Goal: Task Accomplishment & Management: Manage account settings

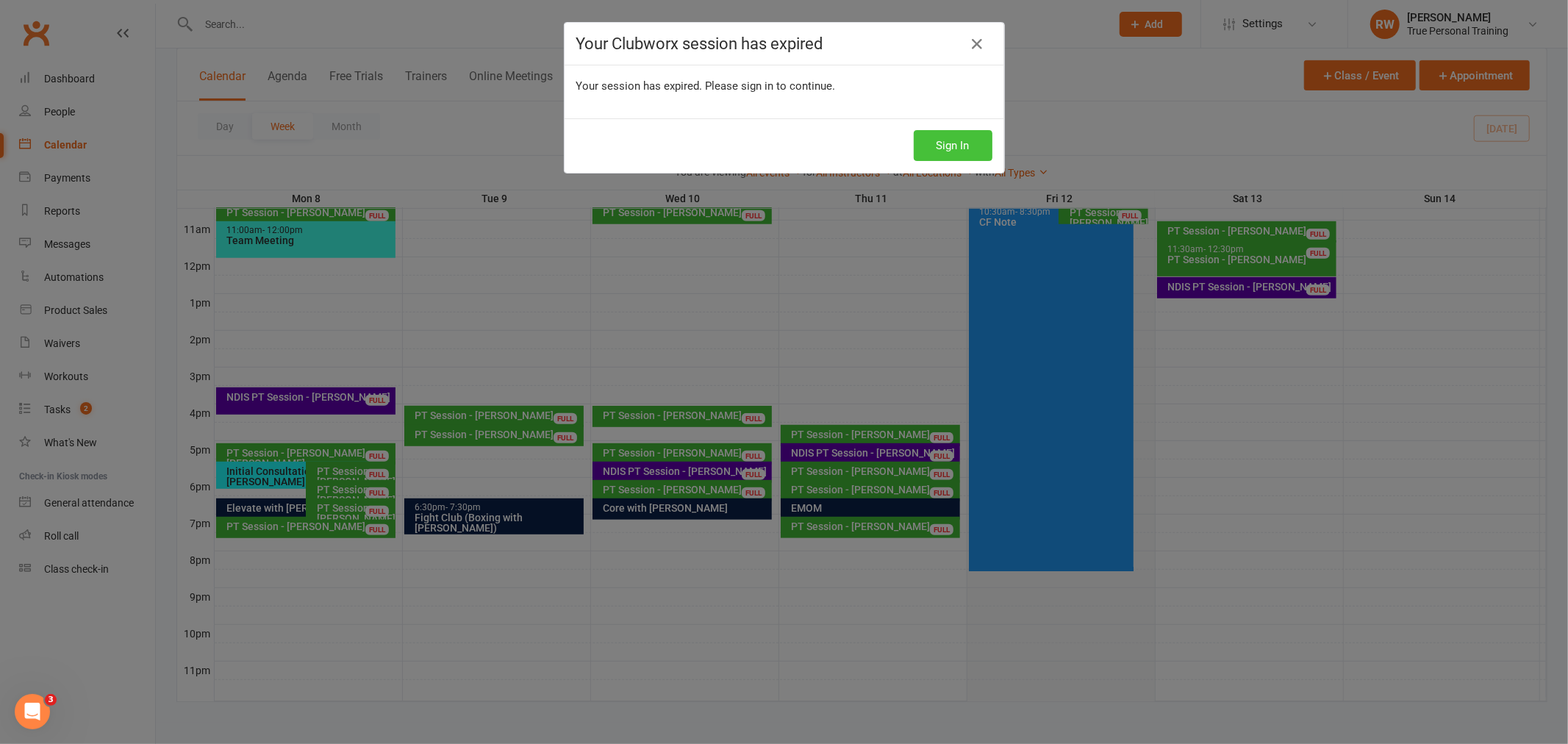
click at [927, 150] on button "Sign In" at bounding box center [953, 145] width 79 height 31
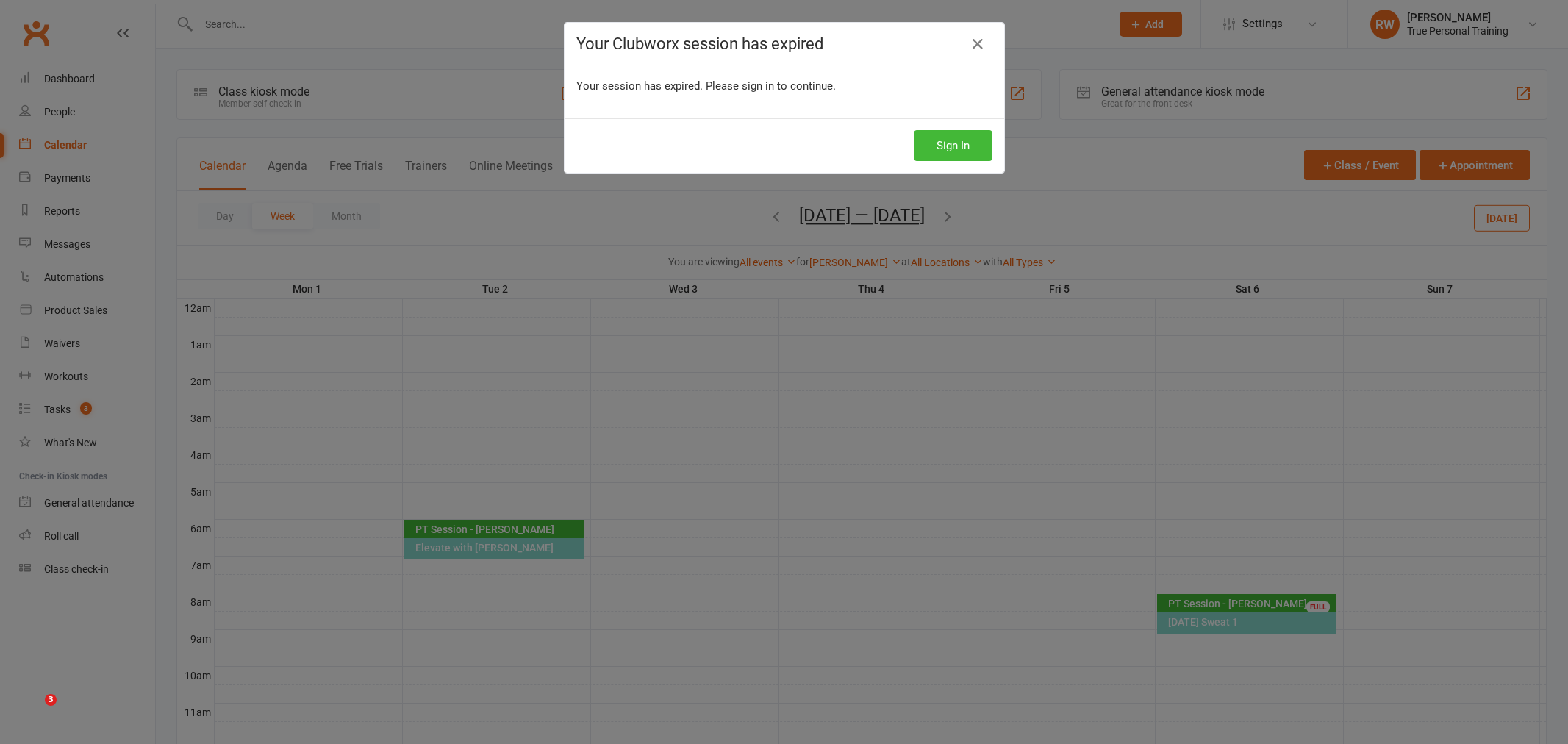
click at [963, 145] on button "Sign In" at bounding box center [953, 145] width 79 height 31
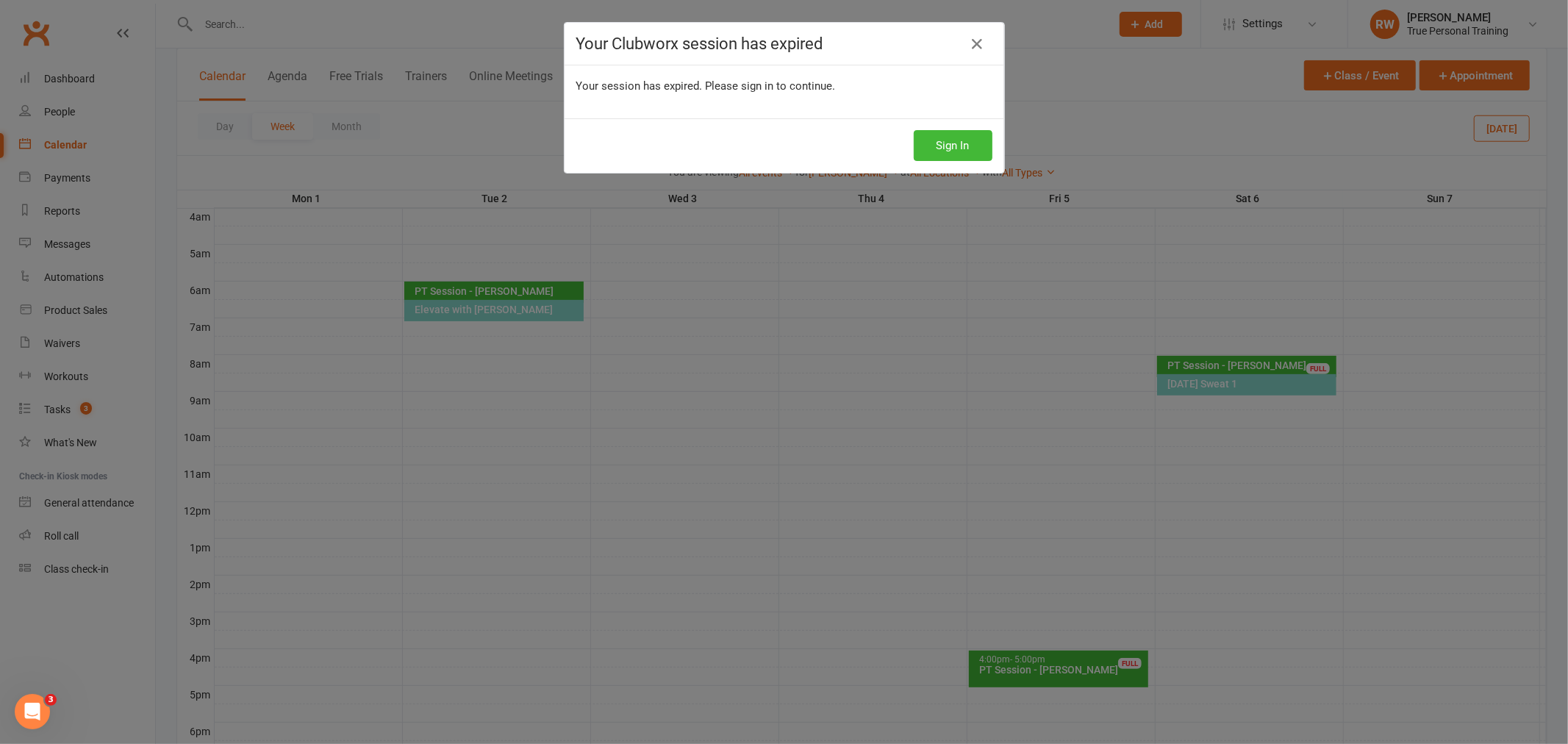
scroll to position [238, 0]
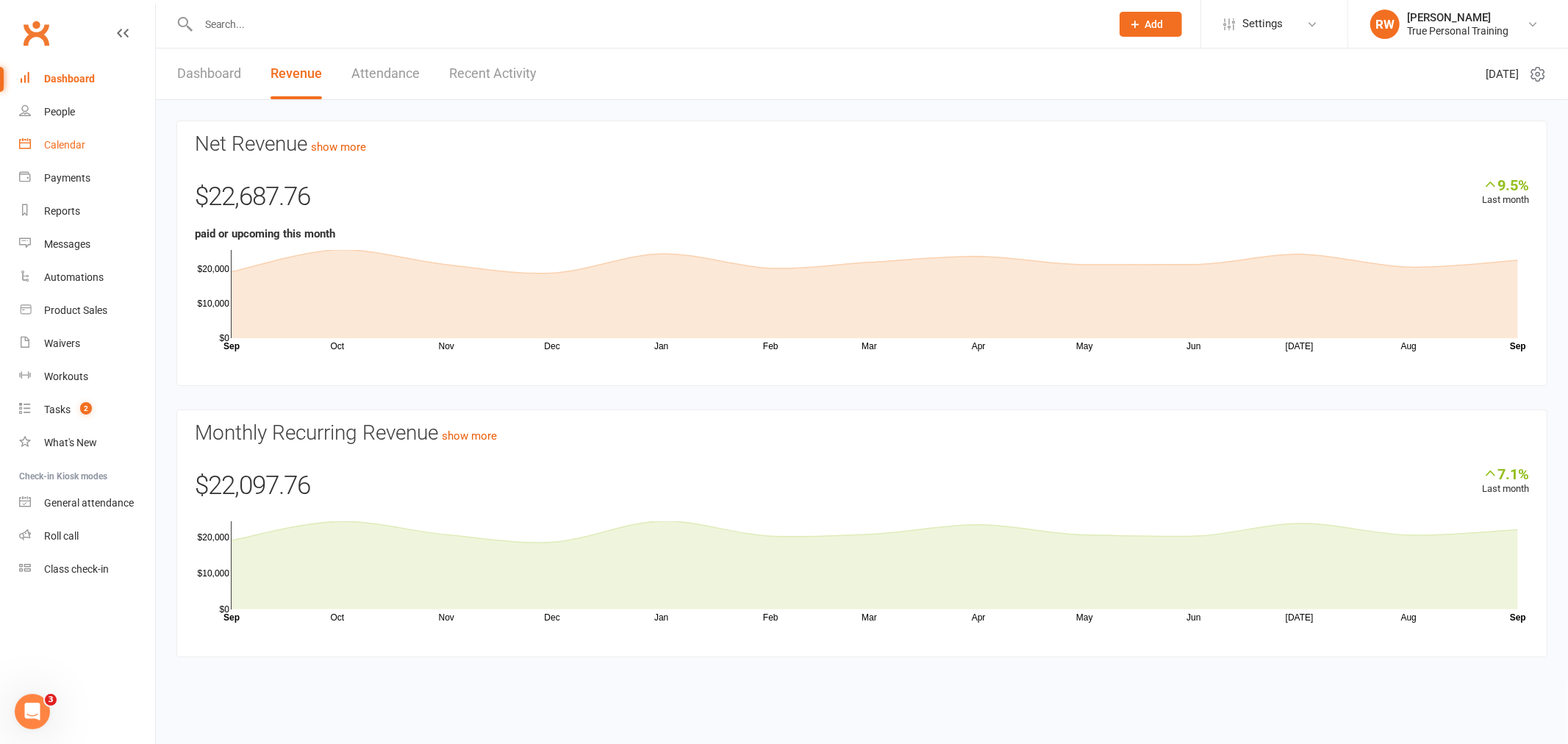
click at [84, 139] on link "Calendar" at bounding box center [87, 145] width 136 height 33
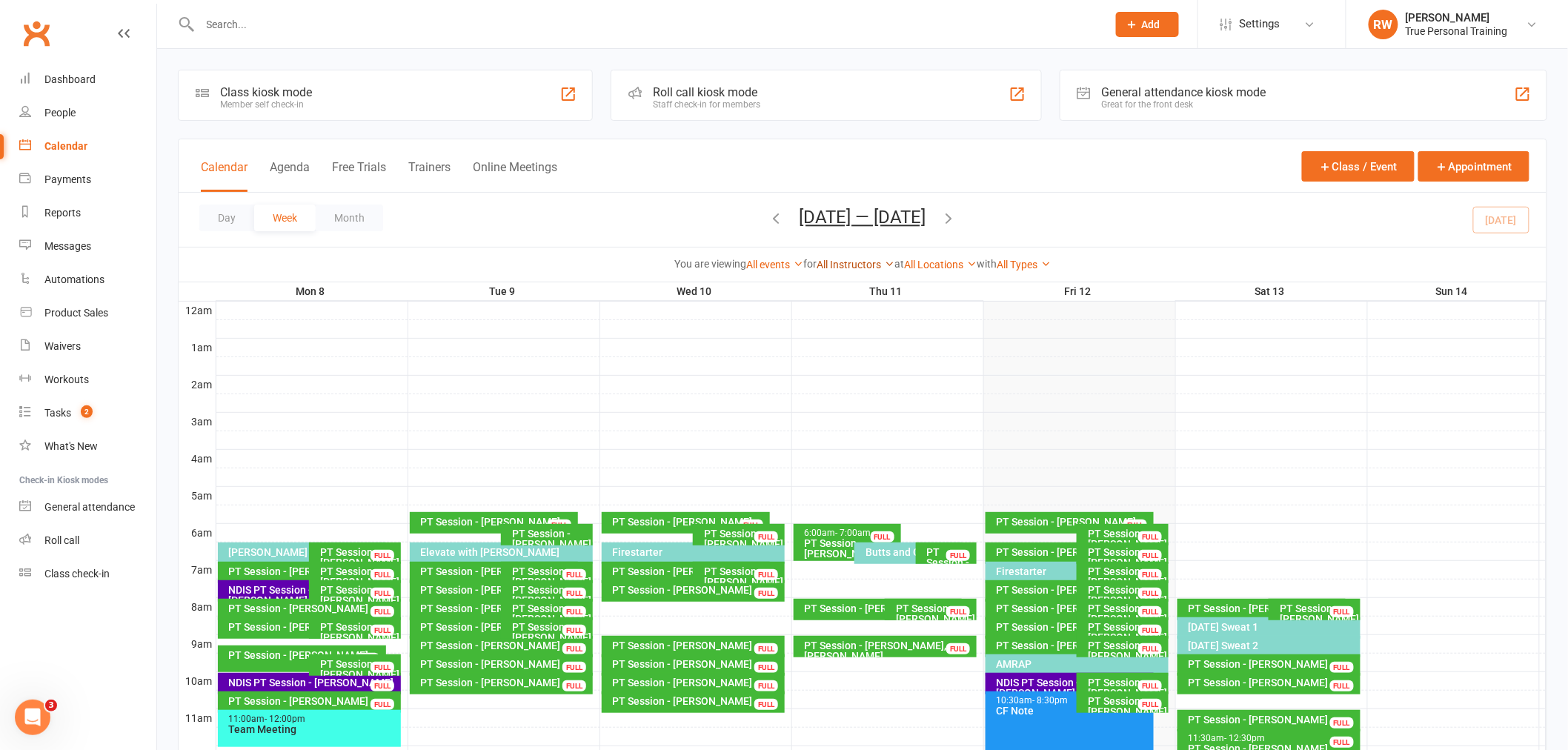
click at [861, 268] on link "All Instructors" at bounding box center [855, 264] width 78 height 12
click at [853, 294] on link "[PERSON_NAME]" at bounding box center [820, 292] width 147 height 30
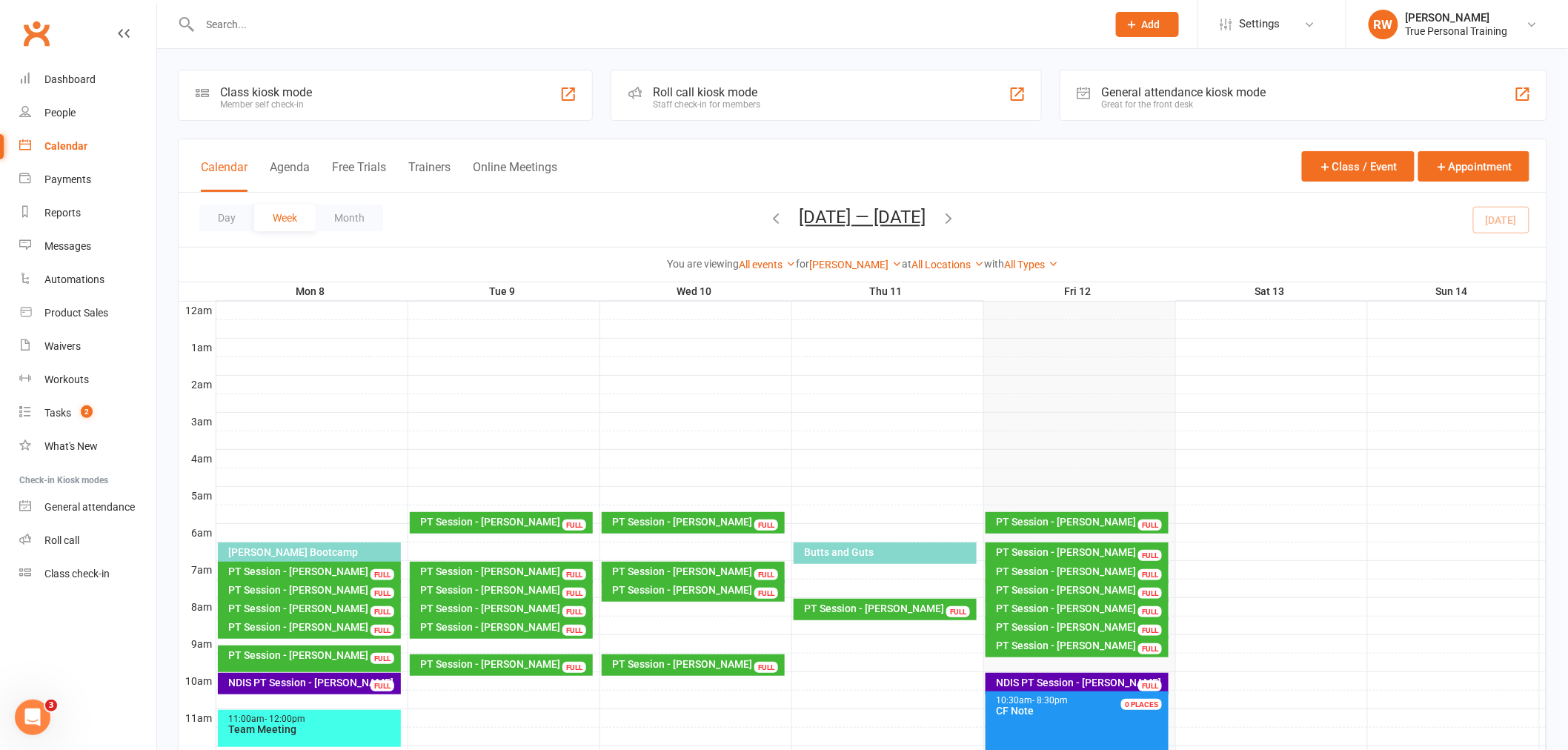
click at [955, 220] on icon "button" at bounding box center [949, 217] width 16 height 16
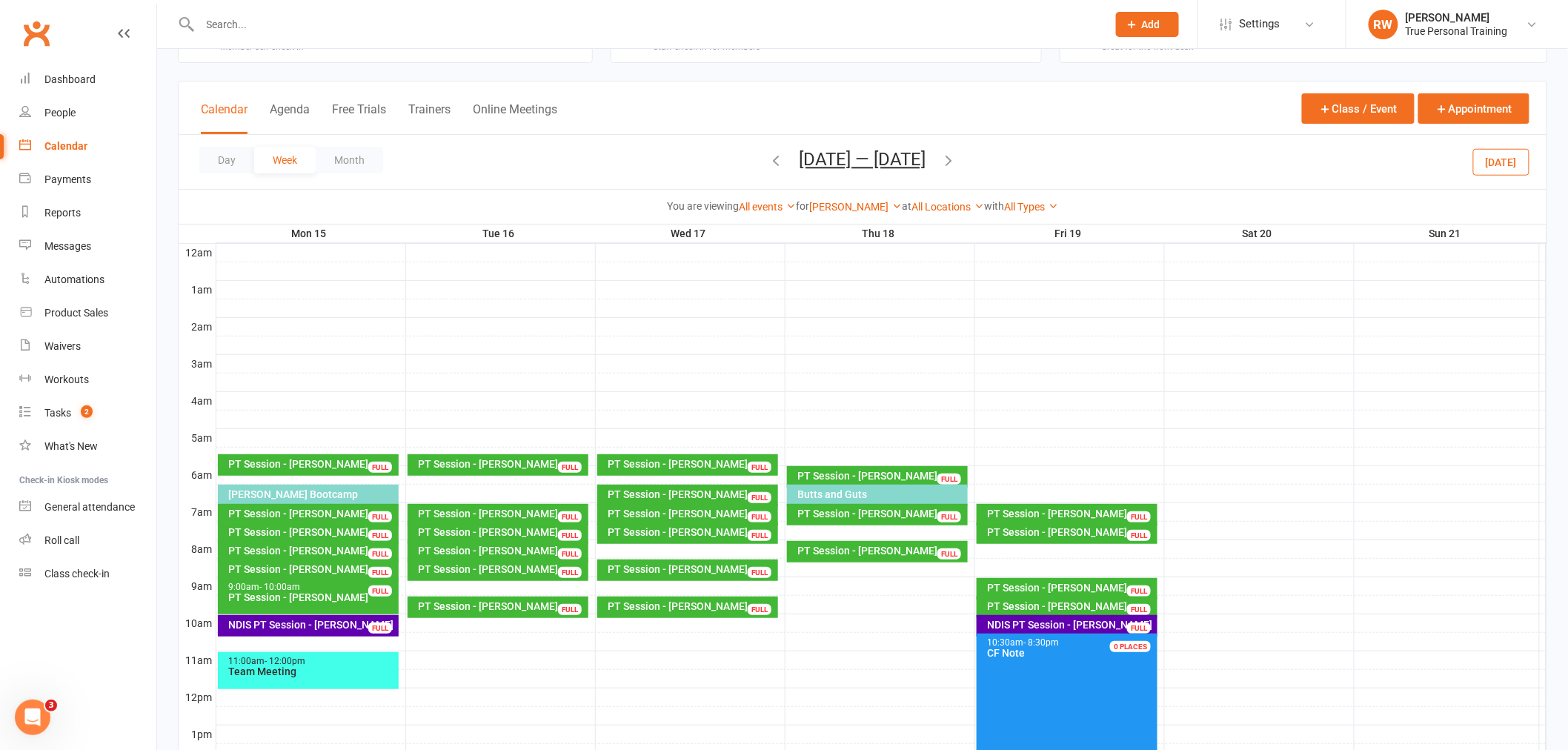
scroll to position [82, 0]
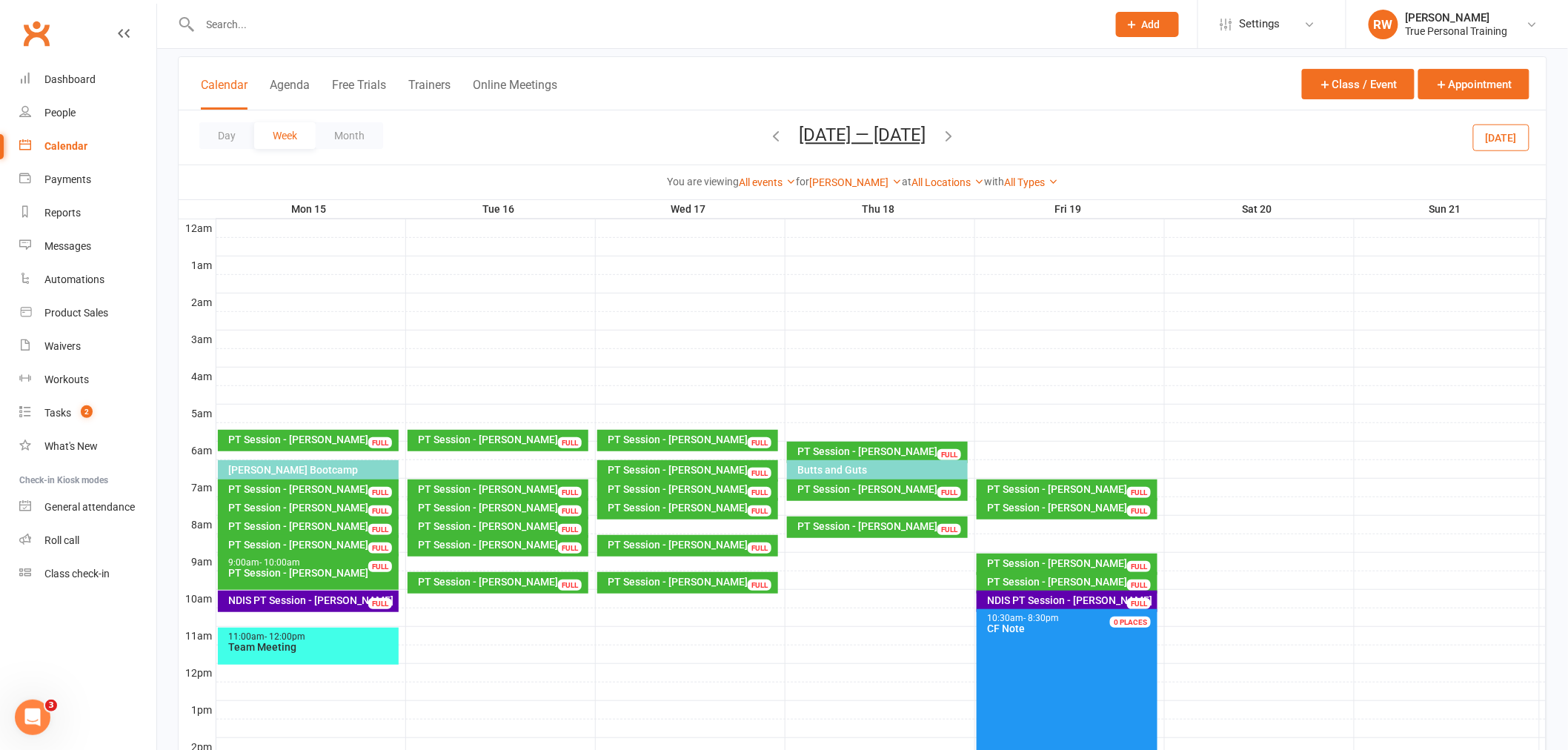
click at [1085, 554] on div "PT Session - Ian Campbell FULL" at bounding box center [1067, 564] width 182 height 21
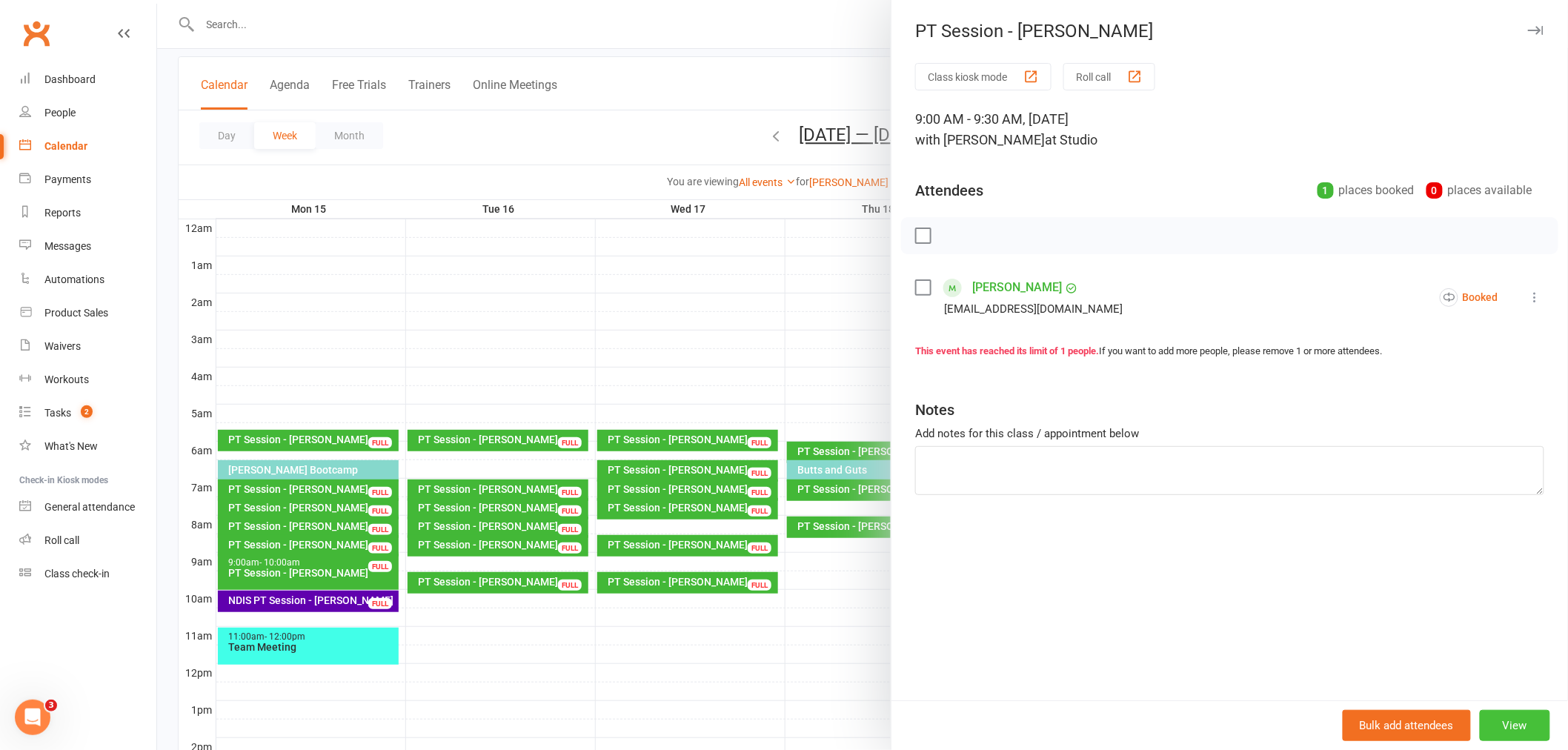
click at [1498, 729] on button "View" at bounding box center [1515, 725] width 71 height 31
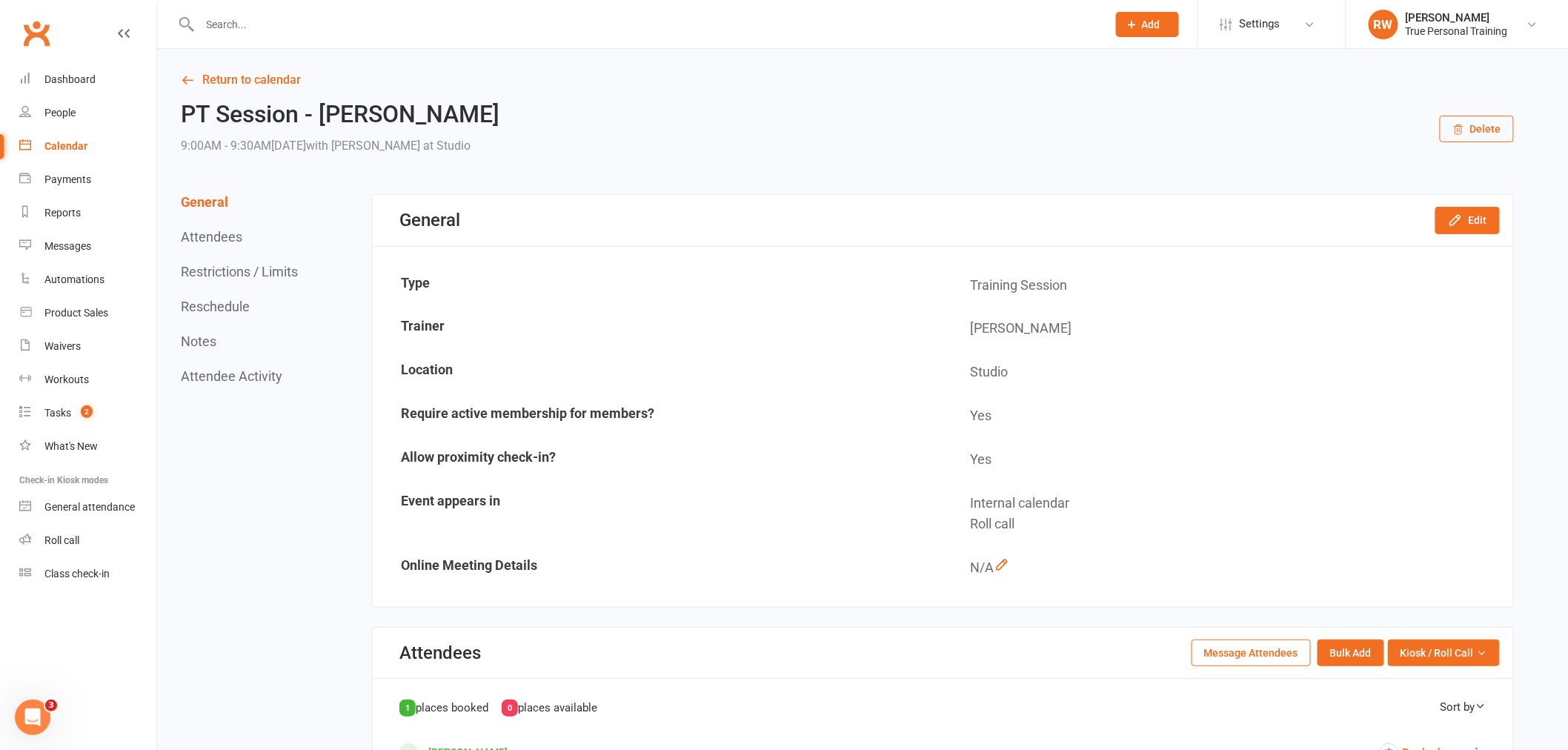
click at [1456, 135] on icon "button" at bounding box center [1458, 129] width 12 height 12
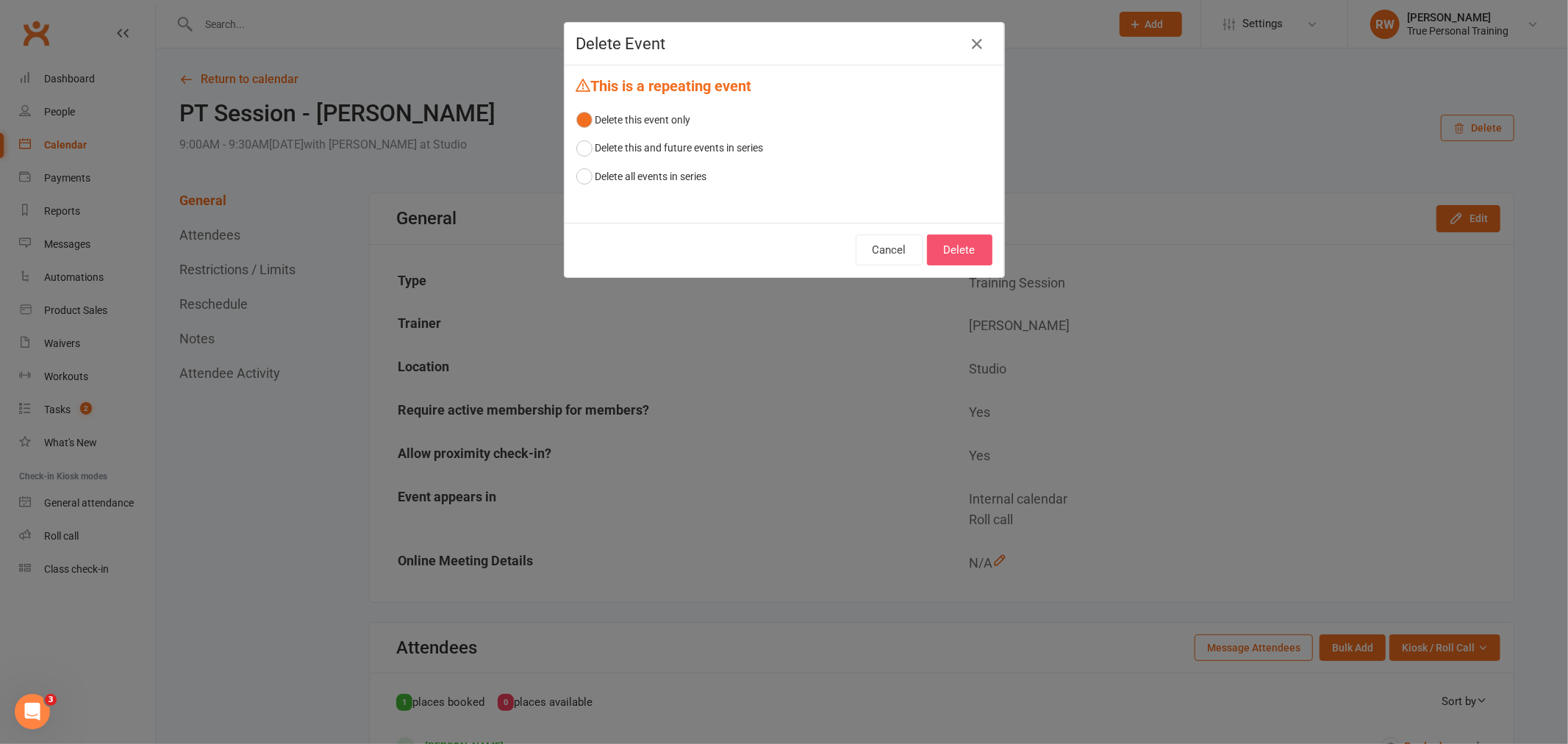
click at [965, 236] on button "Delete" at bounding box center [960, 249] width 66 height 31
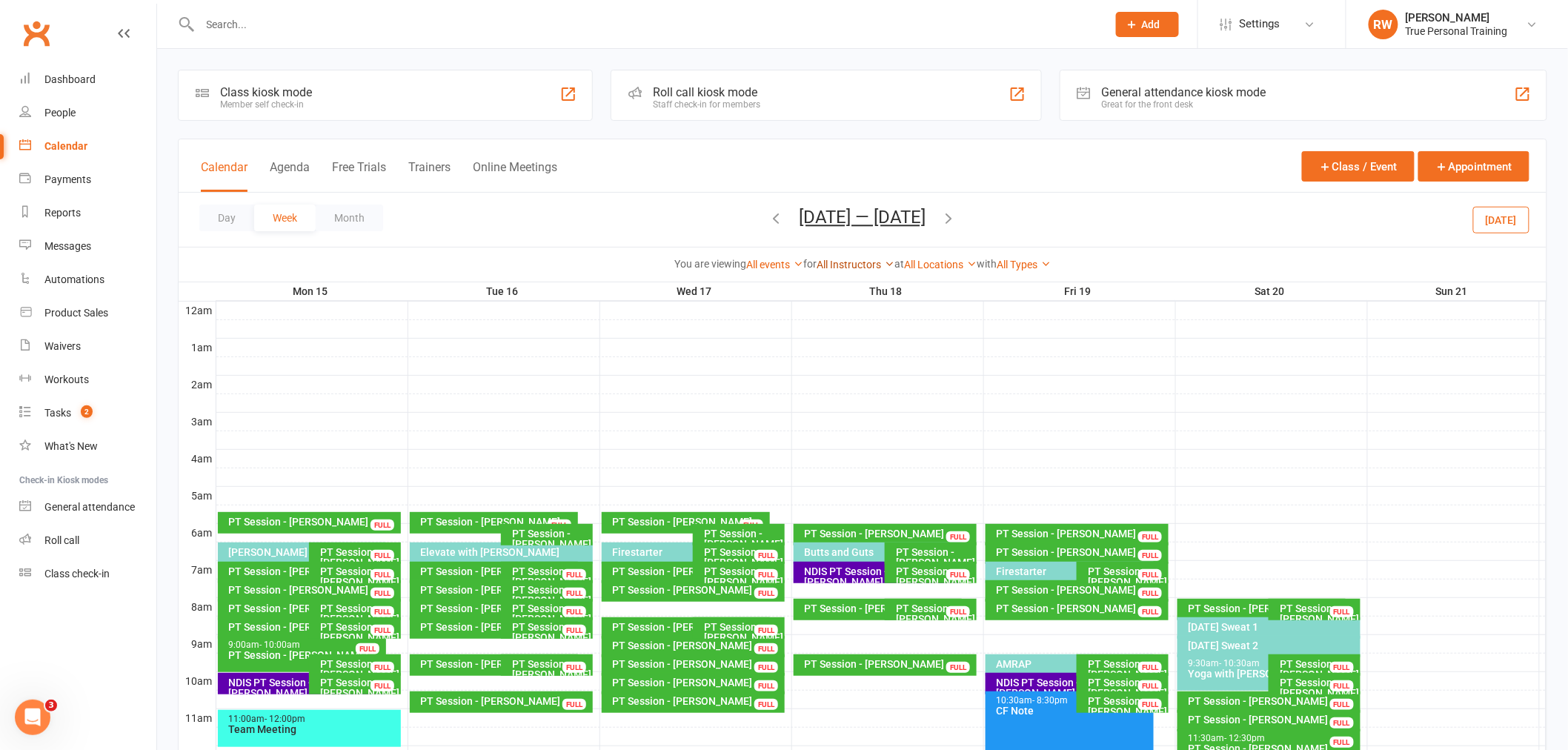
click at [828, 269] on link "All Instructors" at bounding box center [855, 264] width 78 height 12
click at [832, 285] on link "[PERSON_NAME]" at bounding box center [820, 292] width 147 height 30
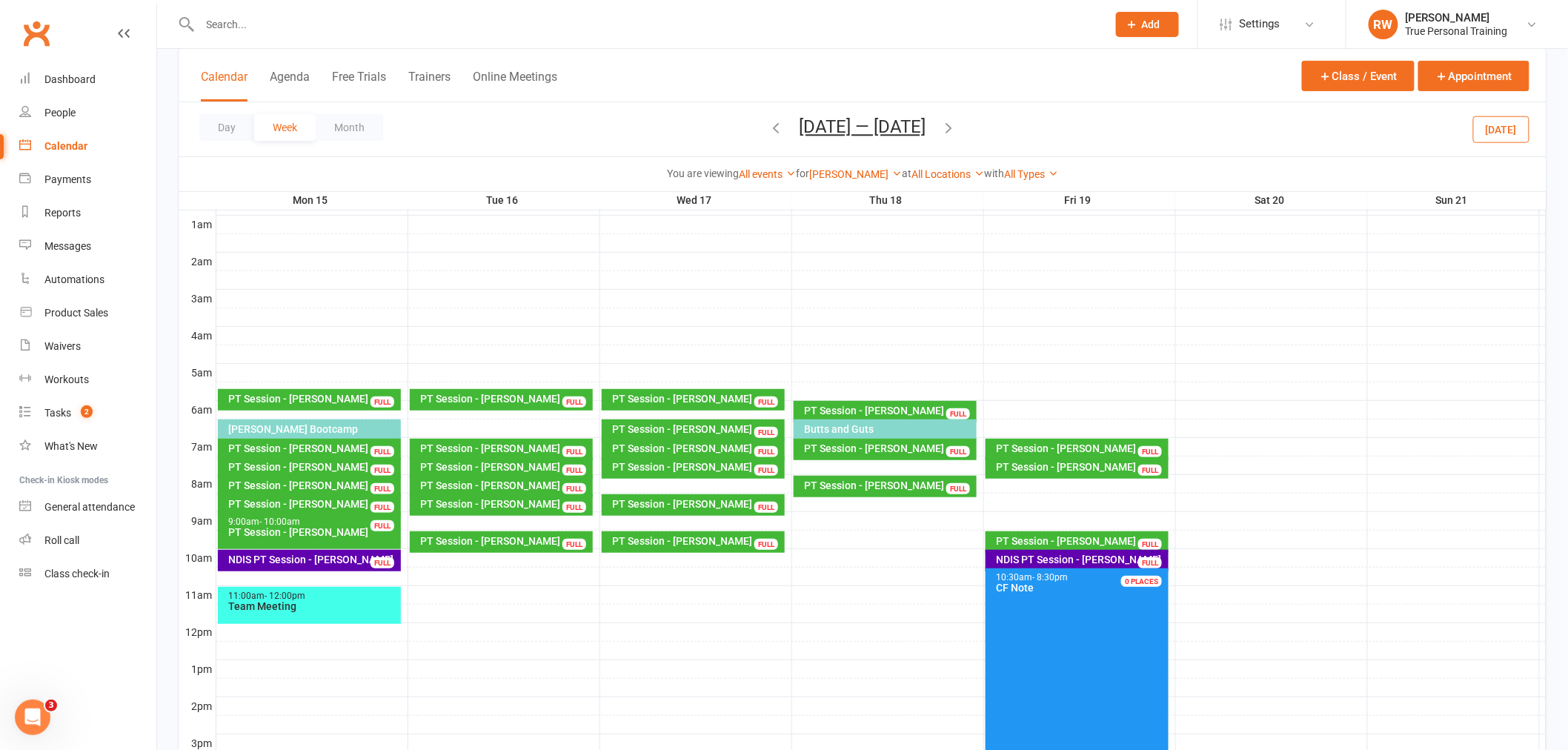
scroll to position [165, 0]
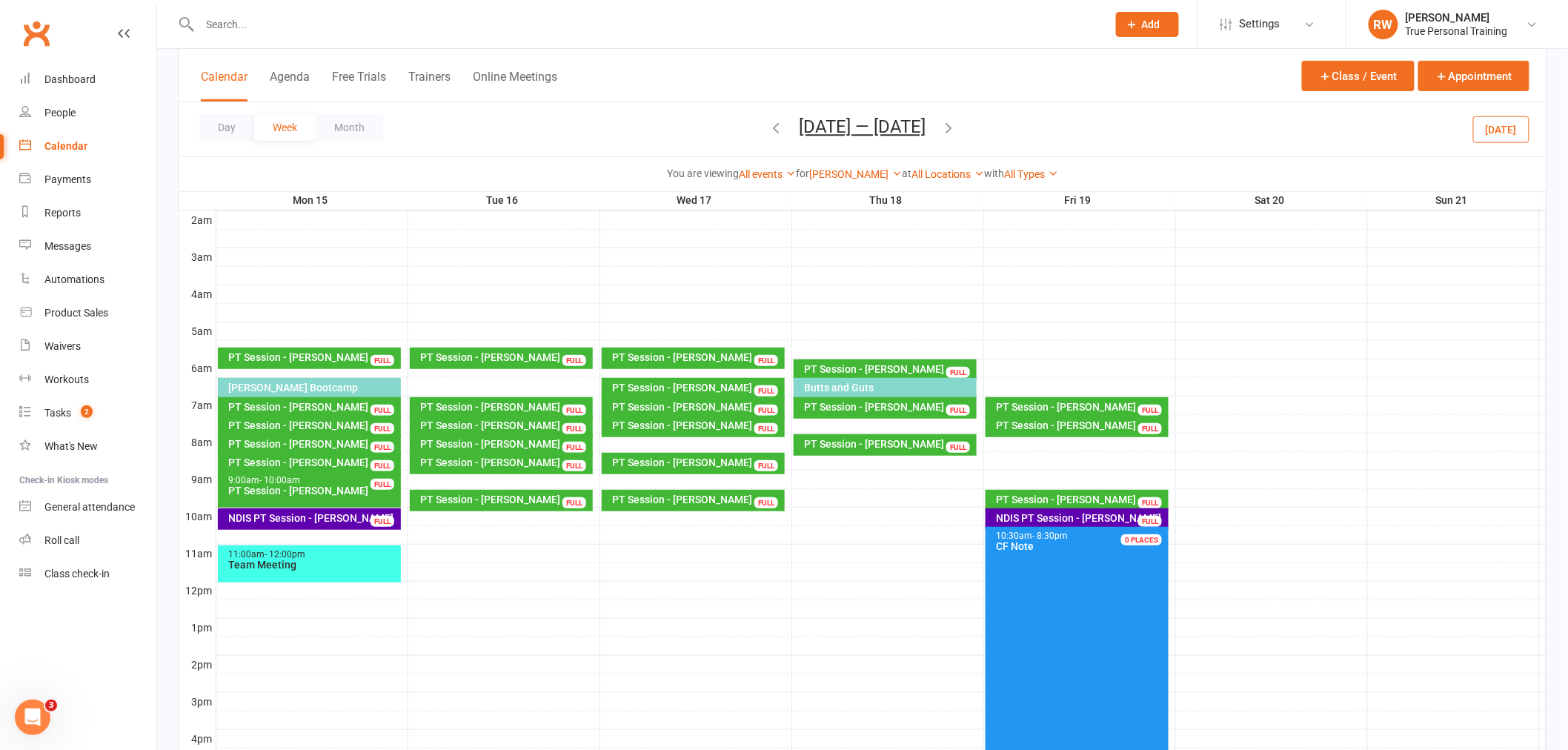
click at [953, 124] on icon "button" at bounding box center [949, 127] width 16 height 16
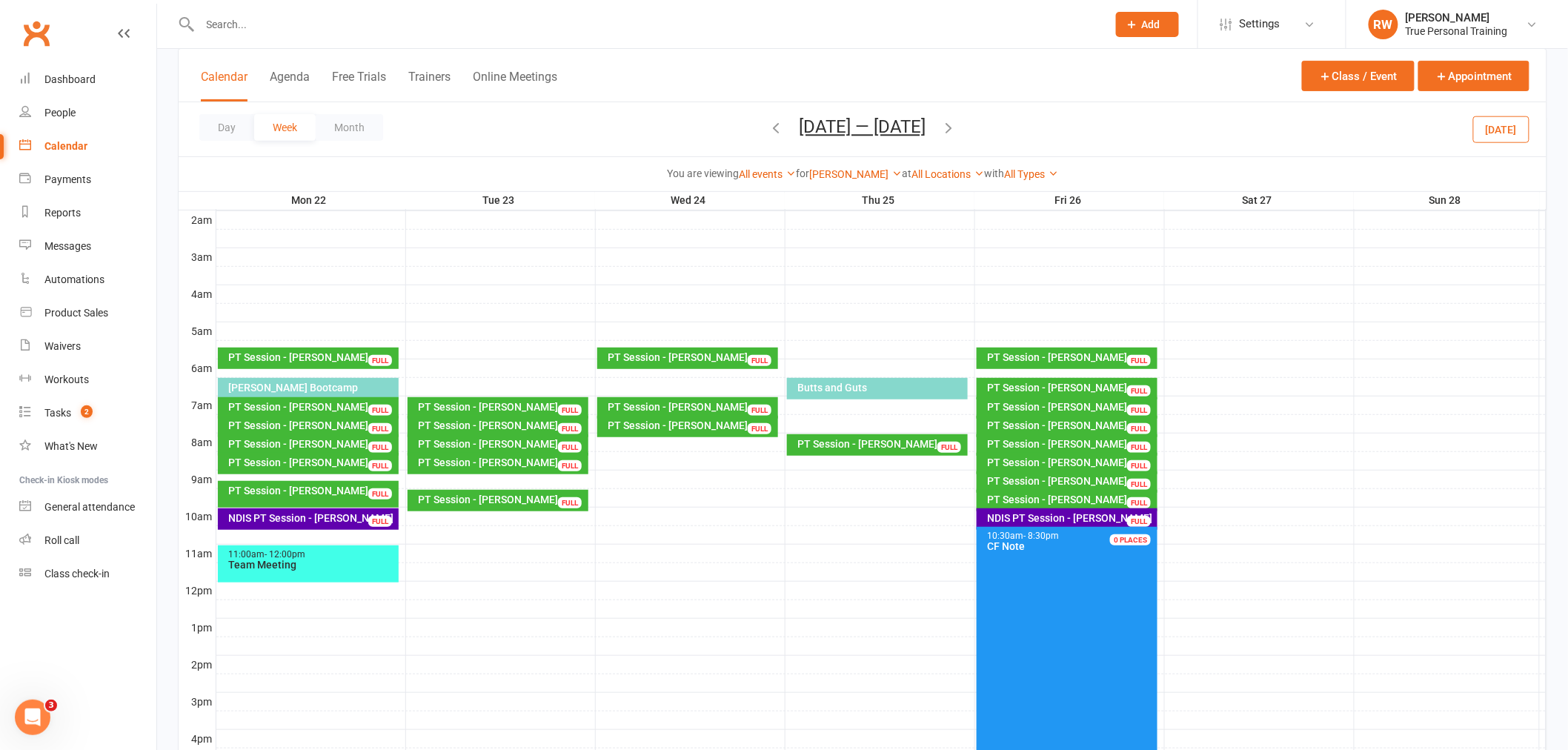
click at [1068, 516] on div "NDIS PT Session - [PERSON_NAME]" at bounding box center [1071, 518] width 168 height 11
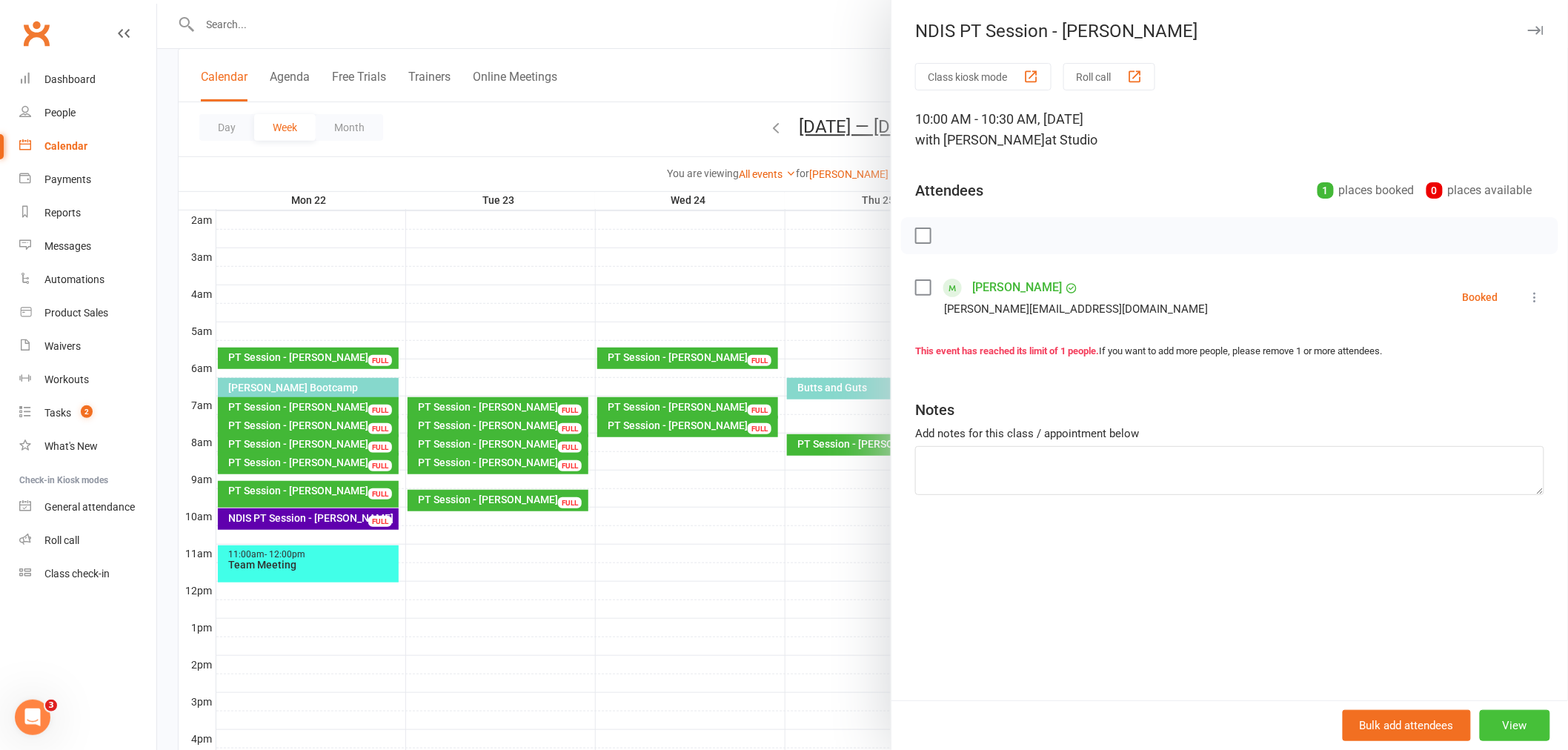
click at [1483, 722] on button "View" at bounding box center [1515, 725] width 71 height 31
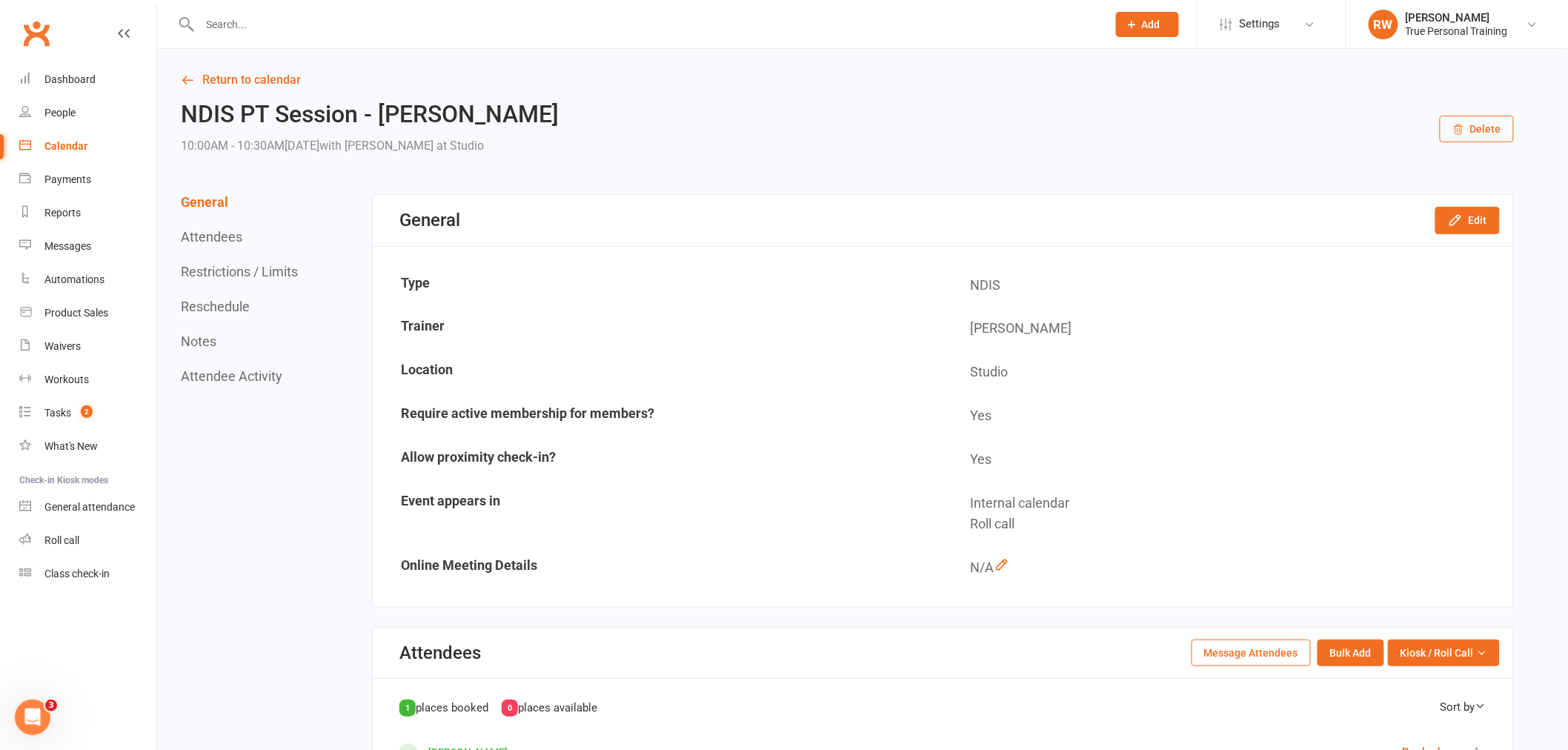
click at [243, 307] on button "Reschedule" at bounding box center [215, 306] width 69 height 15
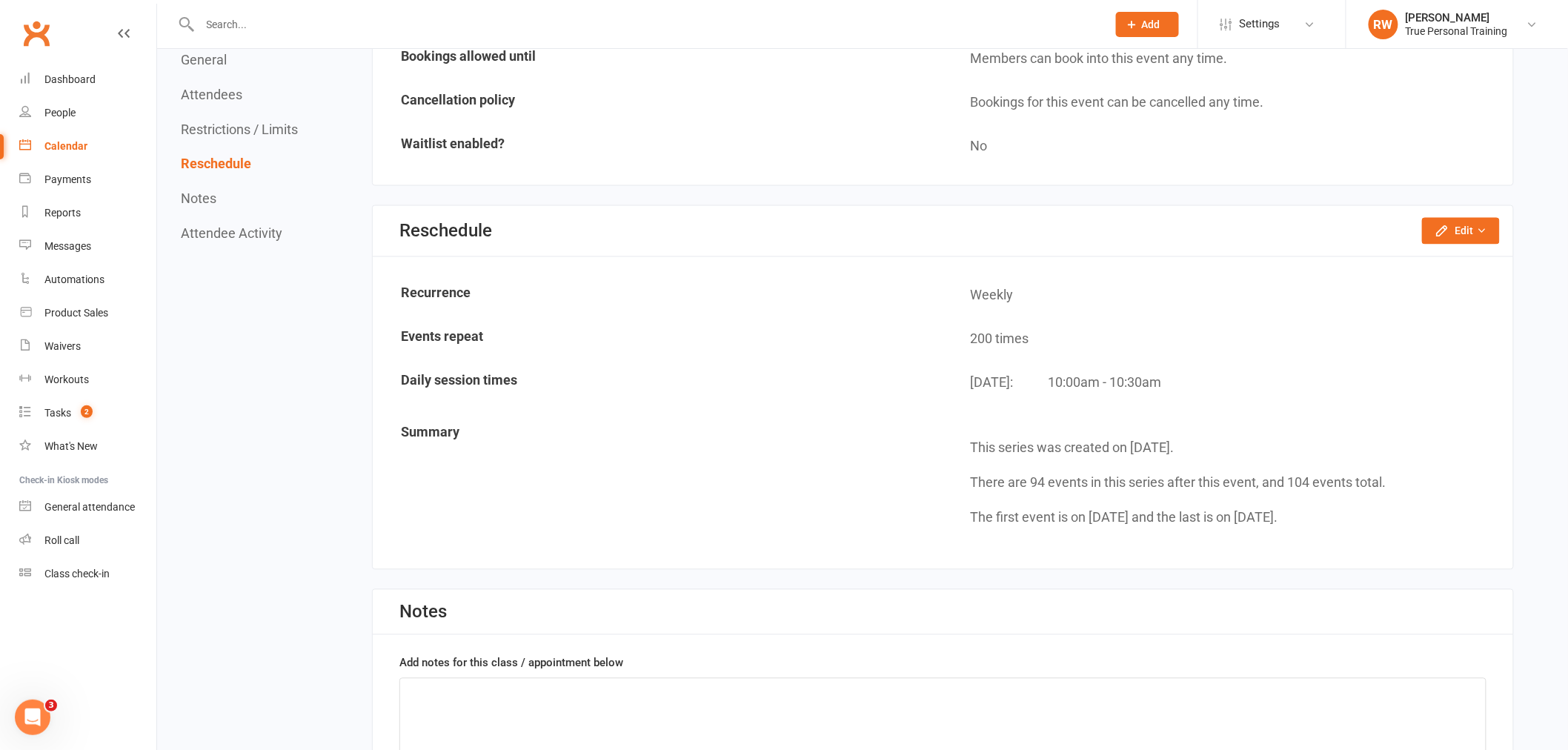
scroll to position [1013, 0]
click at [1487, 226] on button "Edit" at bounding box center [1461, 230] width 78 height 27
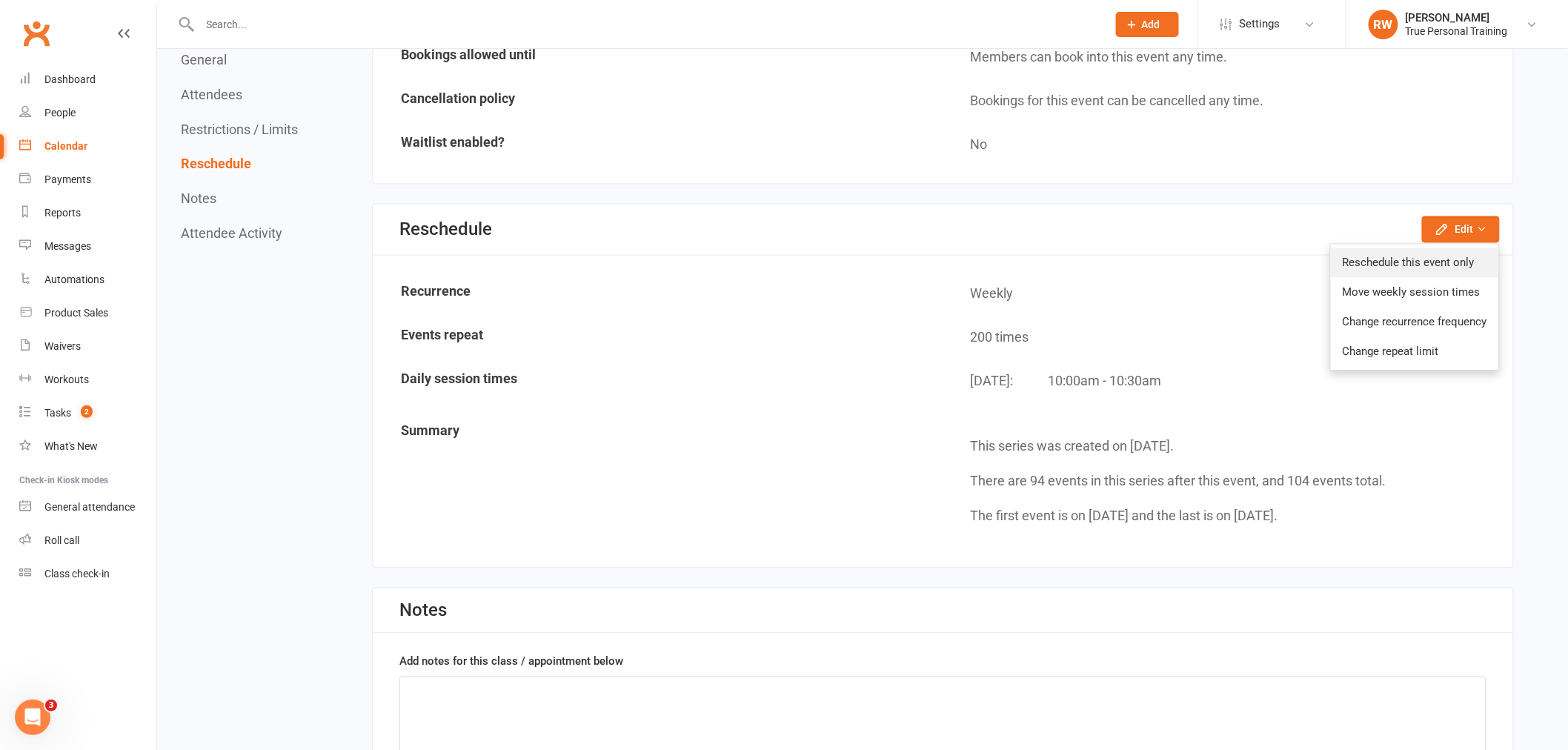
click at [1444, 261] on link "Reschedule this event only" at bounding box center [1415, 262] width 168 height 30
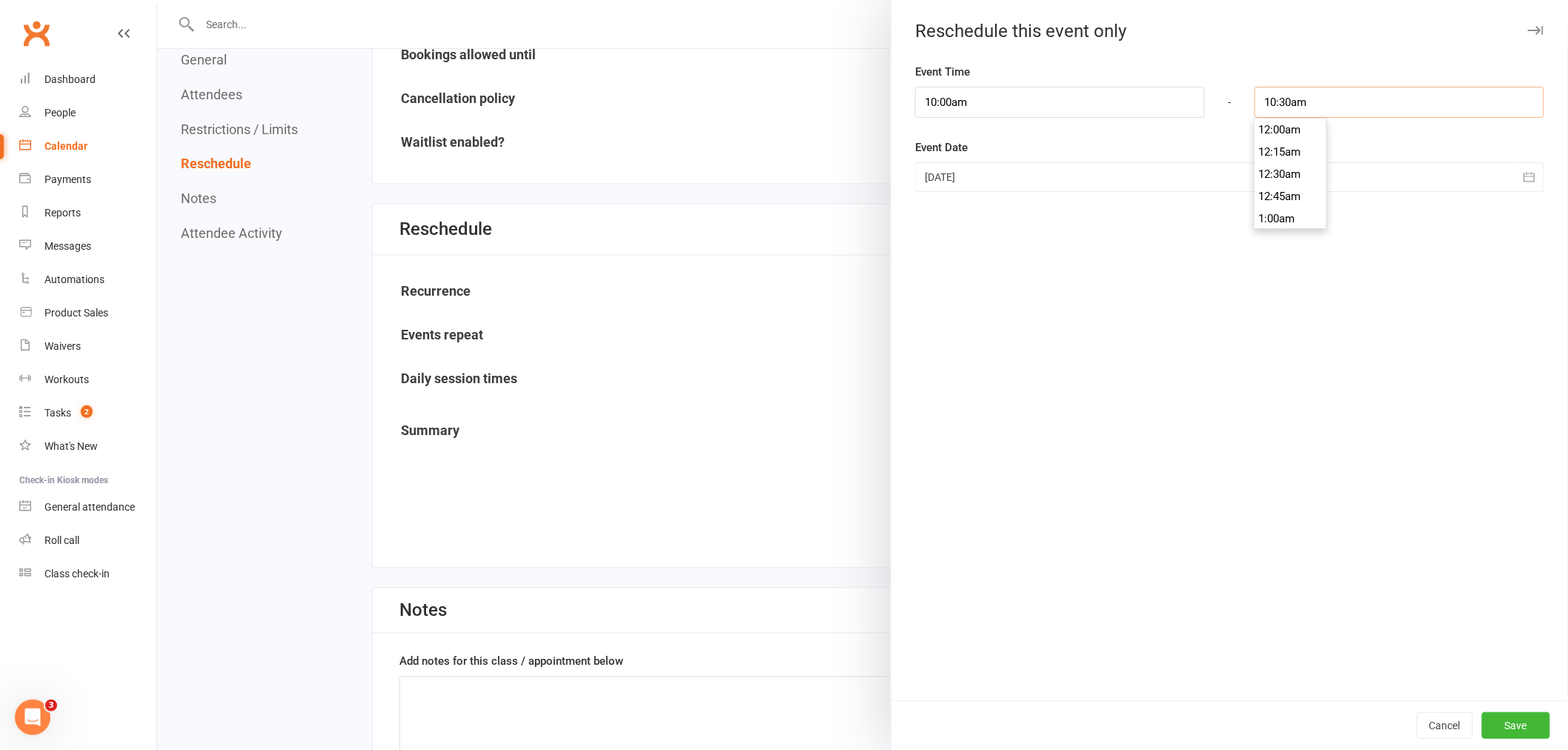
click at [1313, 107] on input "10:30am" at bounding box center [1400, 102] width 290 height 31
type input "11:00am"
click at [1297, 192] on li "11:00am" at bounding box center [1290, 198] width 71 height 22
click at [1497, 729] on button "Save" at bounding box center [1516, 725] width 68 height 27
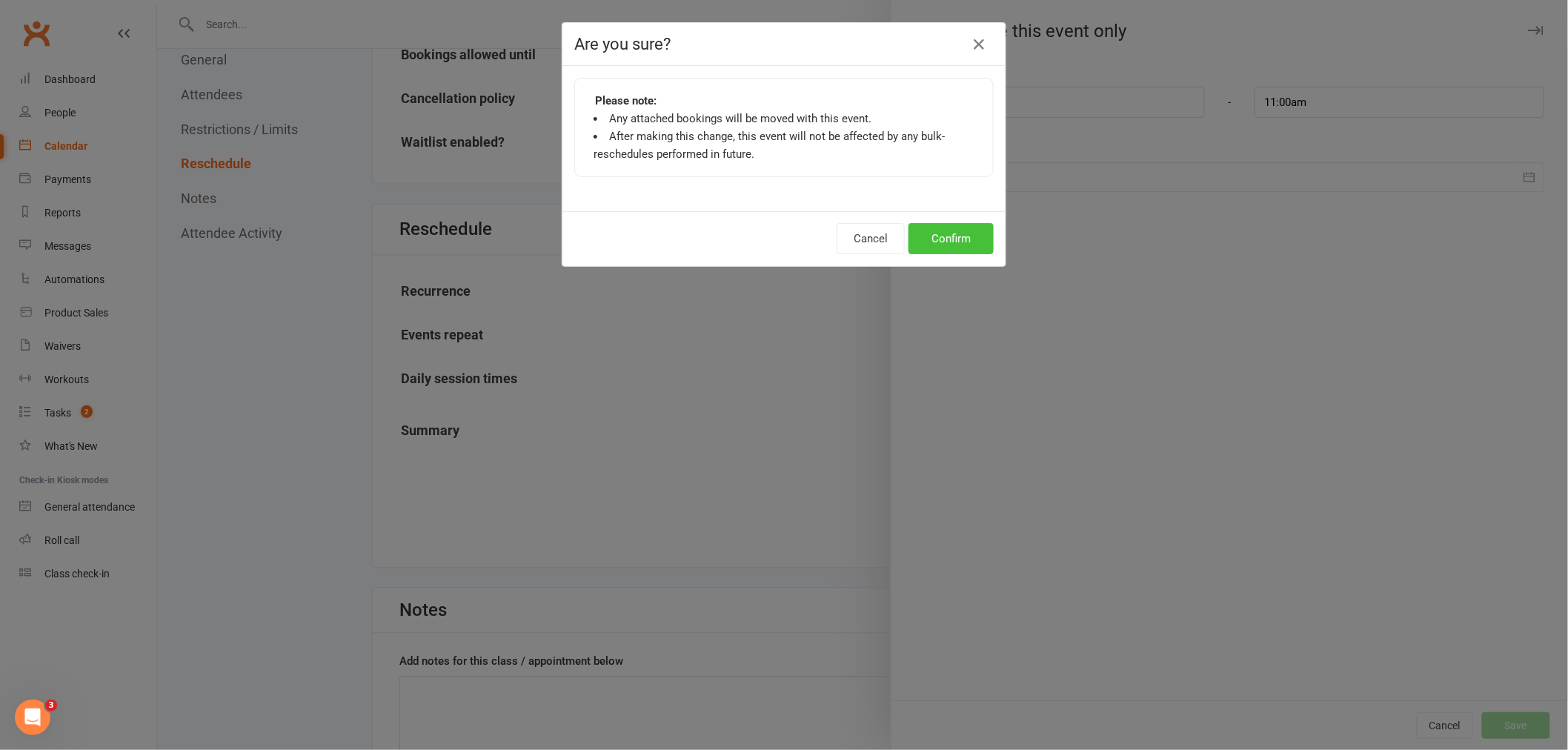
click at [971, 249] on button "Confirm" at bounding box center [951, 238] width 85 height 31
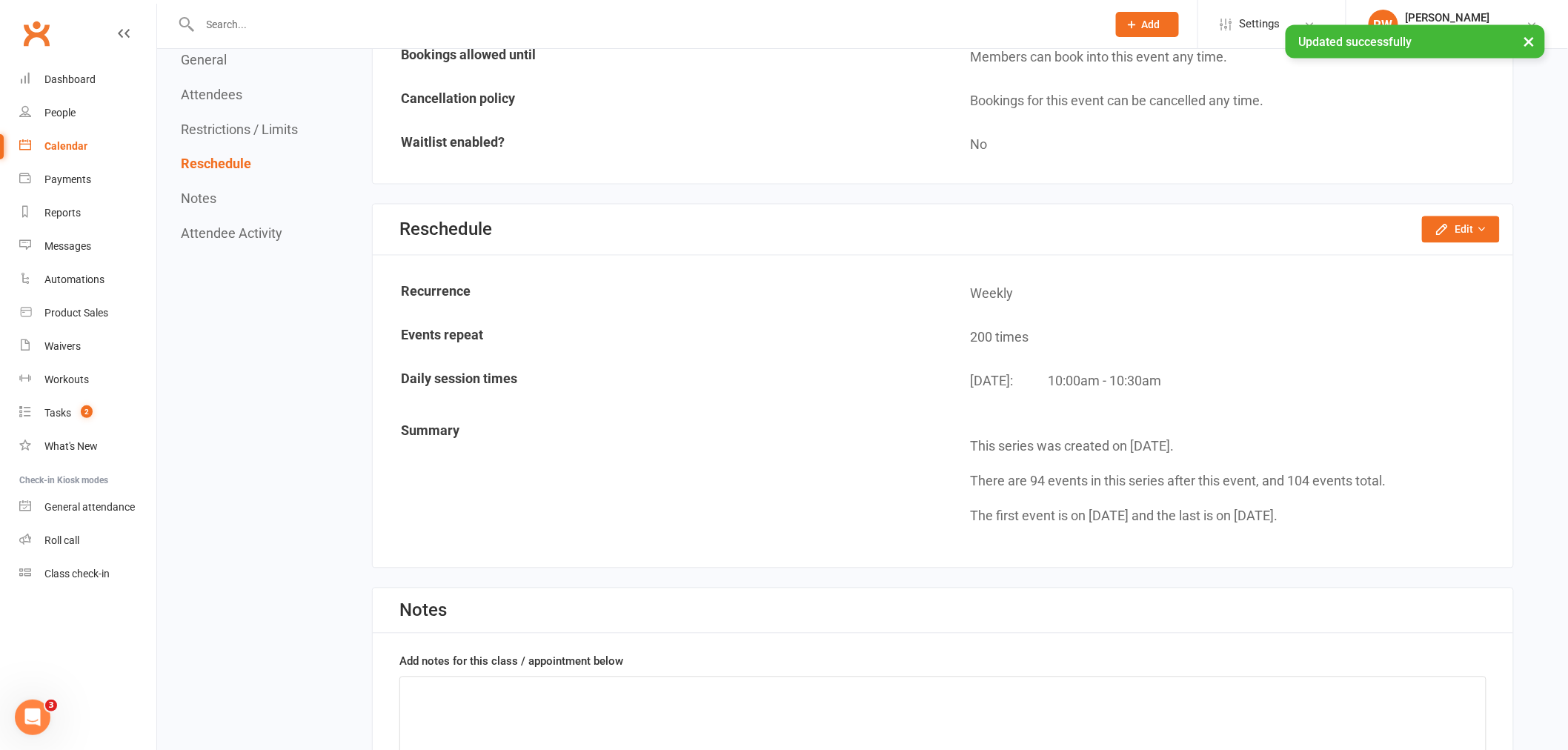
drag, startPoint x: 68, startPoint y: 142, endPoint x: 71, endPoint y: 134, distance: 8.5
click at [68, 141] on div "Calendar" at bounding box center [66, 145] width 43 height 12
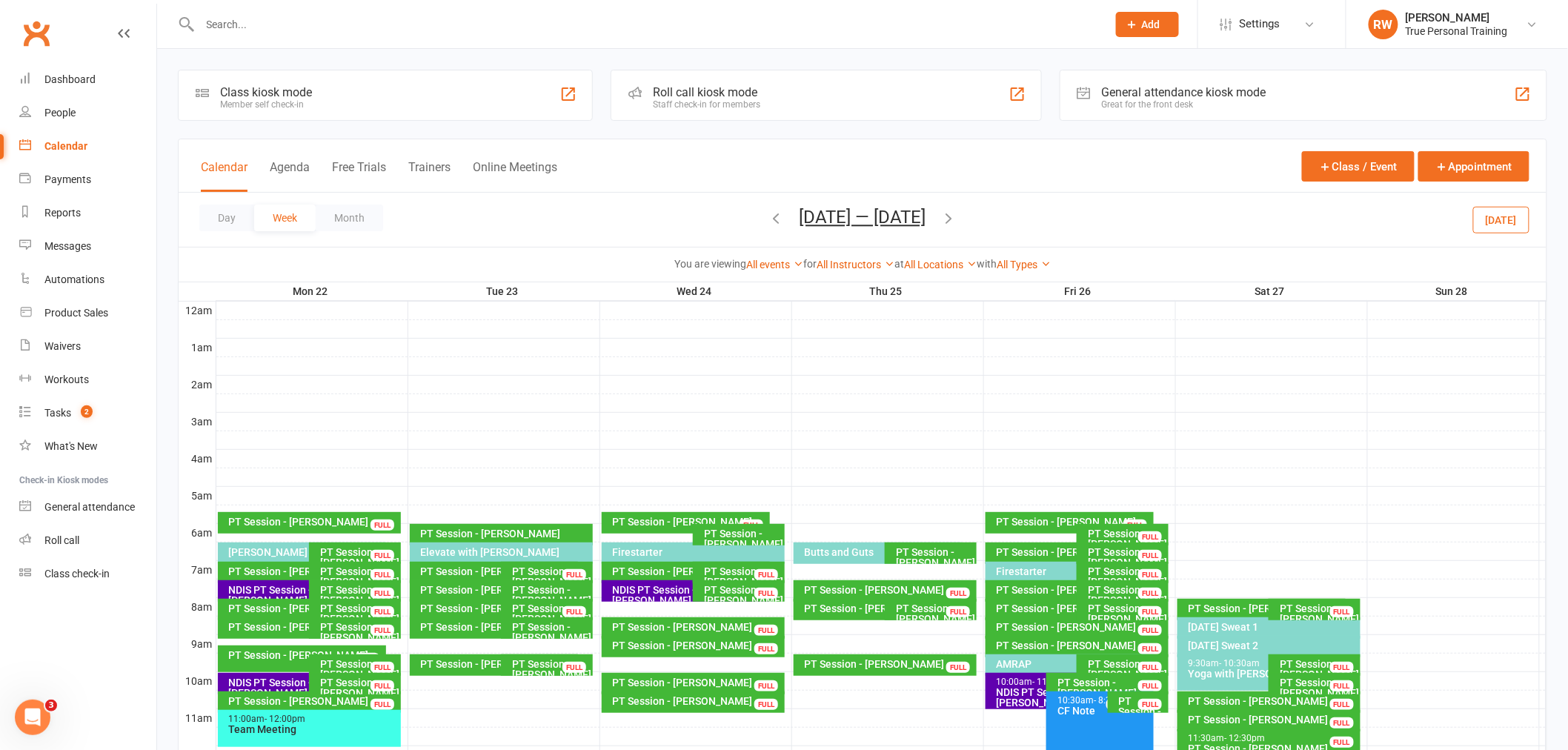
click at [845, 273] on div "You are viewing All events All events Empty events Full events Non-empty events…" at bounding box center [862, 264] width 1368 height 34
click at [846, 260] on link "All Instructors" at bounding box center [855, 264] width 78 height 12
click at [840, 289] on link "[PERSON_NAME]" at bounding box center [820, 292] width 147 height 30
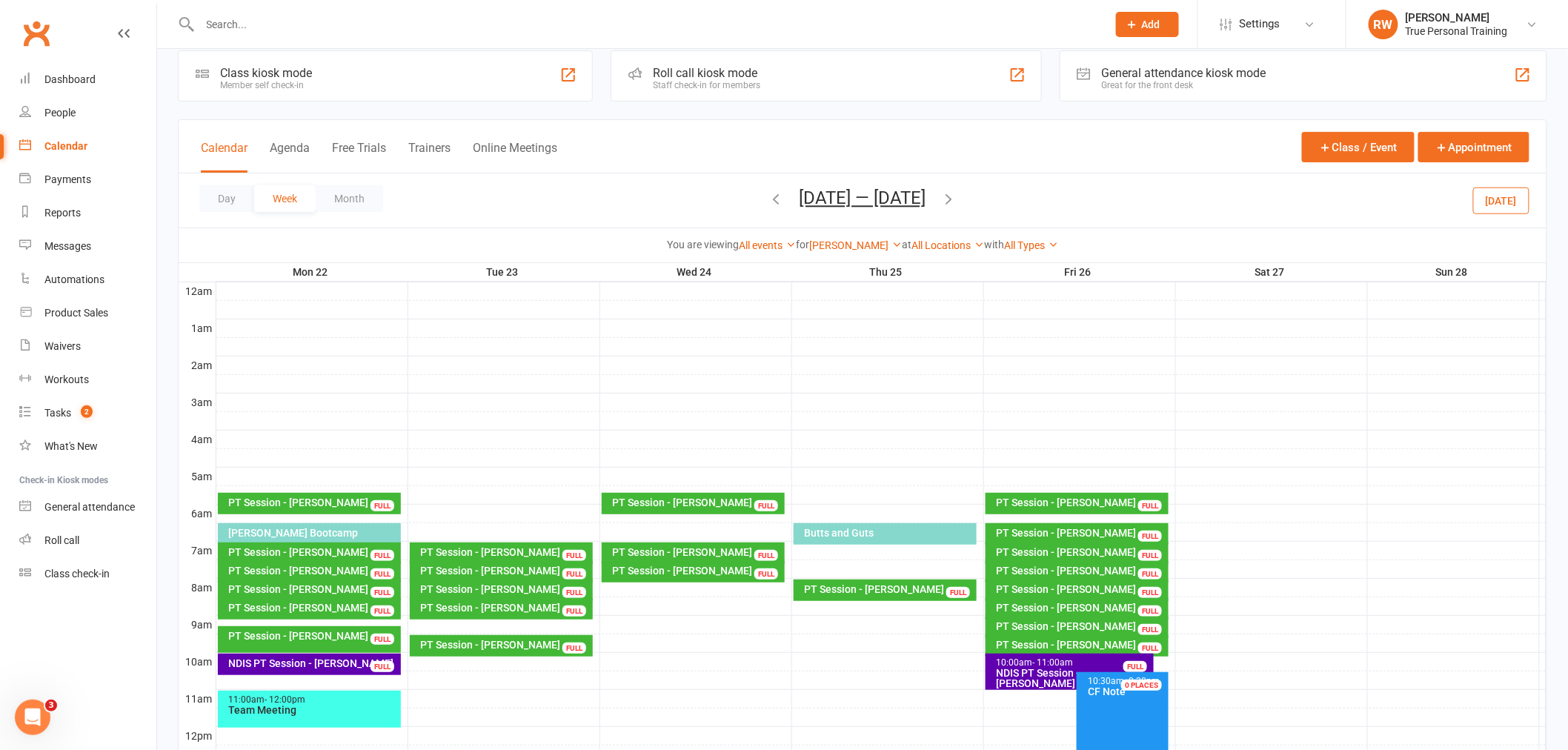
scroll to position [82, 0]
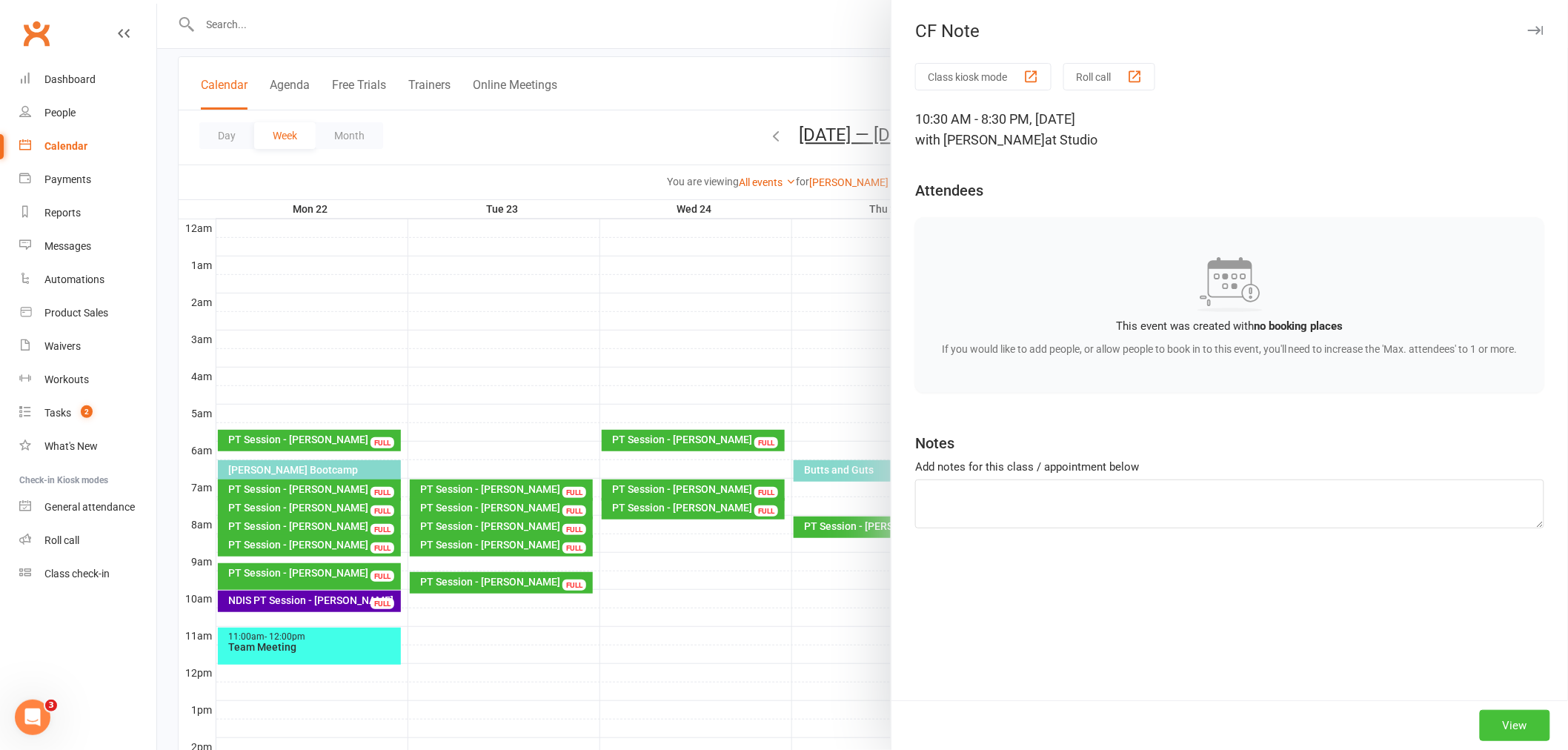
click at [1501, 720] on button "View" at bounding box center [1515, 725] width 71 height 31
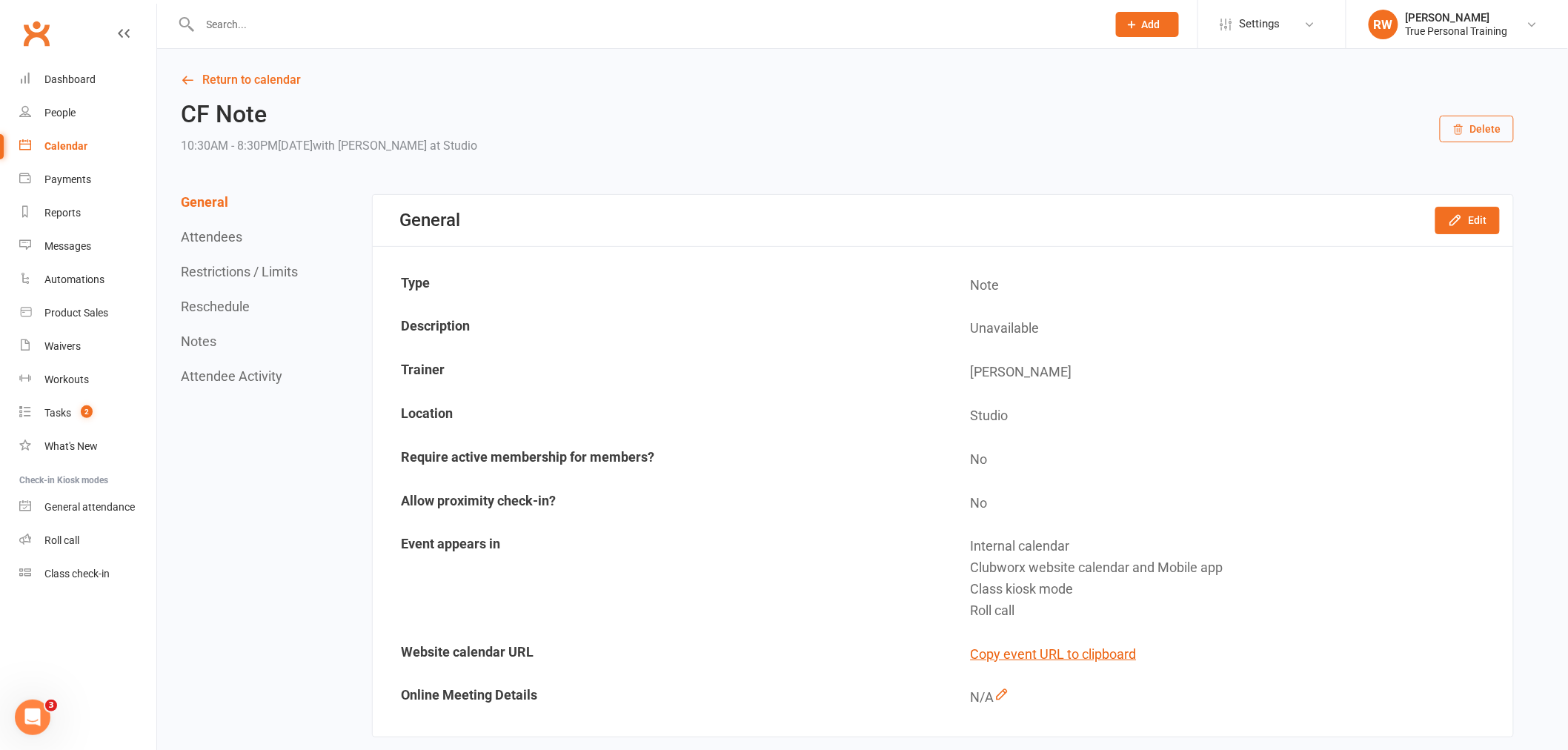
click at [215, 313] on button "Reschedule" at bounding box center [215, 306] width 69 height 15
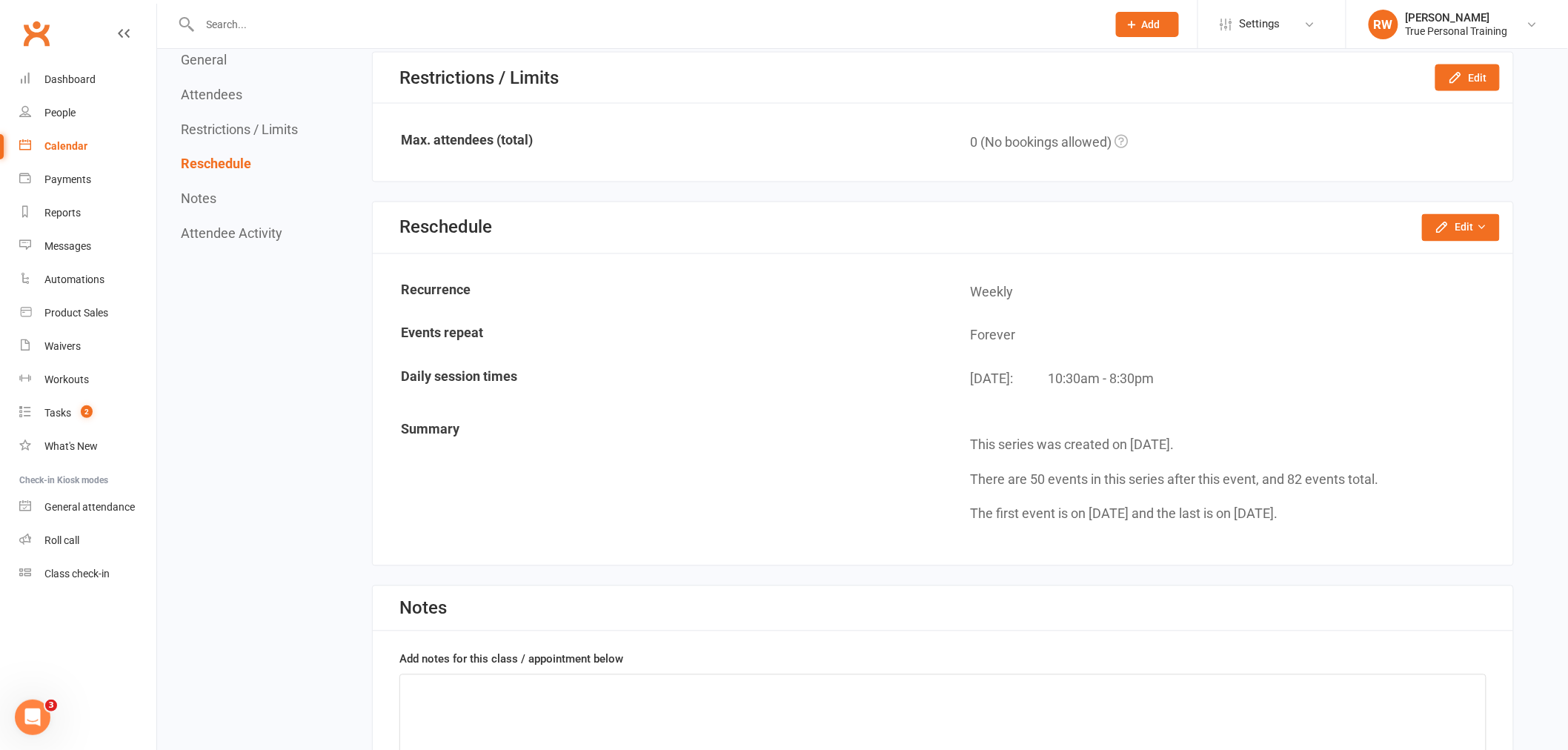
scroll to position [1011, 0]
click at [1433, 213] on button "Edit" at bounding box center [1461, 226] width 78 height 27
click at [1418, 257] on link "Reschedule this event only" at bounding box center [1415, 260] width 168 height 30
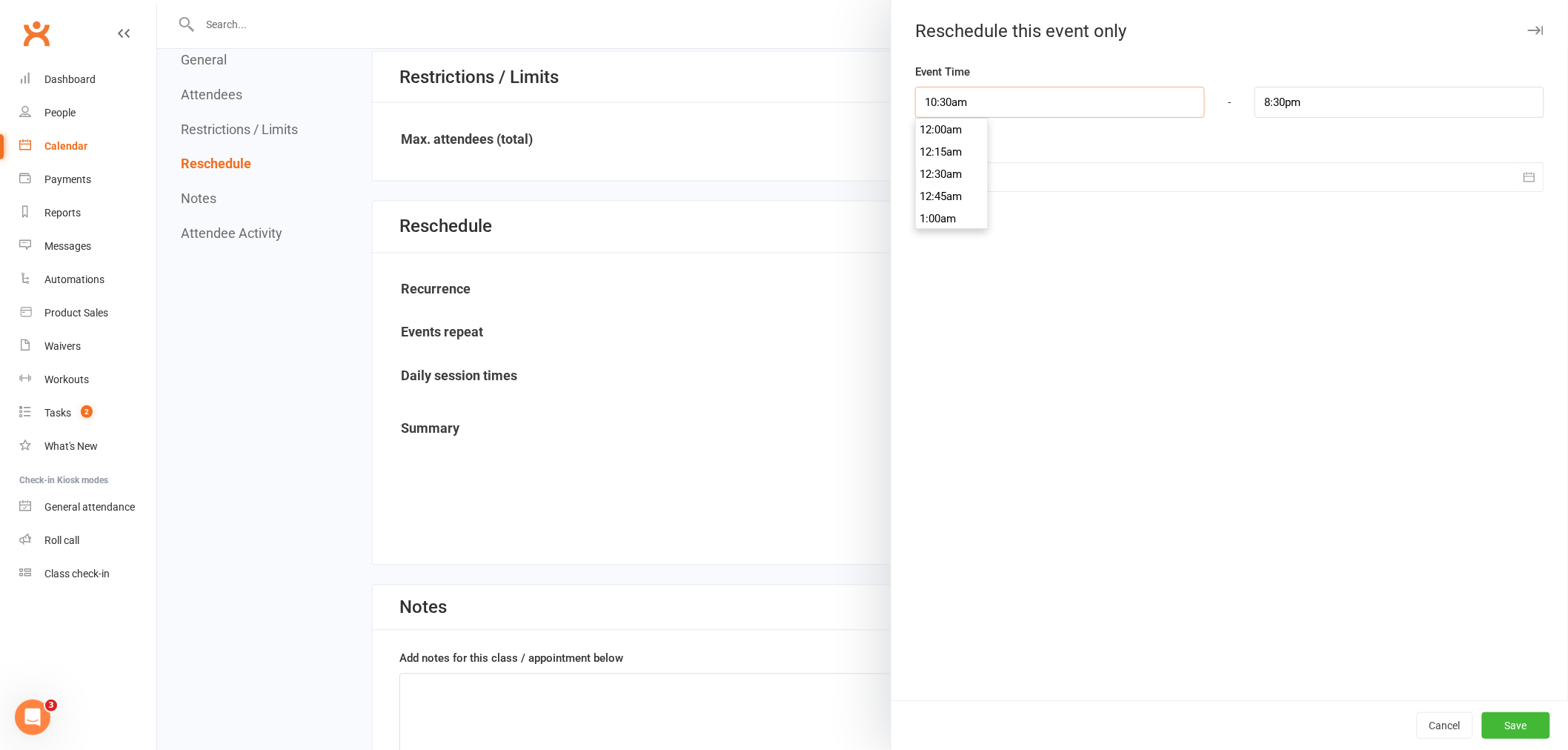
click at [947, 113] on input "10:30am" at bounding box center [1060, 102] width 290 height 31
type input "10:45am"
type input "8:45pm"
drag, startPoint x: 946, startPoint y: 183, endPoint x: 946, endPoint y: 195, distance: 12.0
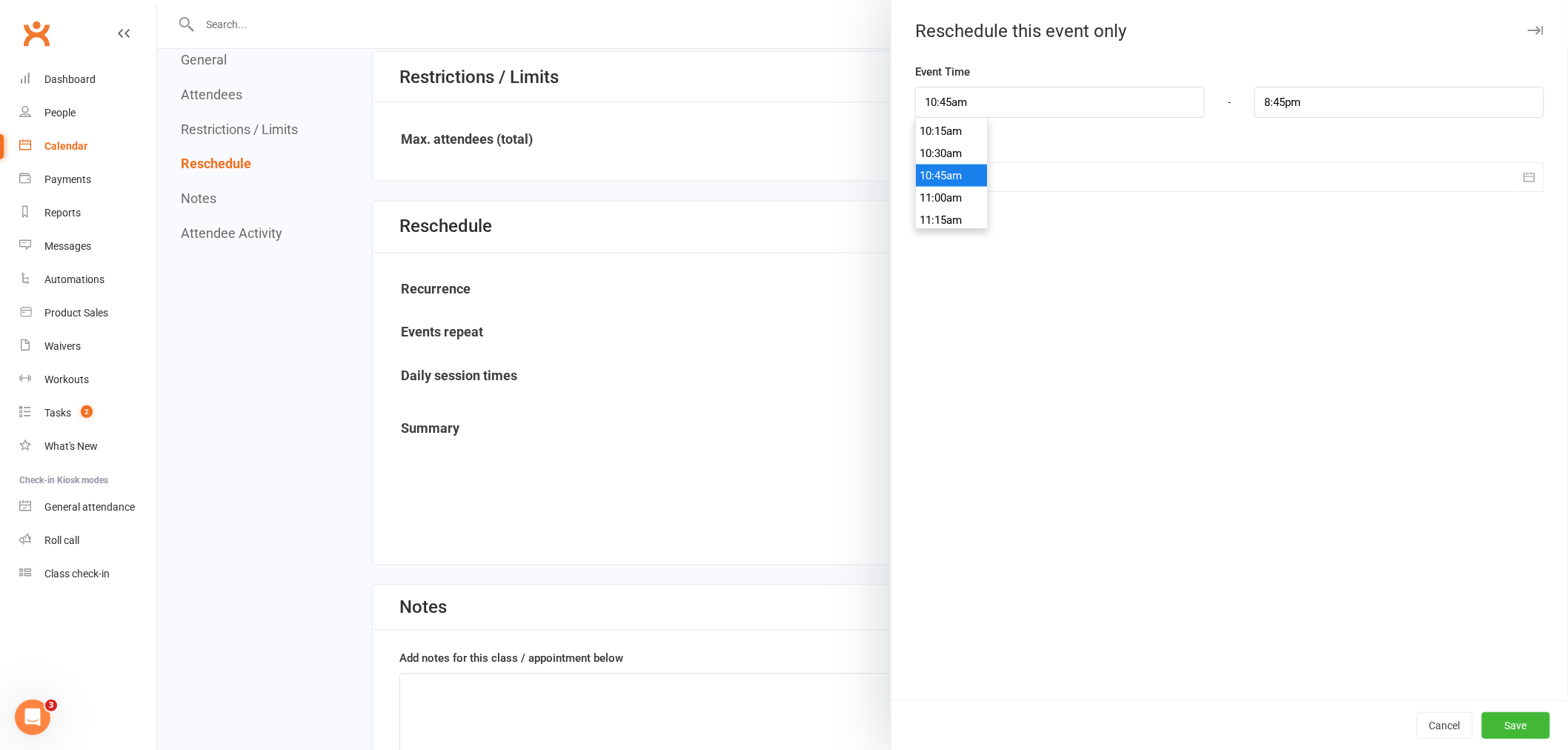
click at [946, 185] on ul "12:00am 12:15am 12:30am 12:45am 1:00am 1:15am 1:30am 1:45am 2:00am 2:15am 2:30a…" at bounding box center [951, 276] width 71 height 2134
click at [946, 195] on div "Event Time 10:45am 12:00am 12:15am 12:30am 12:45am 1:00am 1:15am 1:30am 1:45am …" at bounding box center [1230, 381] width 677 height 637
click at [994, 105] on input "10:45am" at bounding box center [1060, 102] width 290 height 31
type input "11:00am"
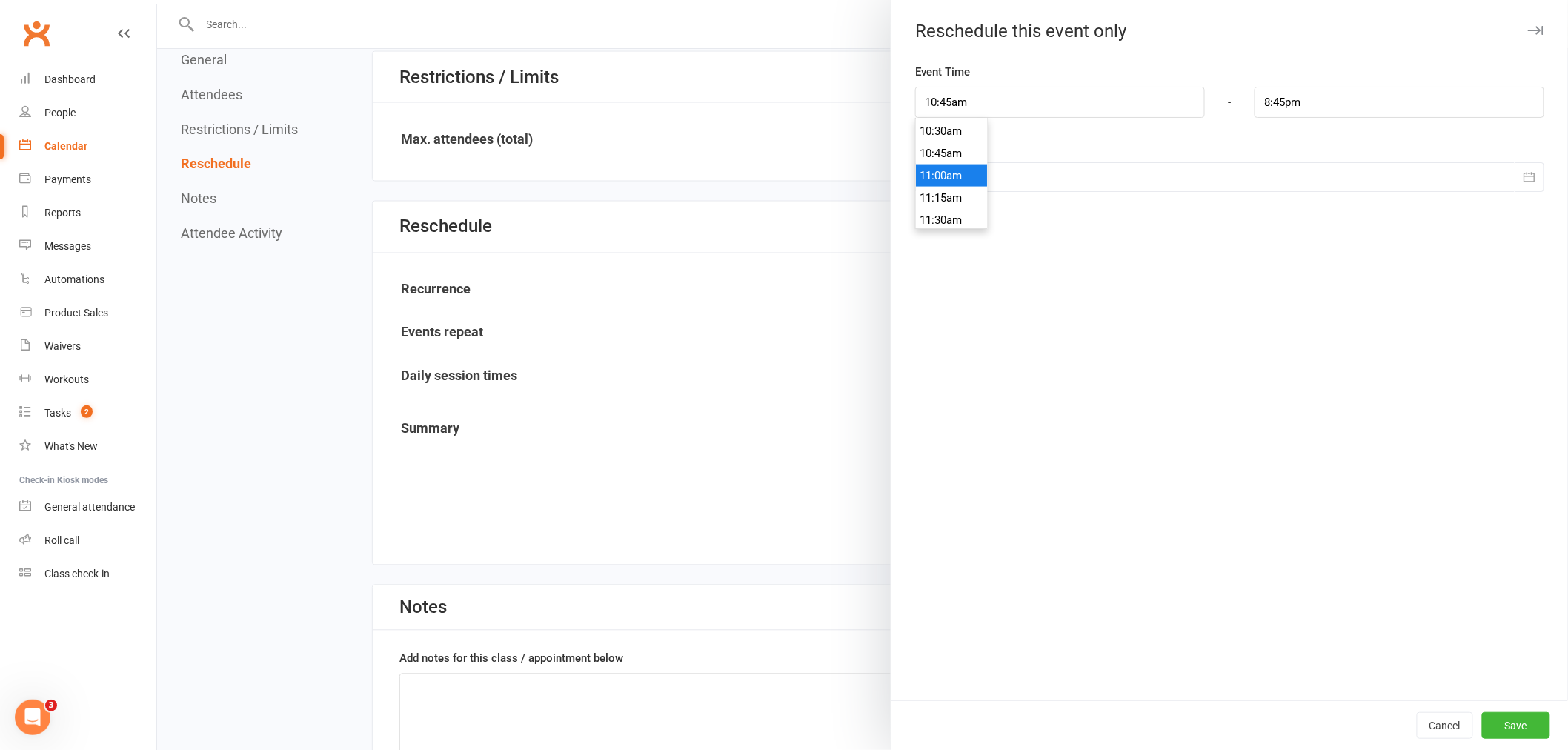
type input "9:00pm"
click at [959, 171] on li "11:00am" at bounding box center [951, 175] width 71 height 22
click at [1520, 714] on button "Save" at bounding box center [1516, 725] width 68 height 27
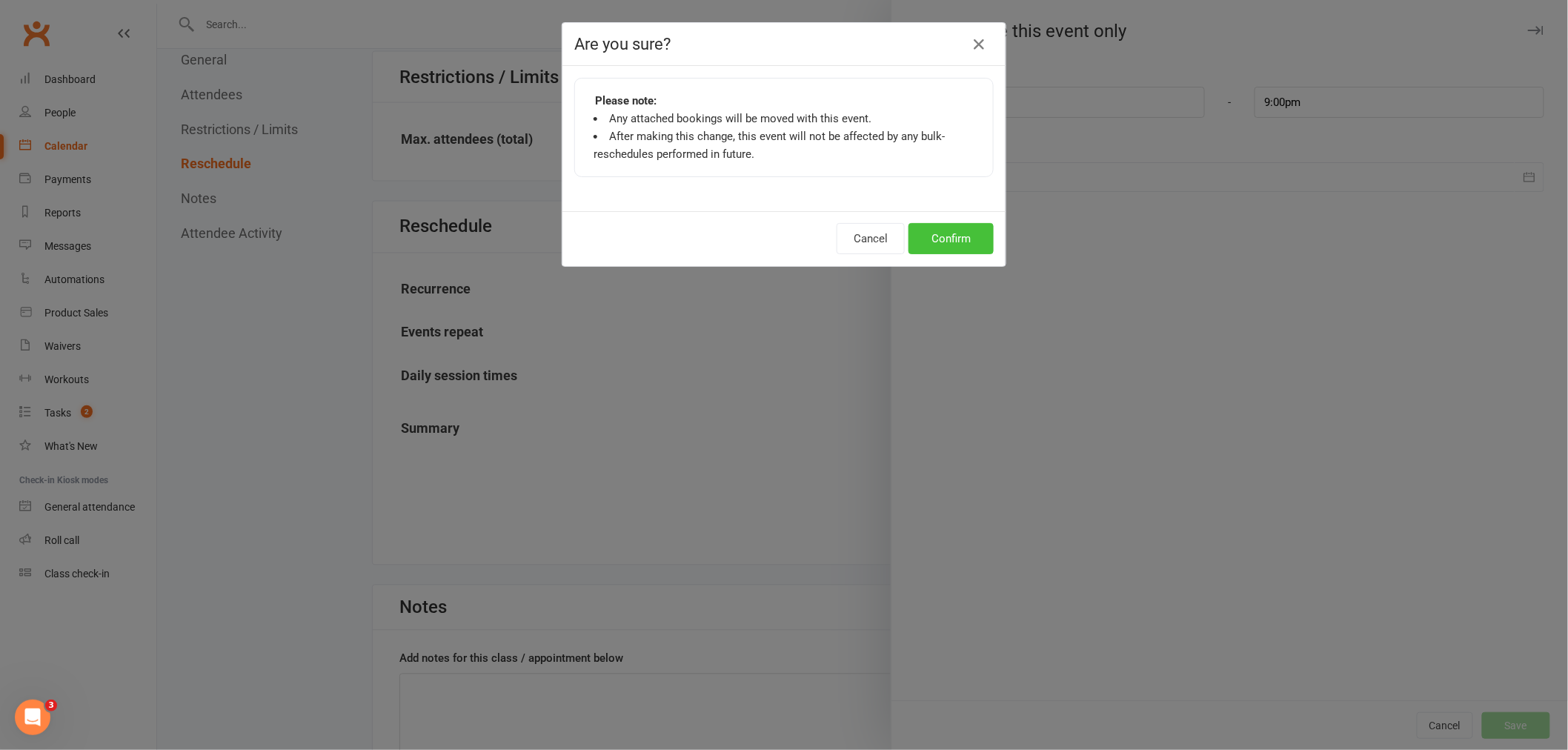
drag, startPoint x: 925, startPoint y: 238, endPoint x: 935, endPoint y: 248, distance: 14.1
click at [935, 248] on button "Confirm" at bounding box center [951, 238] width 85 height 31
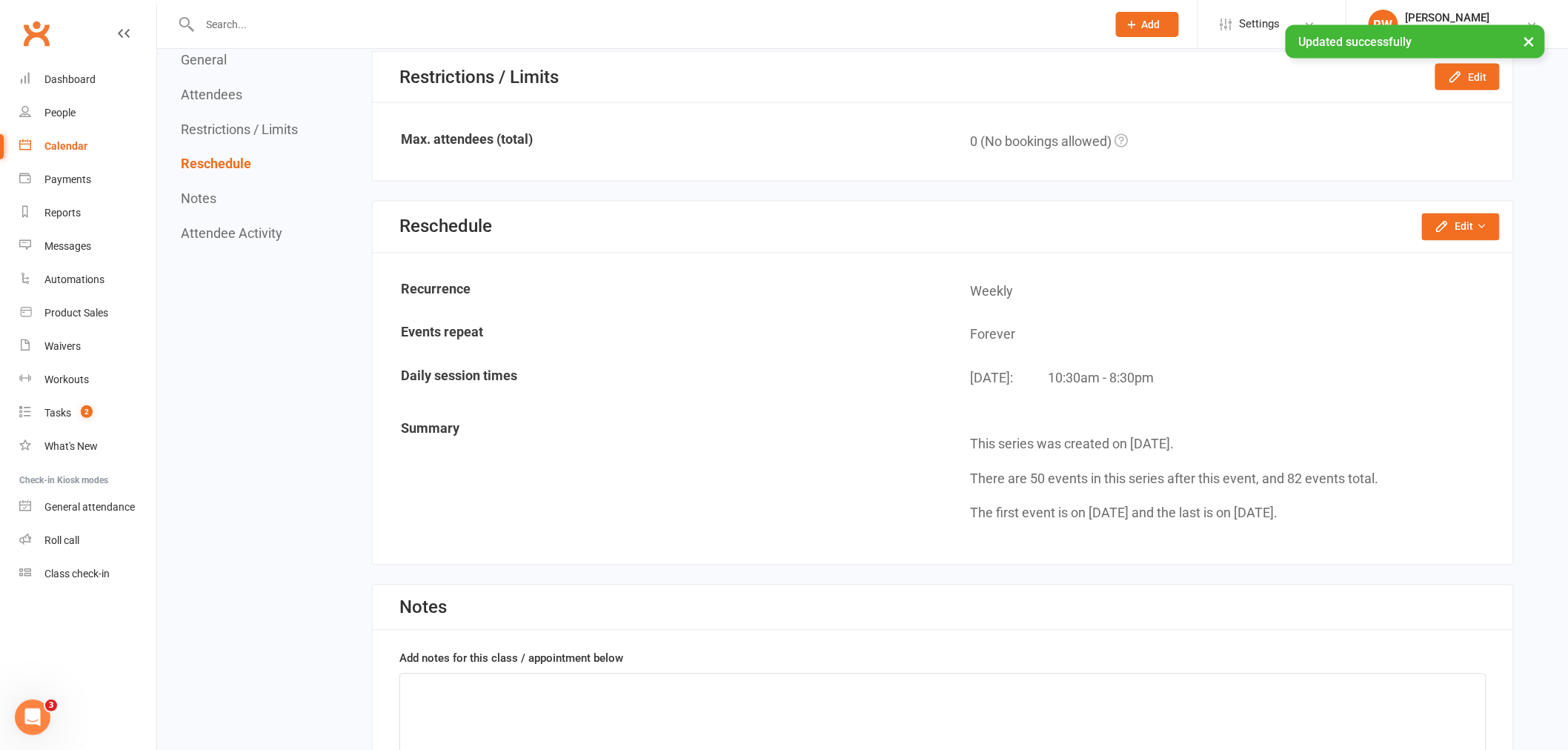
click at [74, 144] on div "Calendar" at bounding box center [66, 145] width 43 height 12
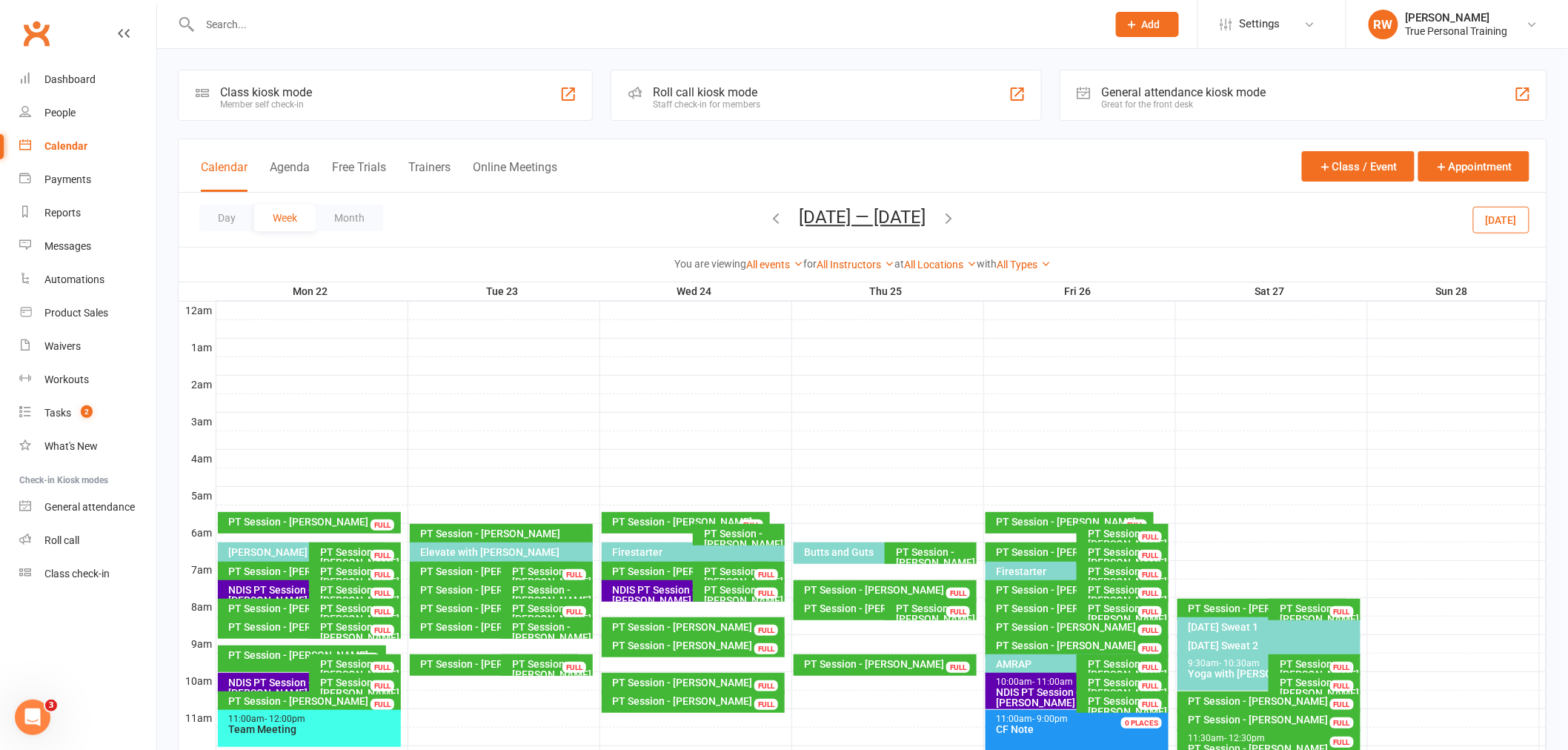
click at [857, 270] on div "All Instructors Ciara Fogarty Ryan Warwick Ellie Tanner Matt Hood" at bounding box center [855, 264] width 78 height 16
click at [863, 267] on link "All Instructors" at bounding box center [855, 264] width 78 height 12
click at [858, 299] on link "[PERSON_NAME]" at bounding box center [820, 292] width 147 height 30
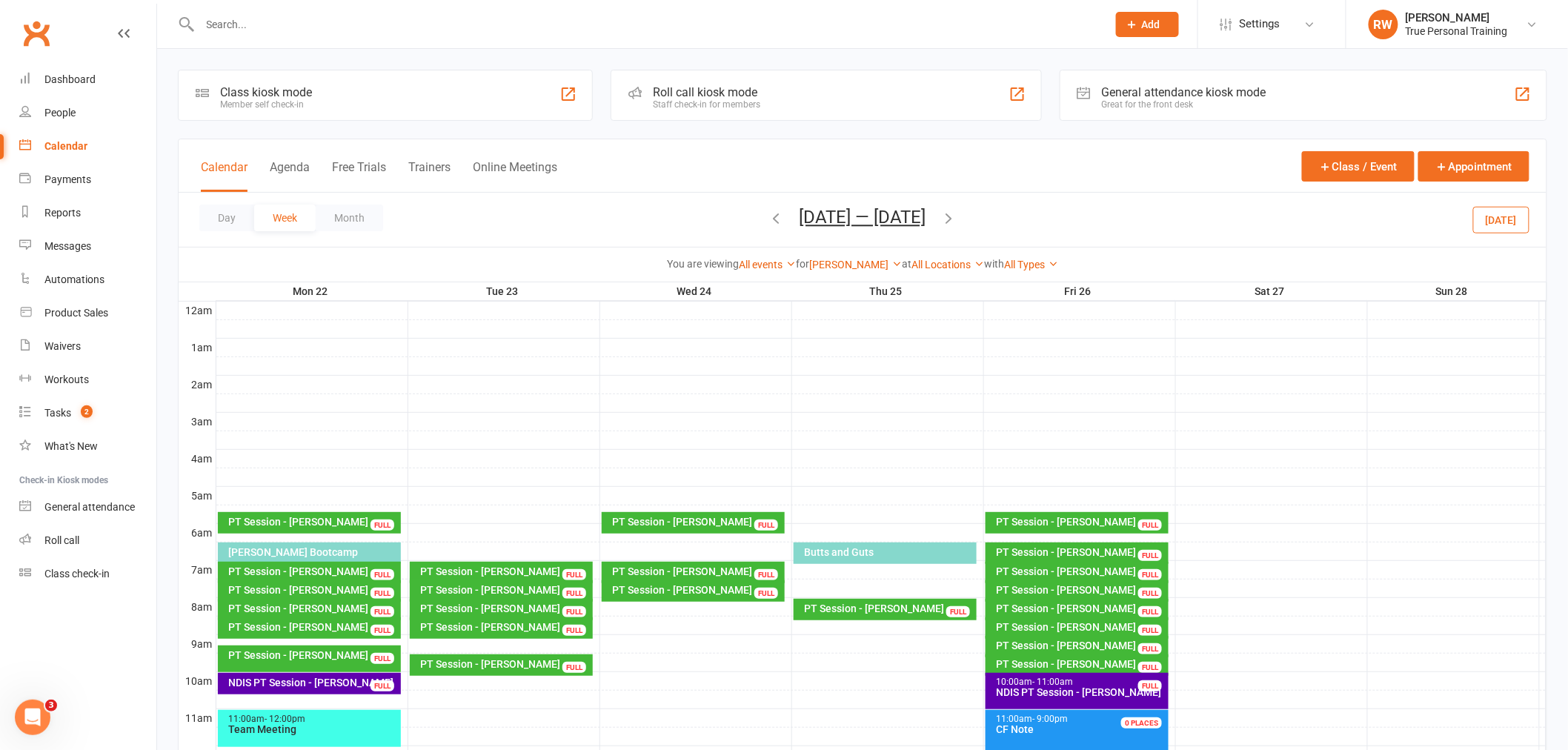
click at [771, 217] on icon "button" at bounding box center [776, 217] width 16 height 16
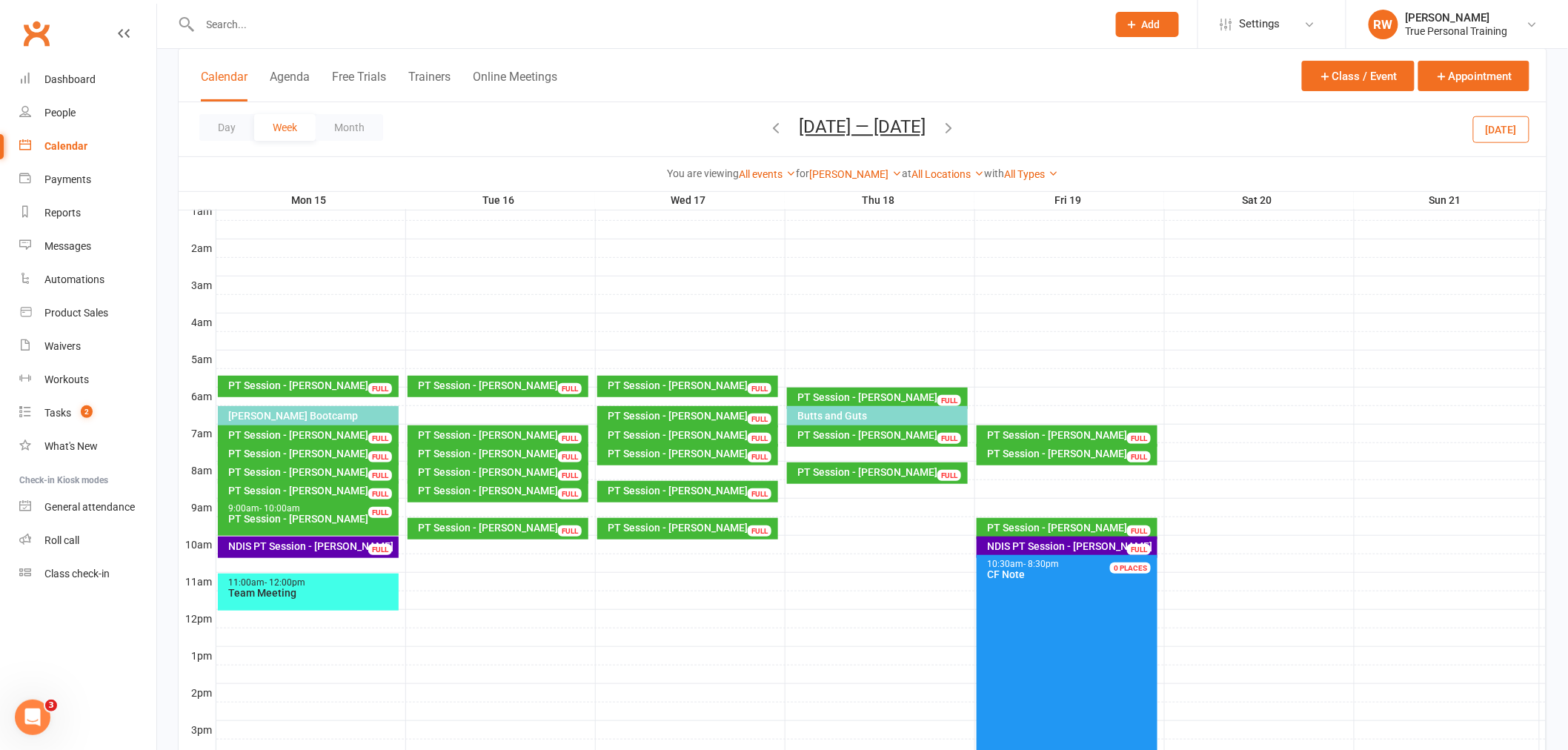
scroll to position [165, 0]
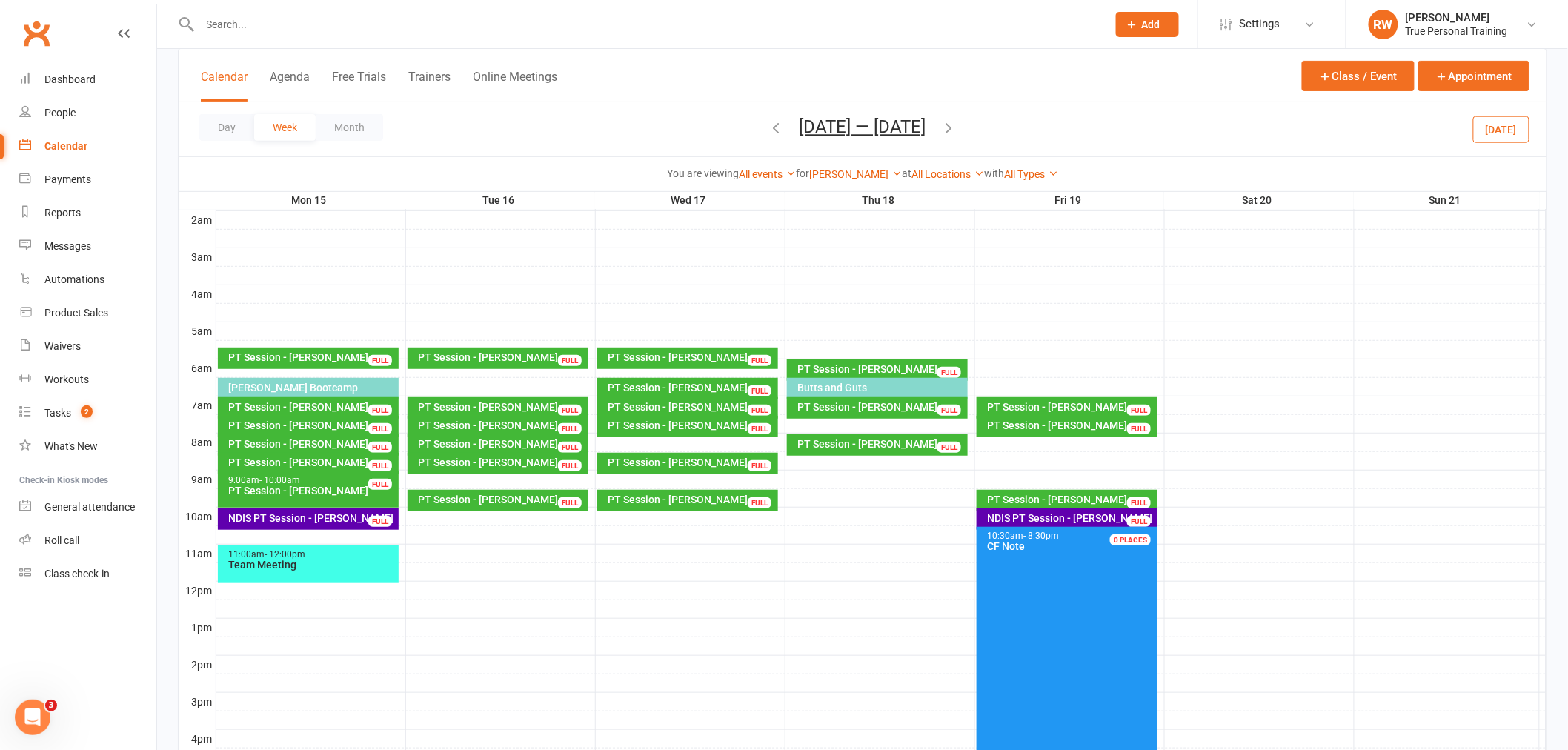
click at [957, 124] on icon "button" at bounding box center [949, 127] width 16 height 16
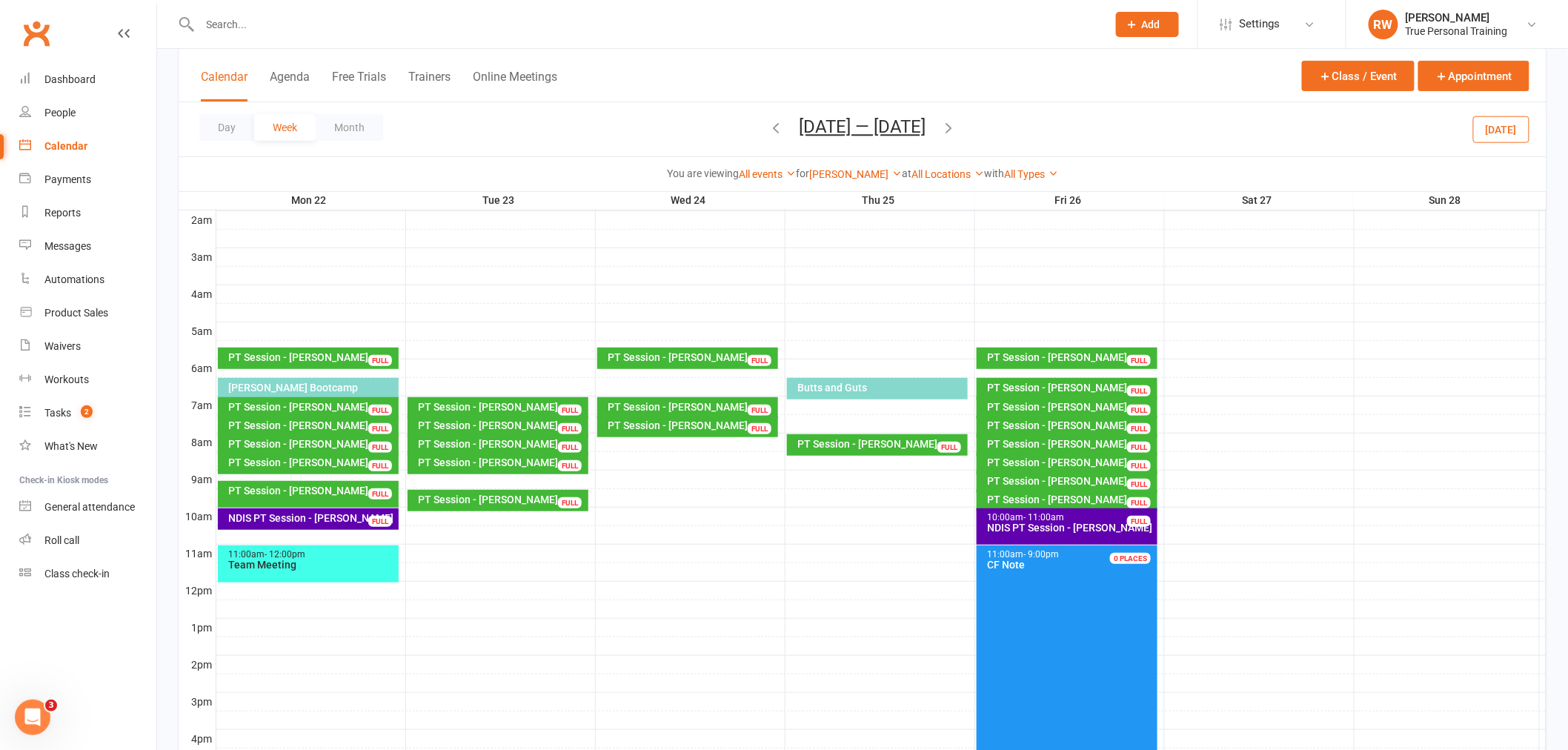
click at [768, 130] on icon "button" at bounding box center [776, 127] width 16 height 16
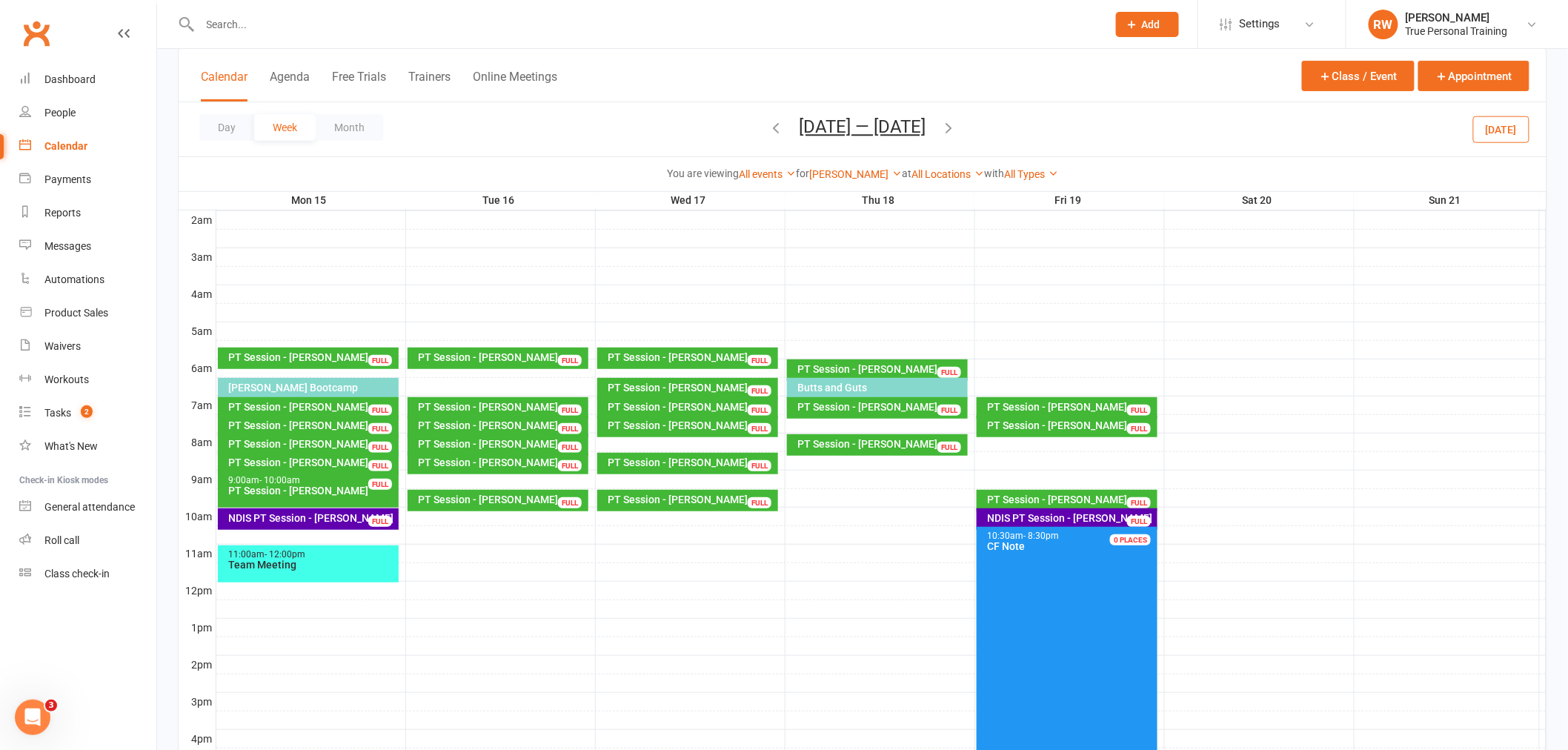
click at [1102, 514] on div "NDIS PT Session - [PERSON_NAME]" at bounding box center [1071, 518] width 168 height 11
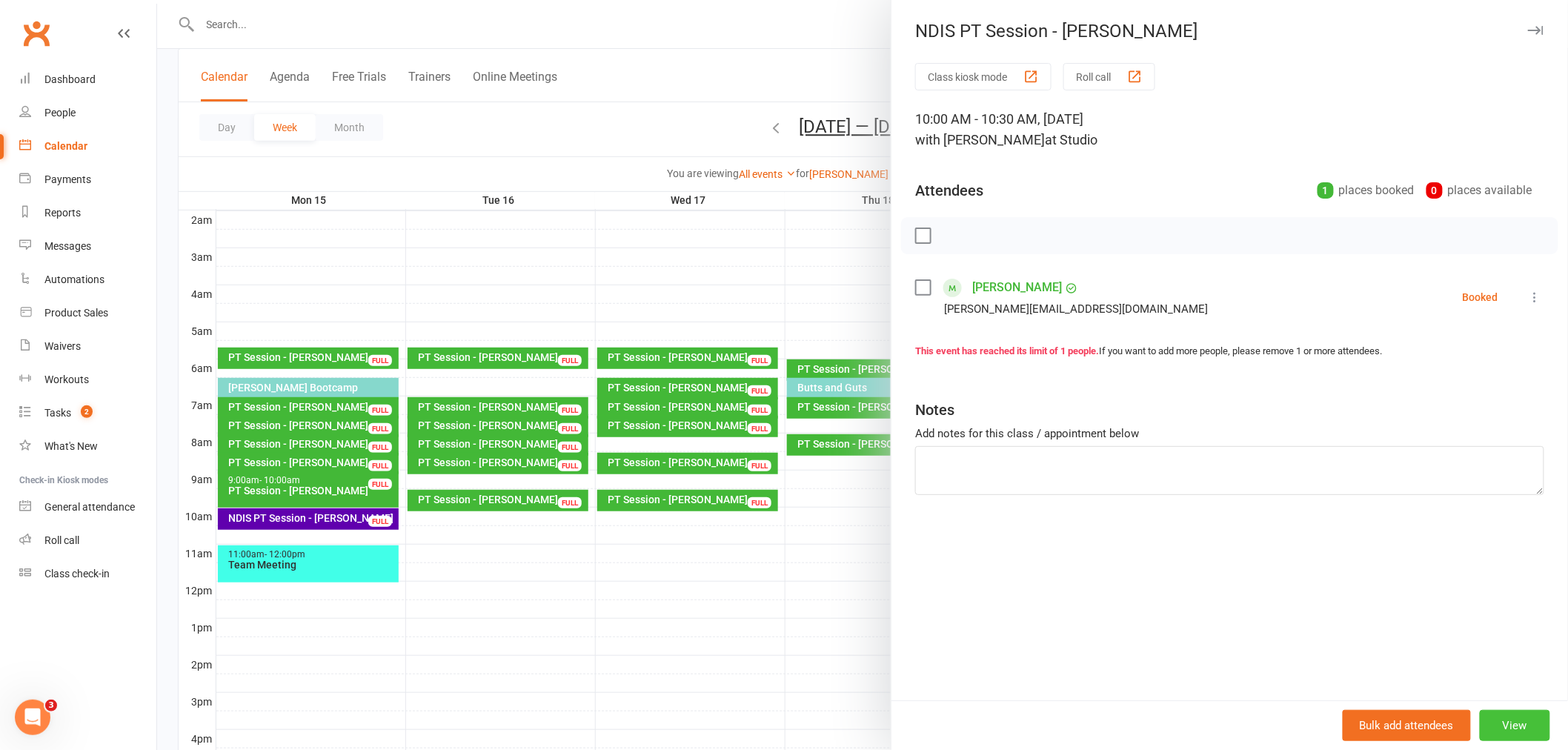
click at [1524, 713] on button "View" at bounding box center [1515, 725] width 71 height 31
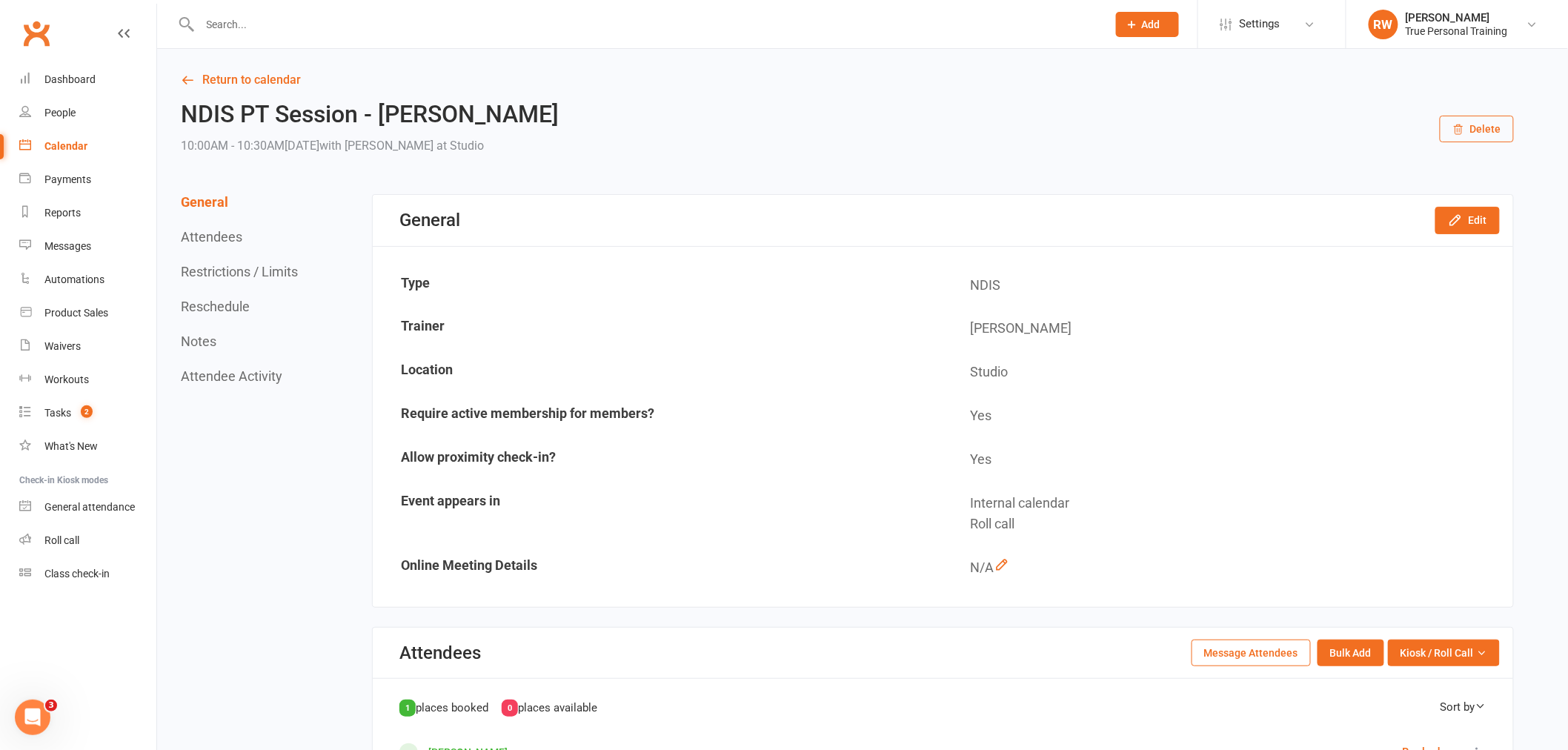
click at [1495, 122] on button "Delete" at bounding box center [1477, 129] width 74 height 27
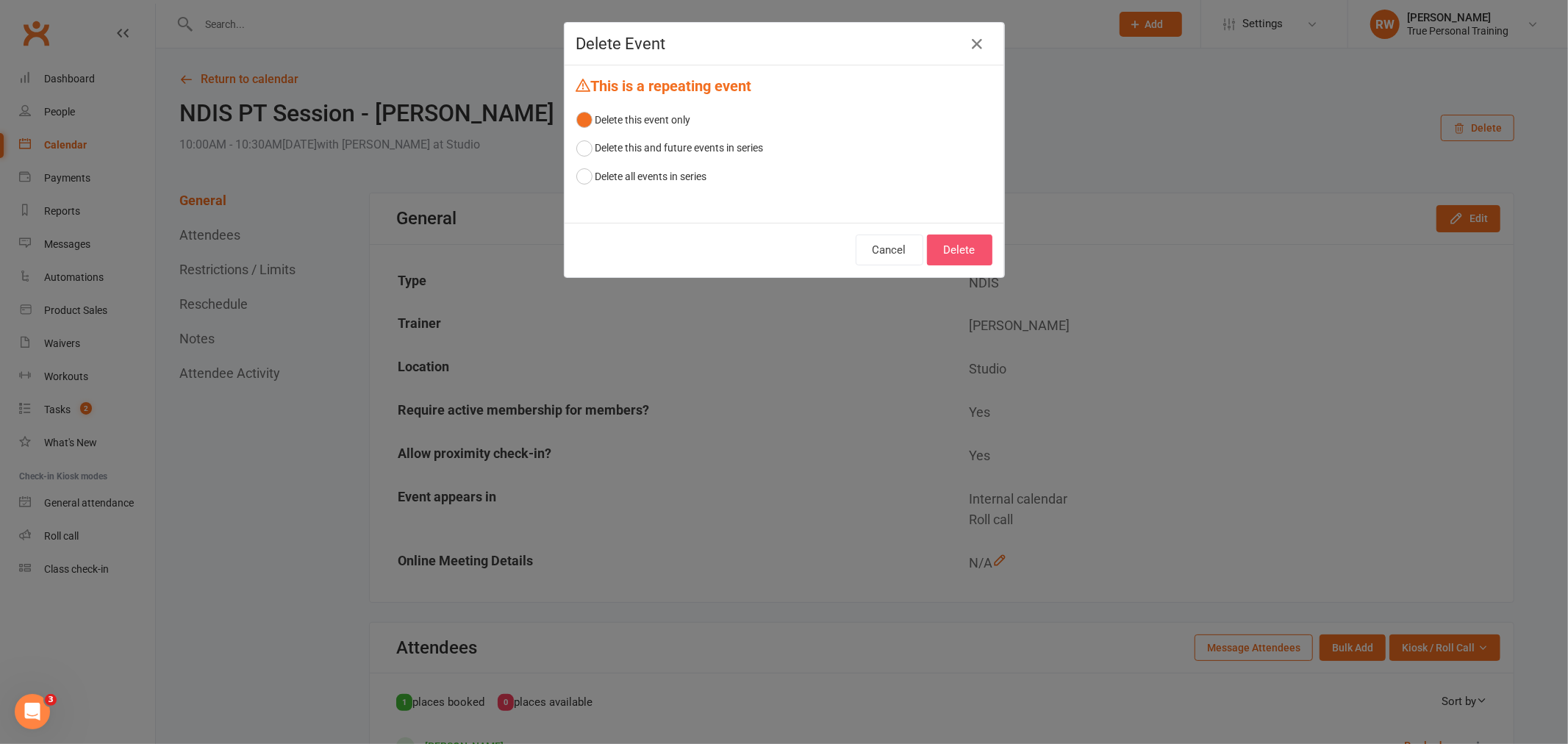
click at [959, 249] on button "Delete" at bounding box center [960, 249] width 66 height 31
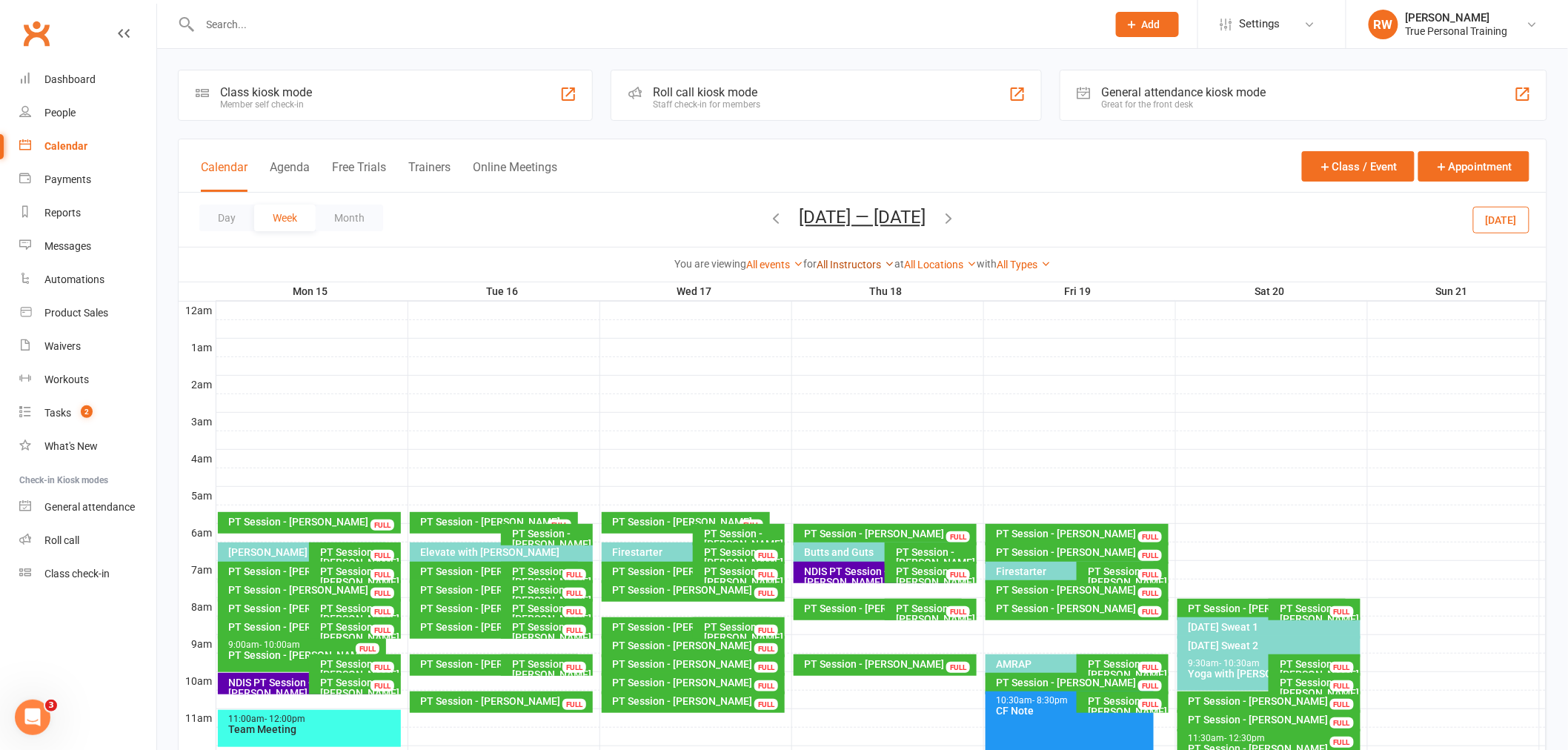
click at [865, 264] on link "All Instructors" at bounding box center [855, 264] width 78 height 12
click at [862, 292] on link "[PERSON_NAME]" at bounding box center [820, 292] width 147 height 30
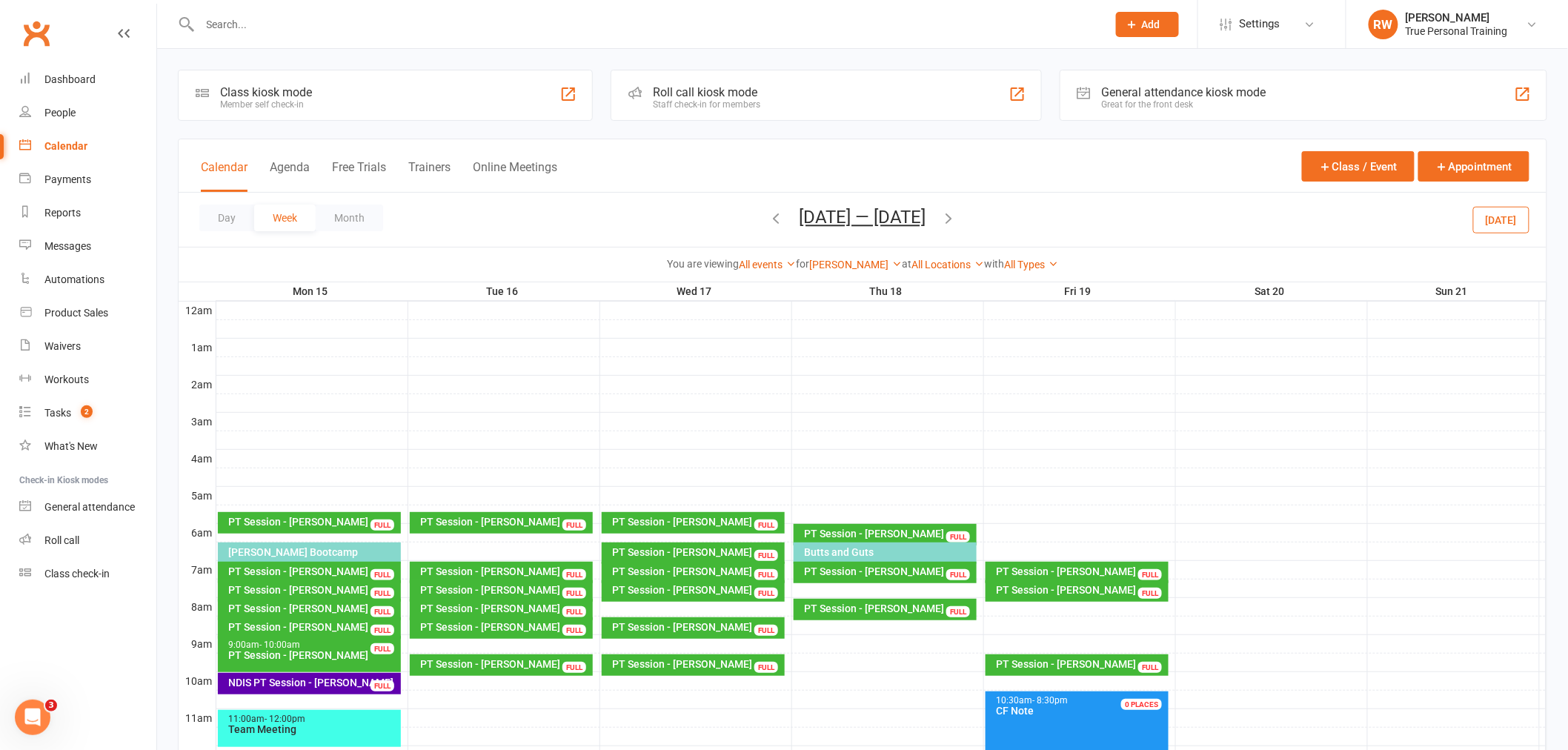
click at [832, 271] on div "Ciara Fogarty Show All Instructors Ciara Fogarty Ryan Warwick Ellie Tanner Matt…" at bounding box center [855, 264] width 92 height 16
click at [868, 267] on link "[PERSON_NAME]" at bounding box center [855, 264] width 92 height 12
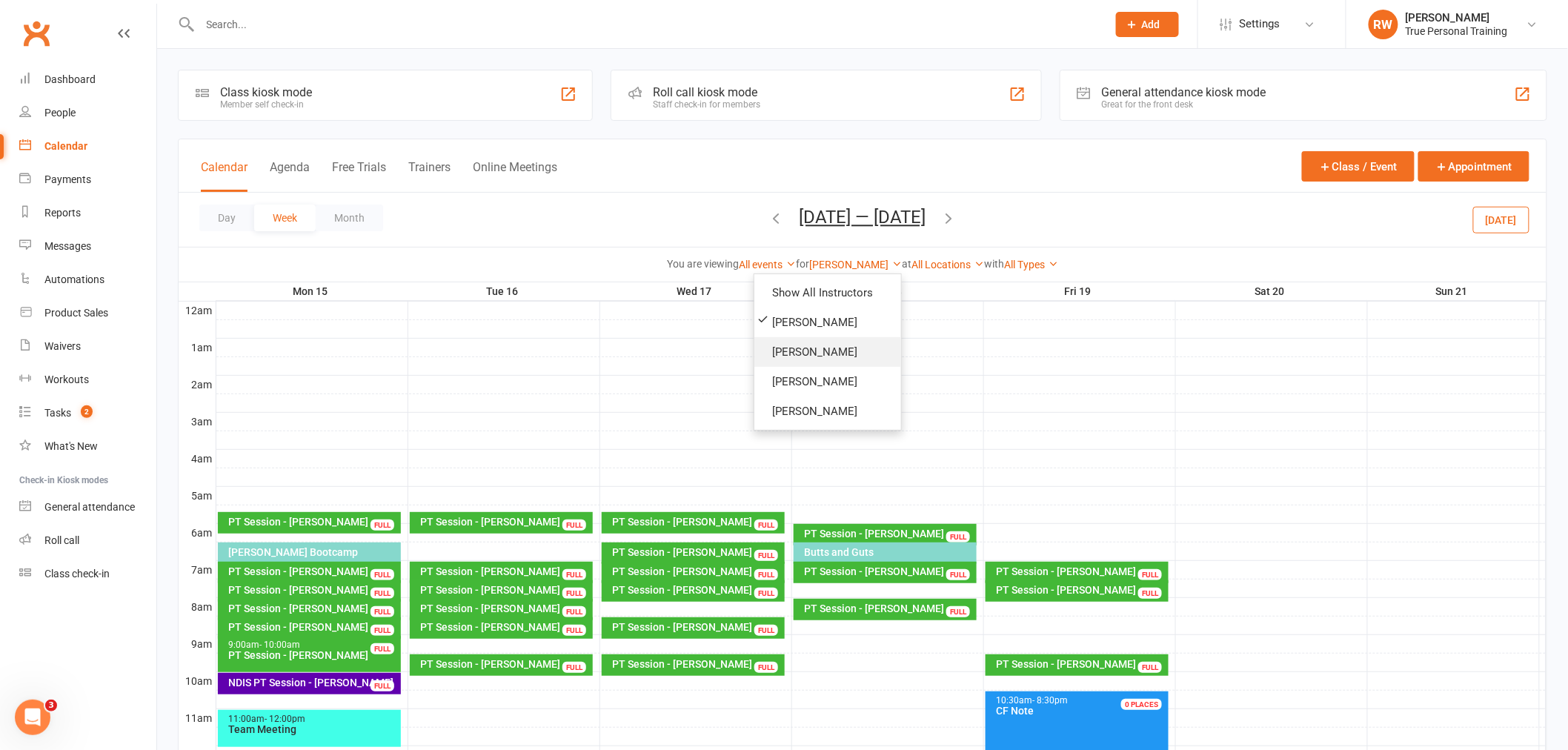
click at [858, 345] on link "[PERSON_NAME]" at bounding box center [828, 352] width 147 height 30
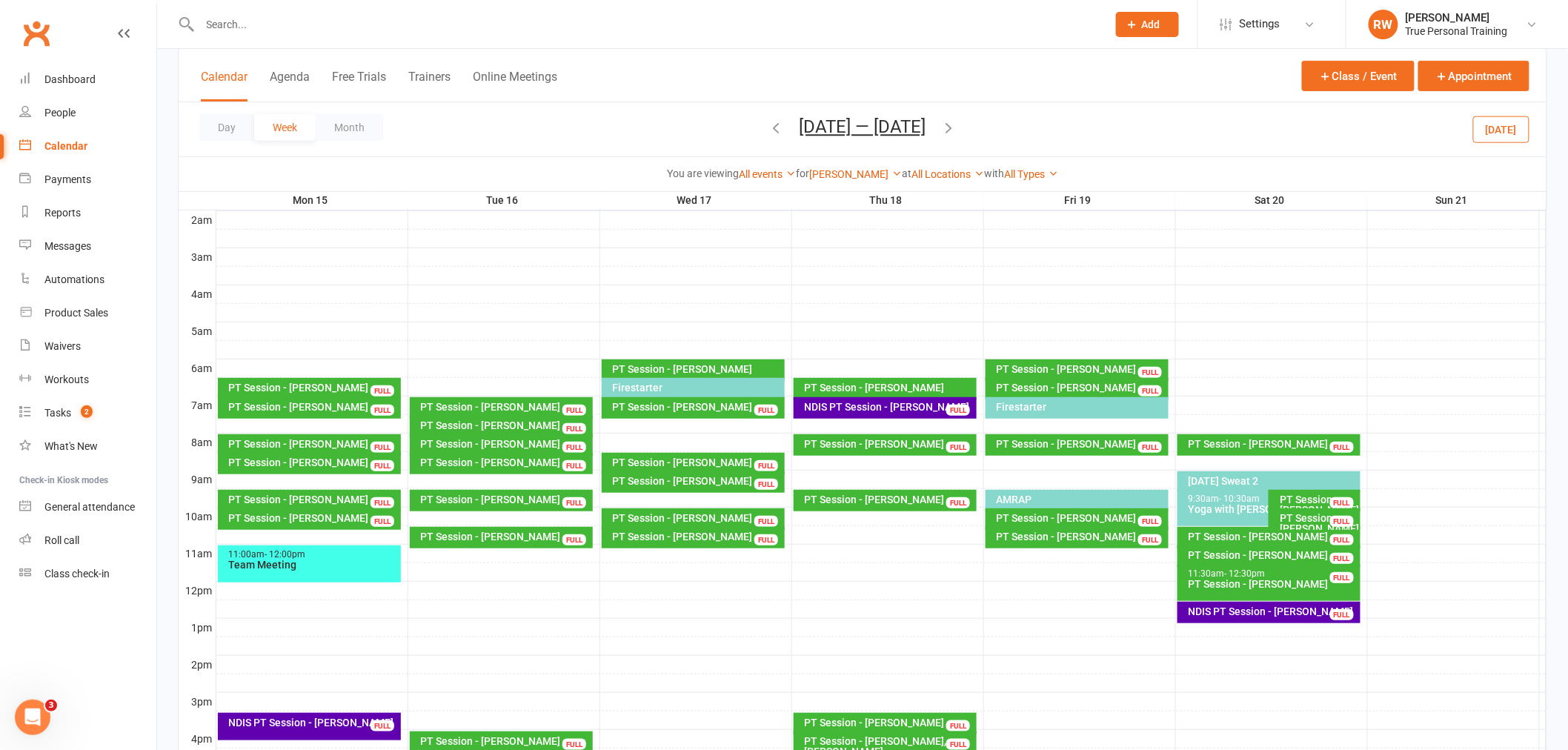
scroll to position [328, 0]
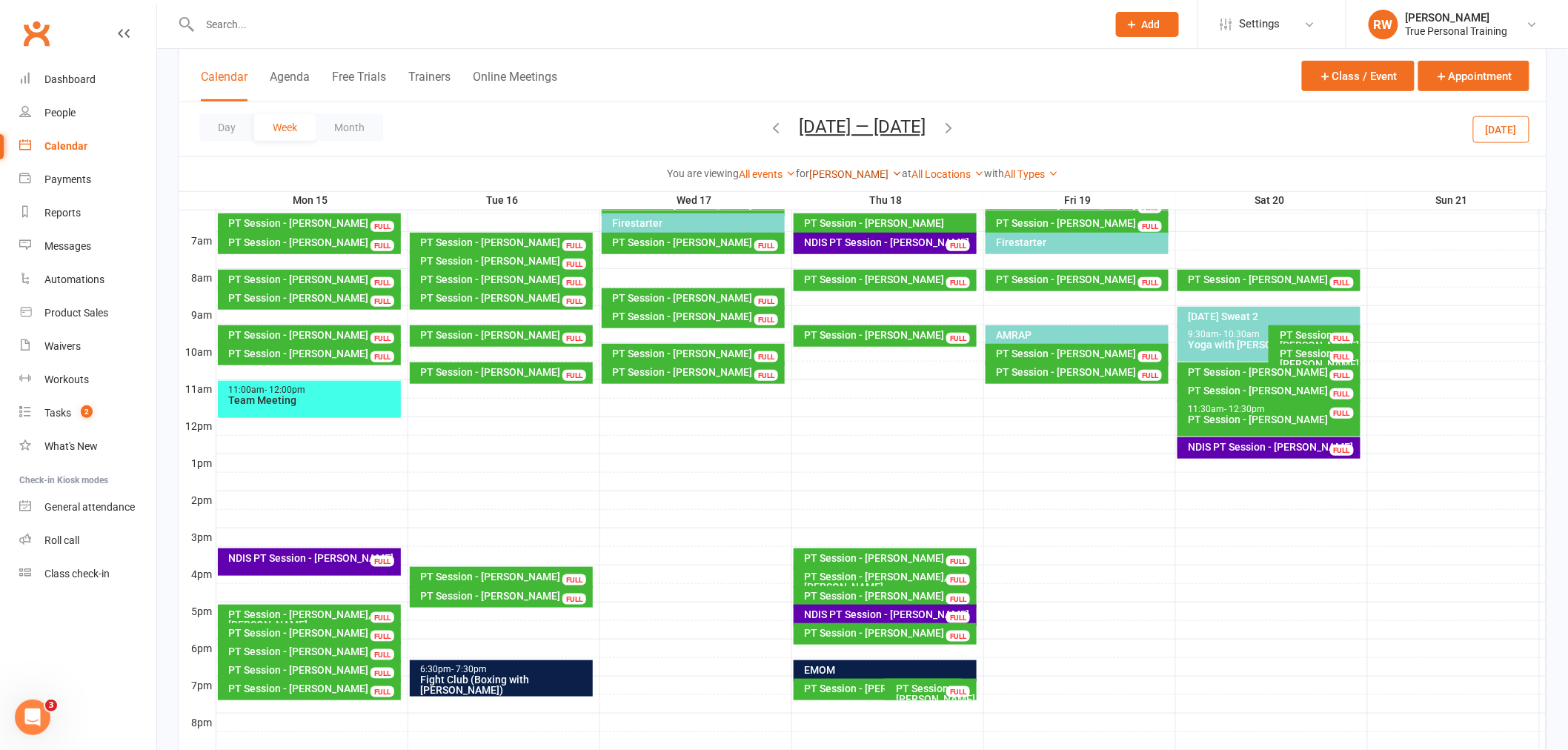
click at [844, 179] on link "[PERSON_NAME]" at bounding box center [855, 174] width 92 height 12
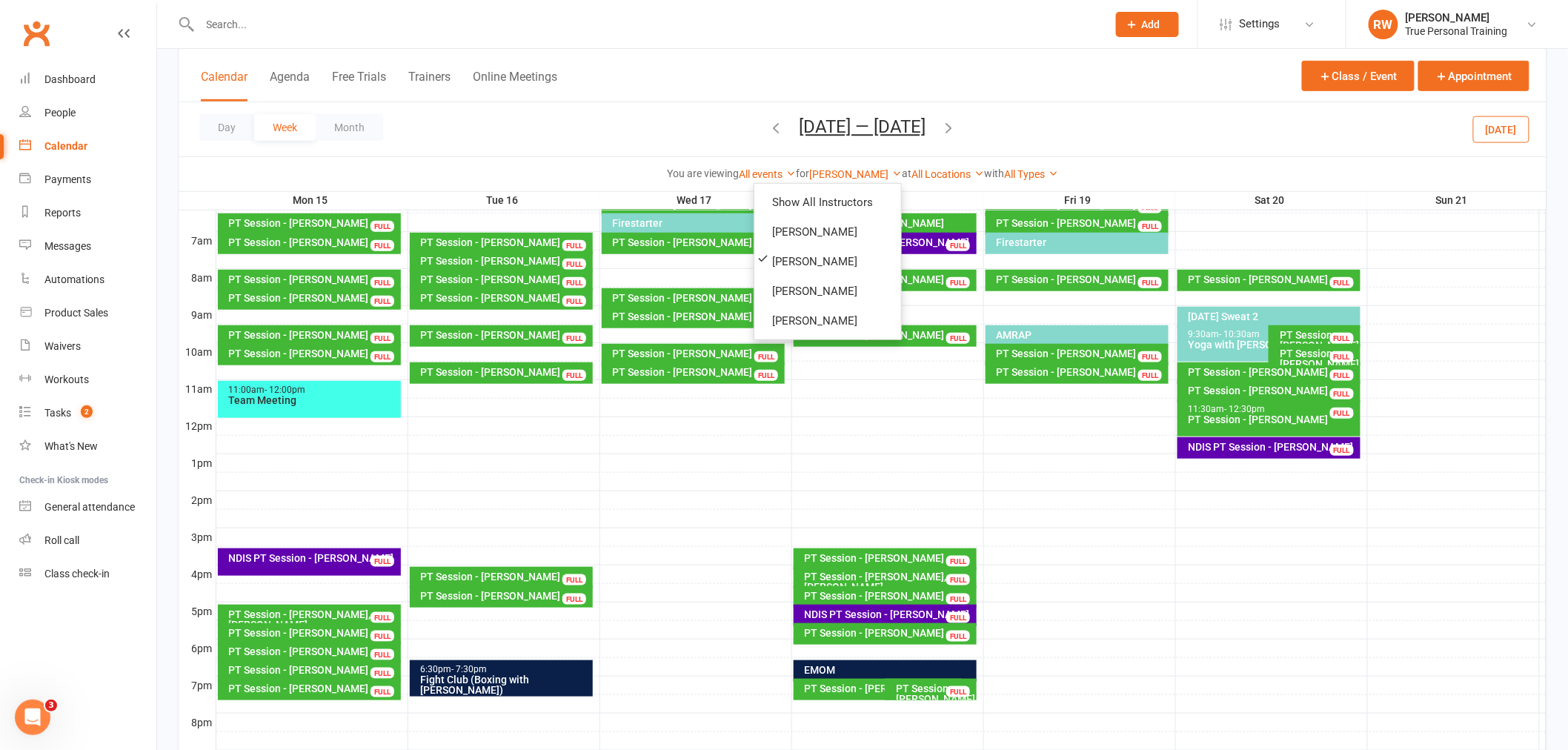
click at [939, 626] on div "PT Session - Tracy Bradford FULL" at bounding box center [885, 634] width 184 height 21
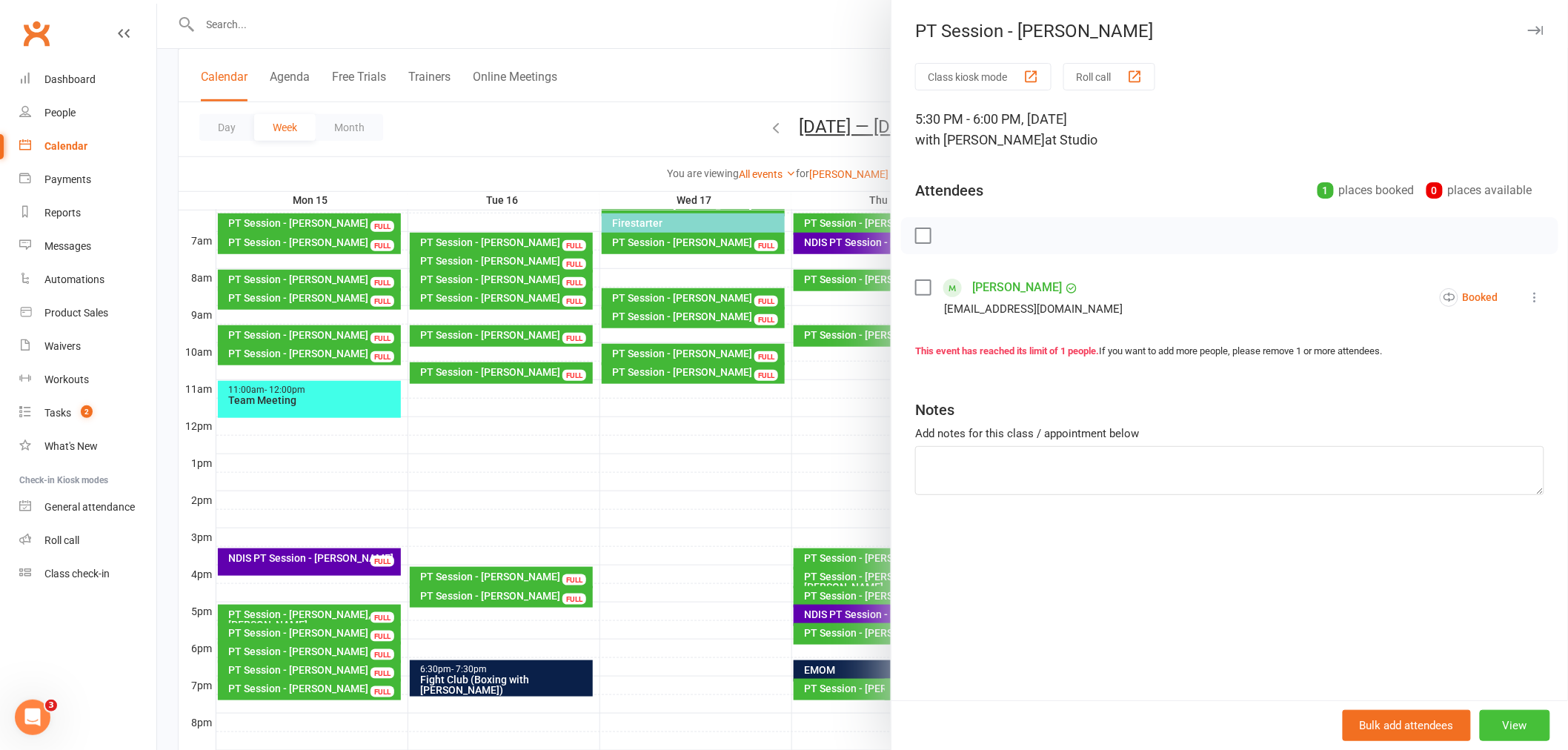
click at [1534, 715] on button "View" at bounding box center [1515, 725] width 71 height 31
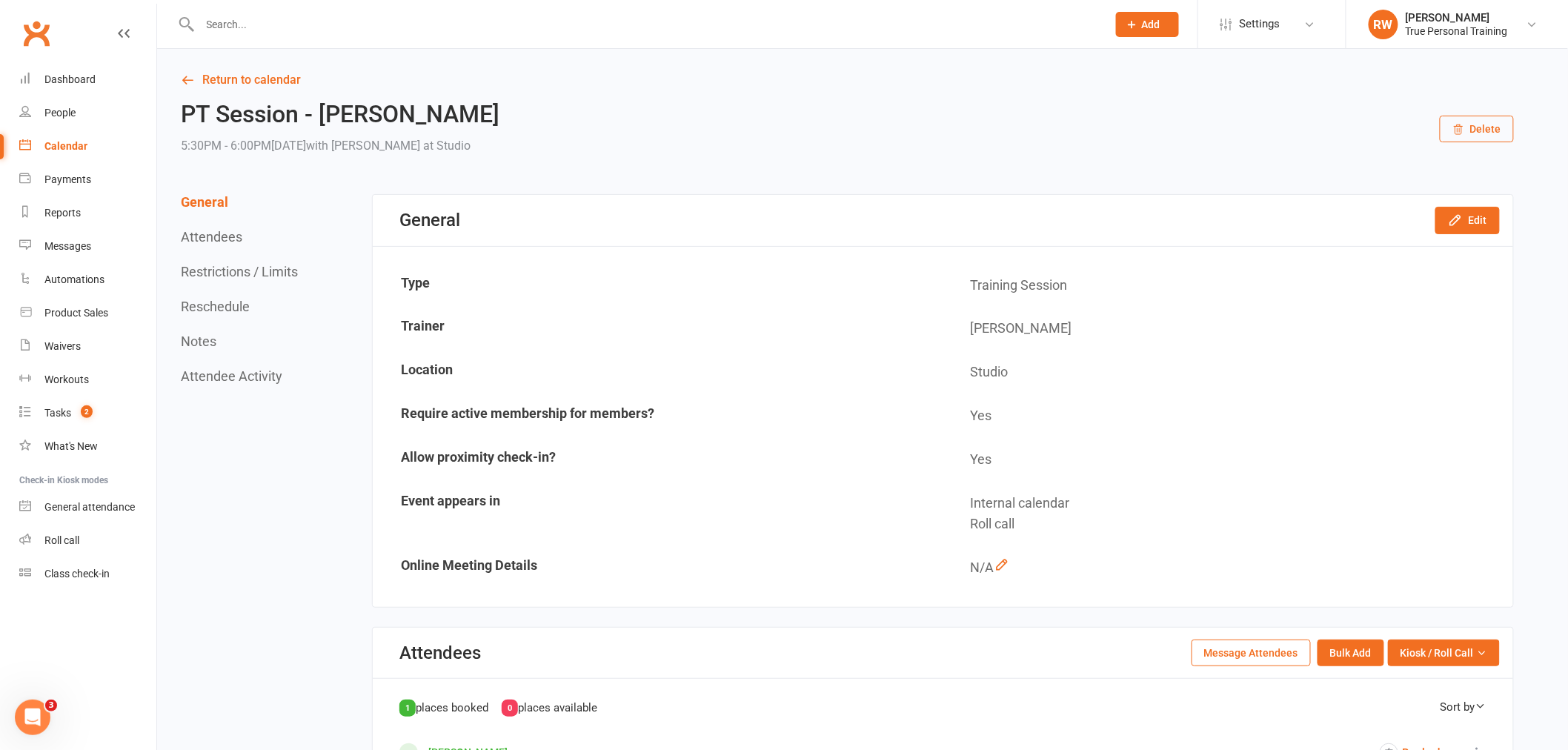
click at [242, 307] on button "Reschedule" at bounding box center [215, 306] width 69 height 15
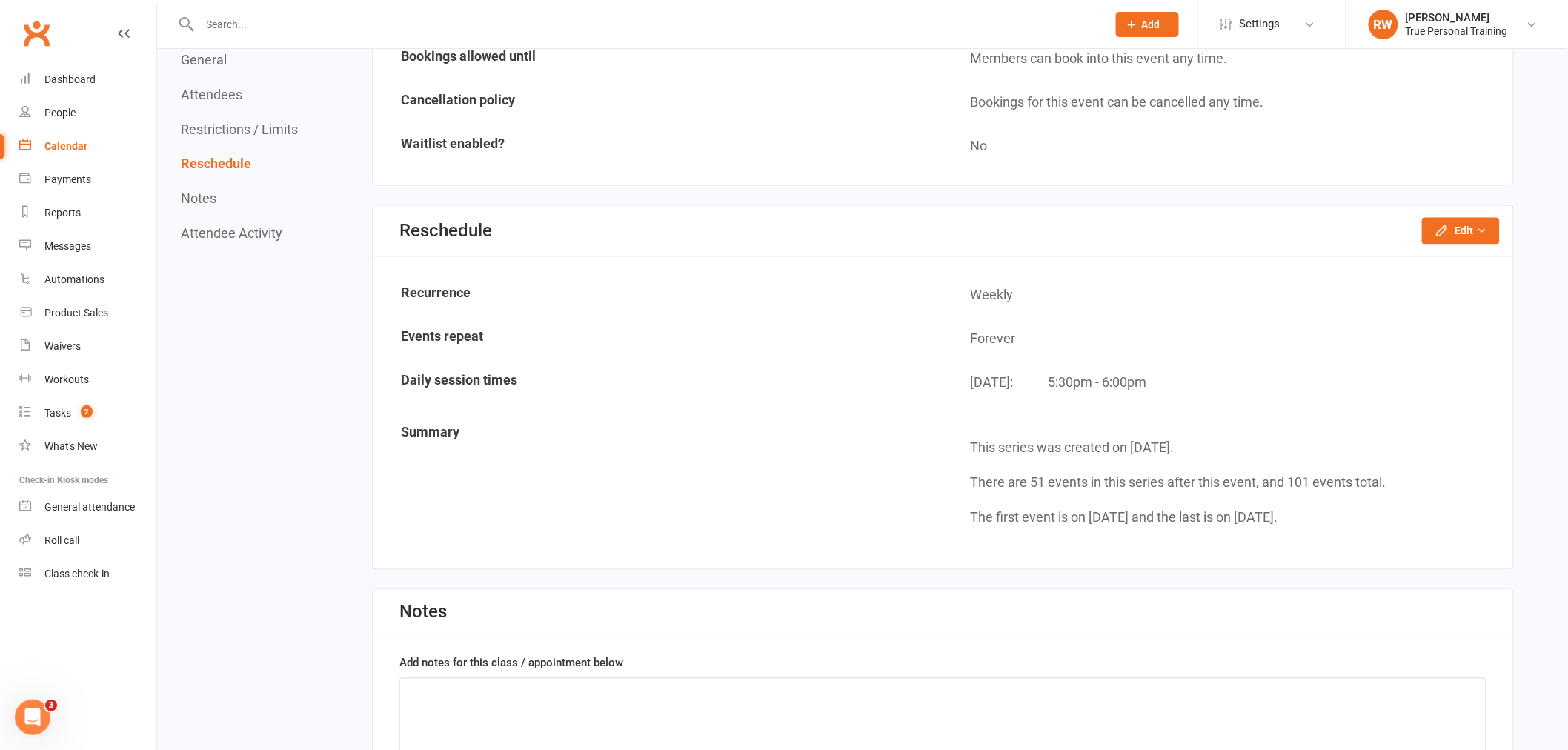
scroll to position [1013, 0]
click at [1495, 222] on button "Edit" at bounding box center [1461, 230] width 78 height 27
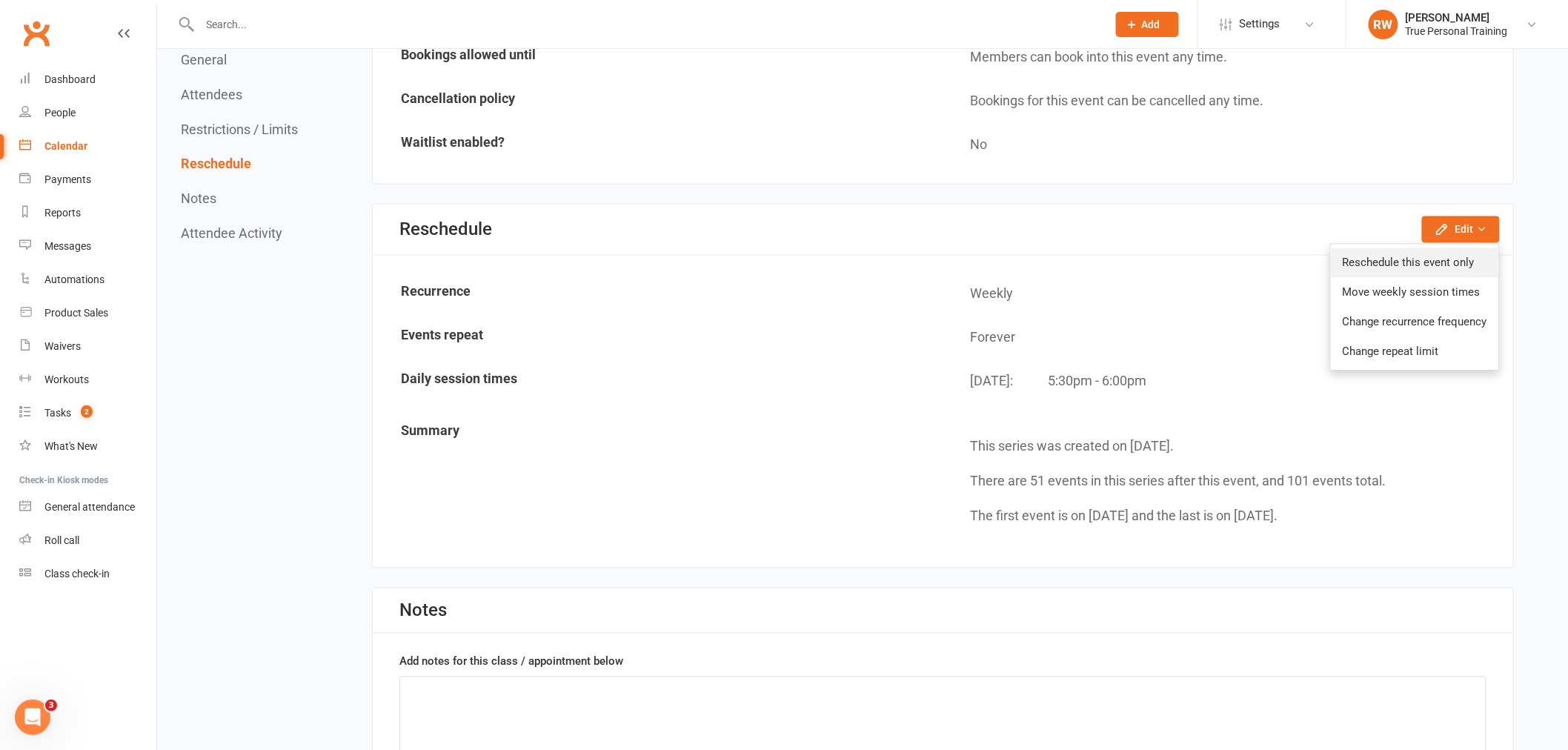
click at [1435, 260] on link "Reschedule this event only" at bounding box center [1415, 262] width 168 height 30
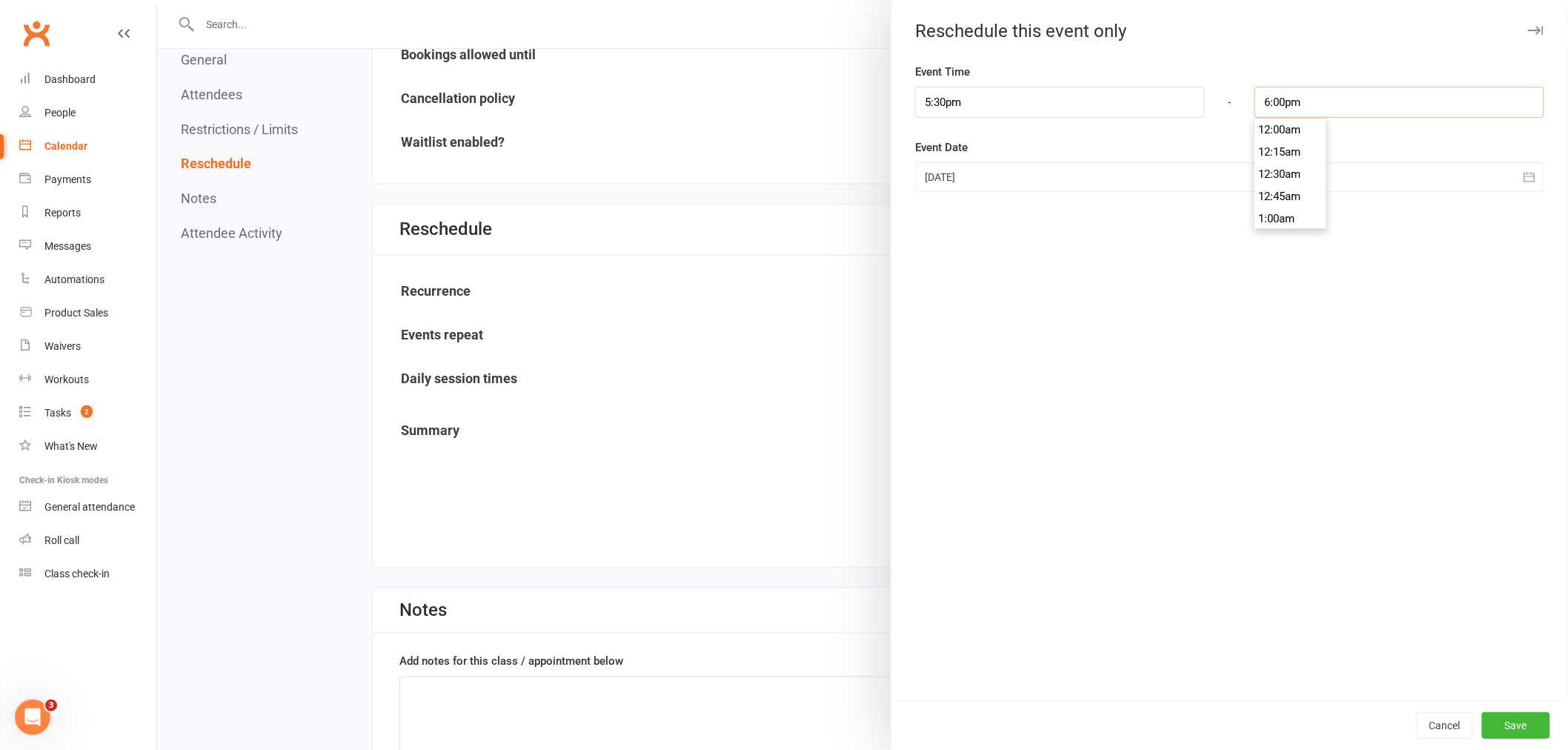
click at [1313, 95] on input "6:00pm" at bounding box center [1400, 102] width 290 height 31
type input "6:30pm"
click at [1284, 200] on li "6:30pm" at bounding box center [1290, 198] width 71 height 22
click at [1521, 737] on button "Save" at bounding box center [1516, 725] width 68 height 27
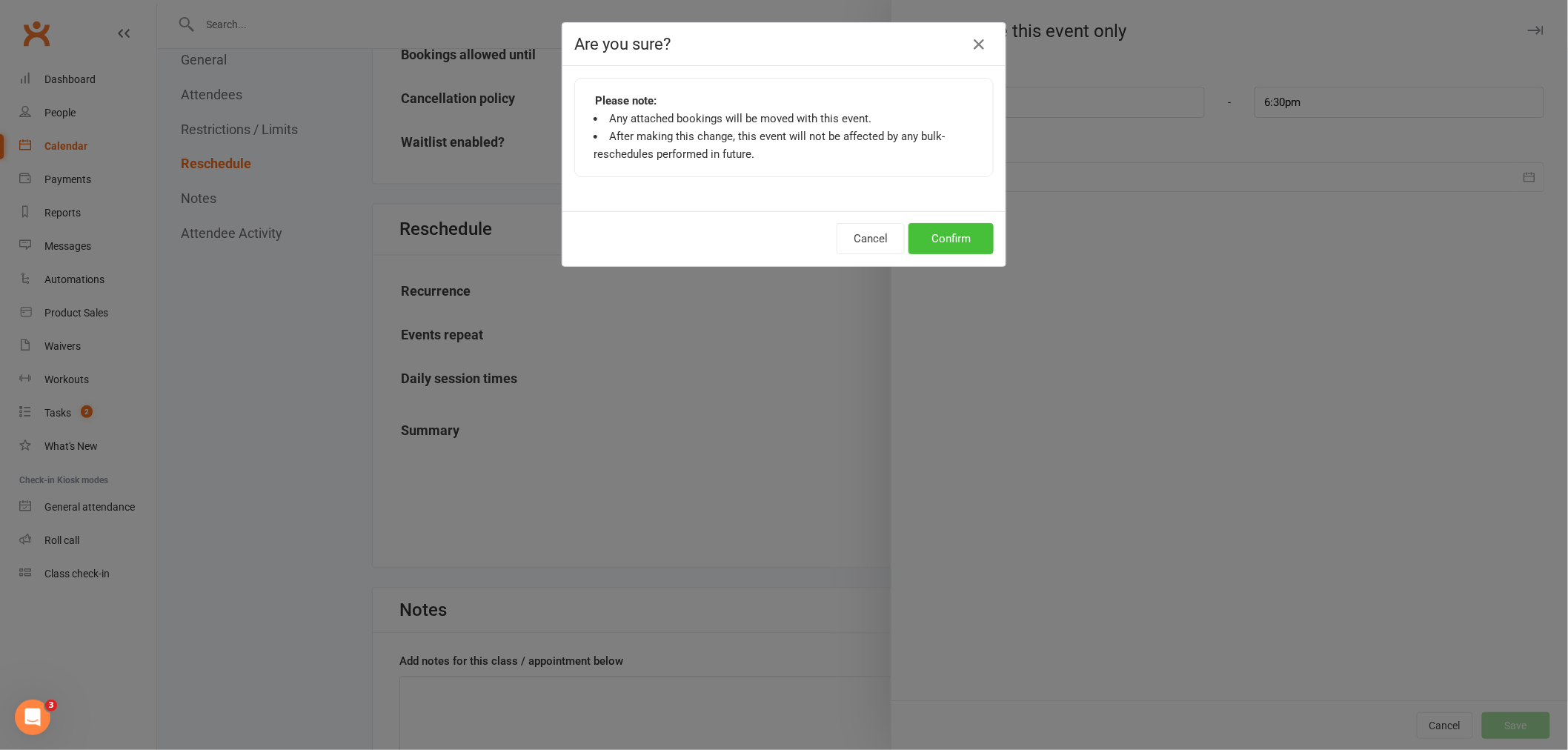
click at [951, 246] on button "Confirm" at bounding box center [951, 238] width 85 height 31
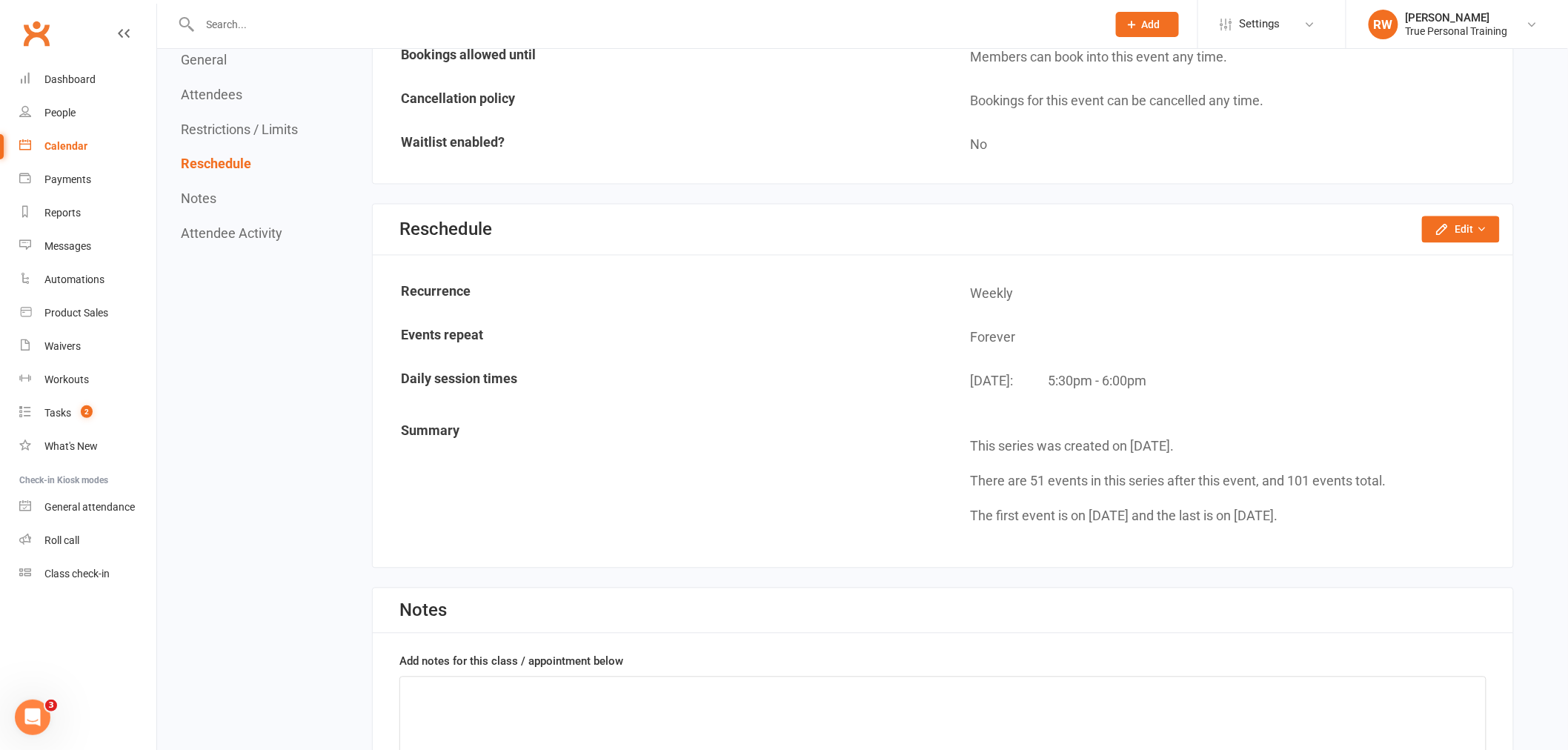
click at [80, 143] on div "Calendar" at bounding box center [66, 145] width 43 height 12
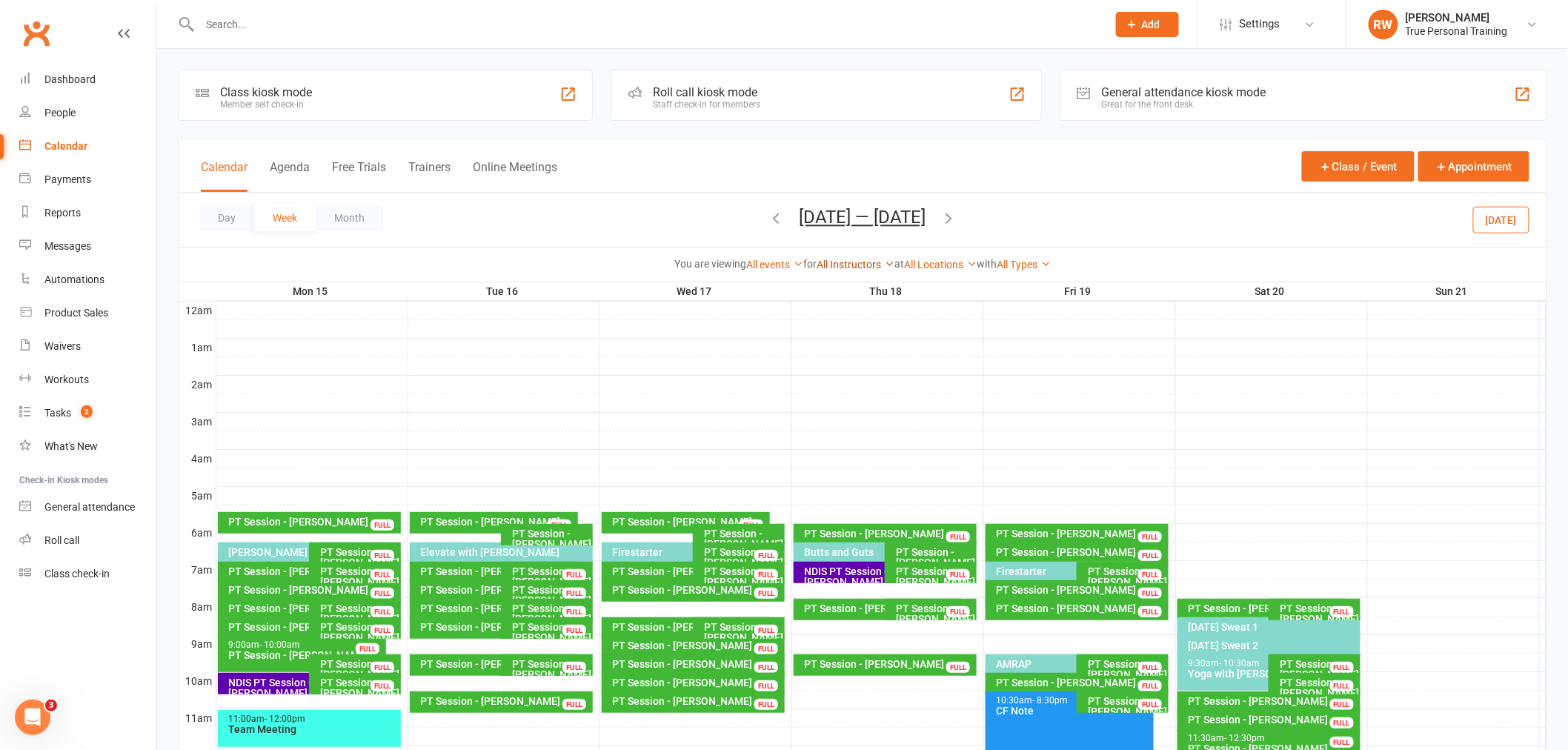
click at [879, 268] on link "All Instructors" at bounding box center [855, 264] width 78 height 12
click at [867, 286] on link "[PERSON_NAME]" at bounding box center [820, 292] width 147 height 30
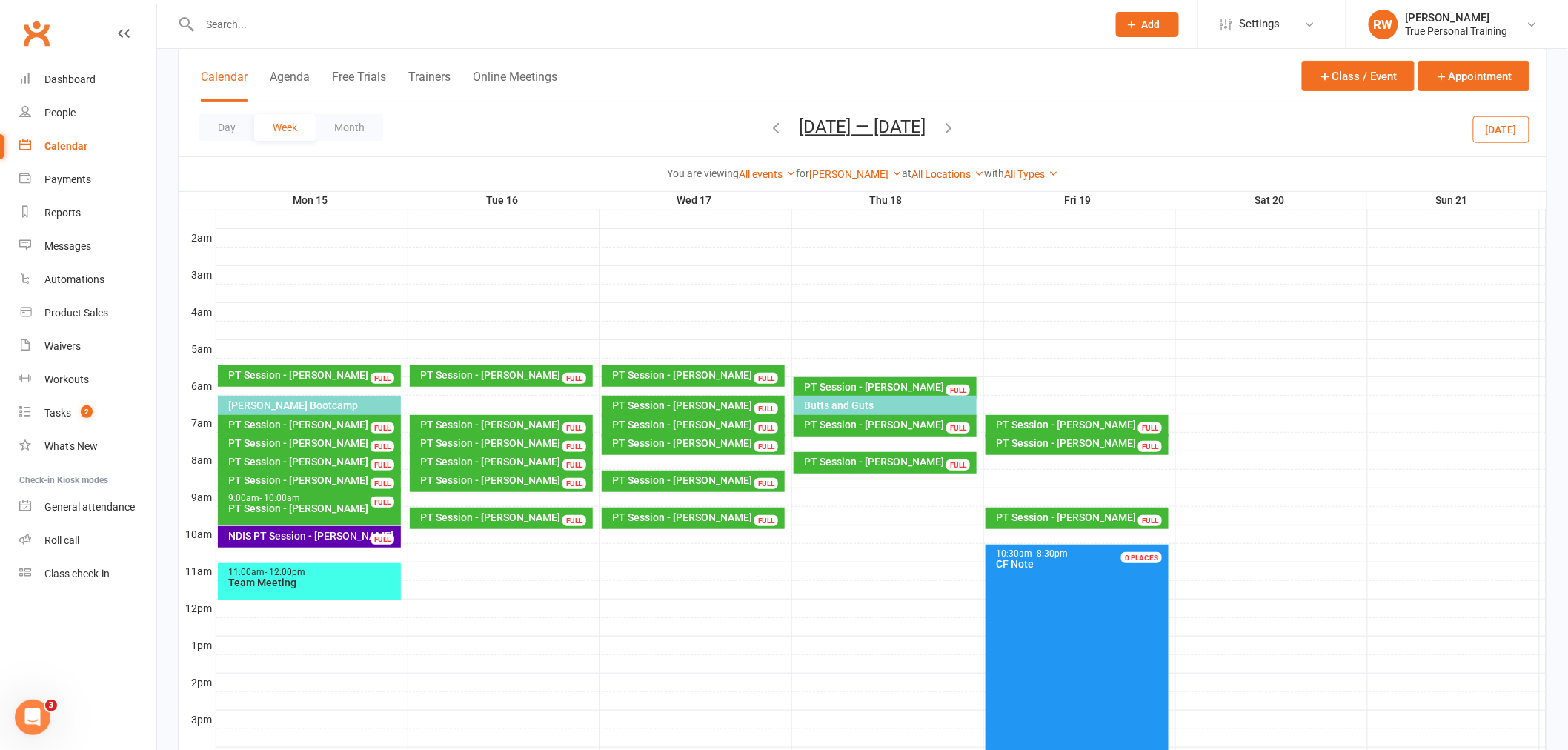
scroll to position [165, 0]
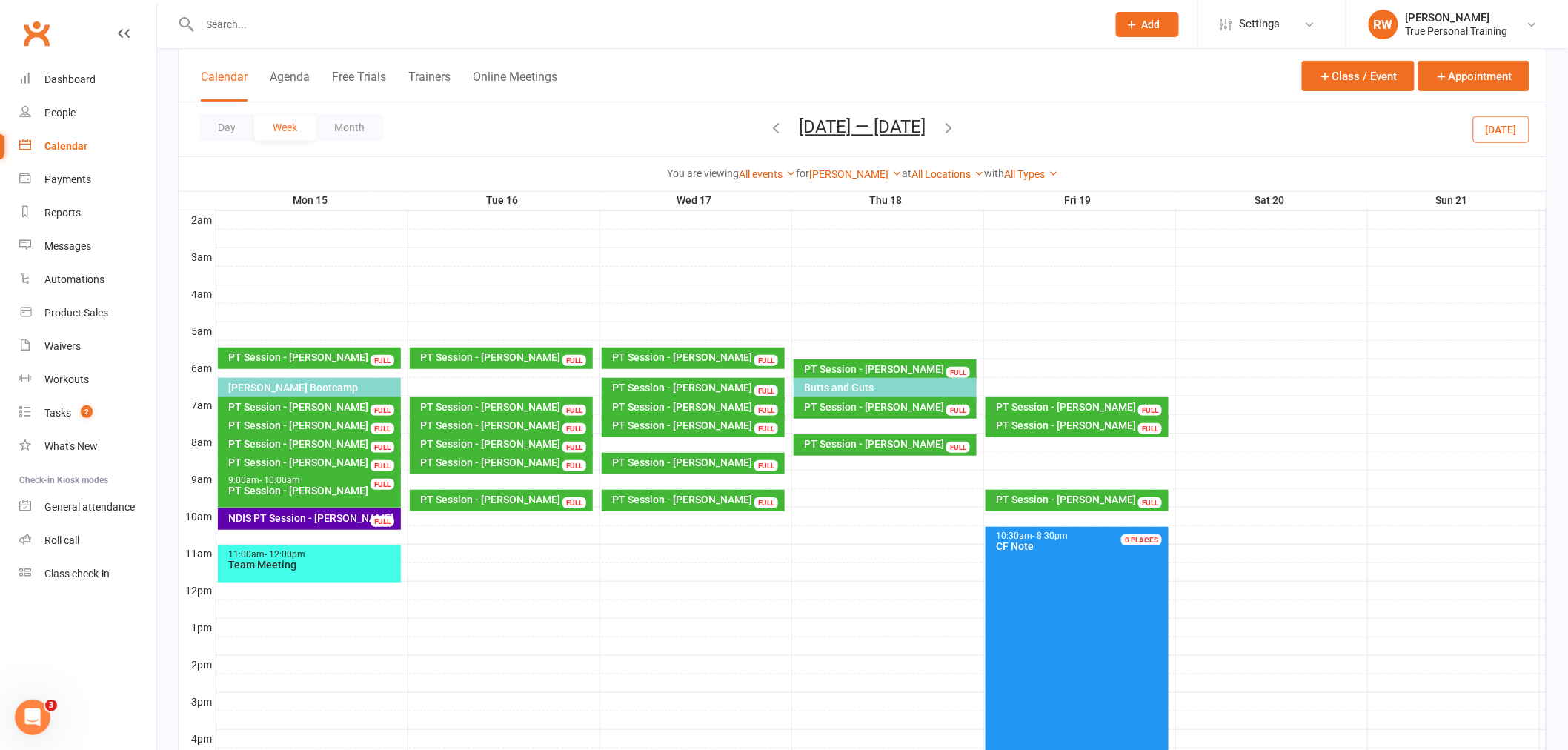
click at [1114, 425] on div "PT Session - [PERSON_NAME]" at bounding box center [1081, 425] width 170 height 11
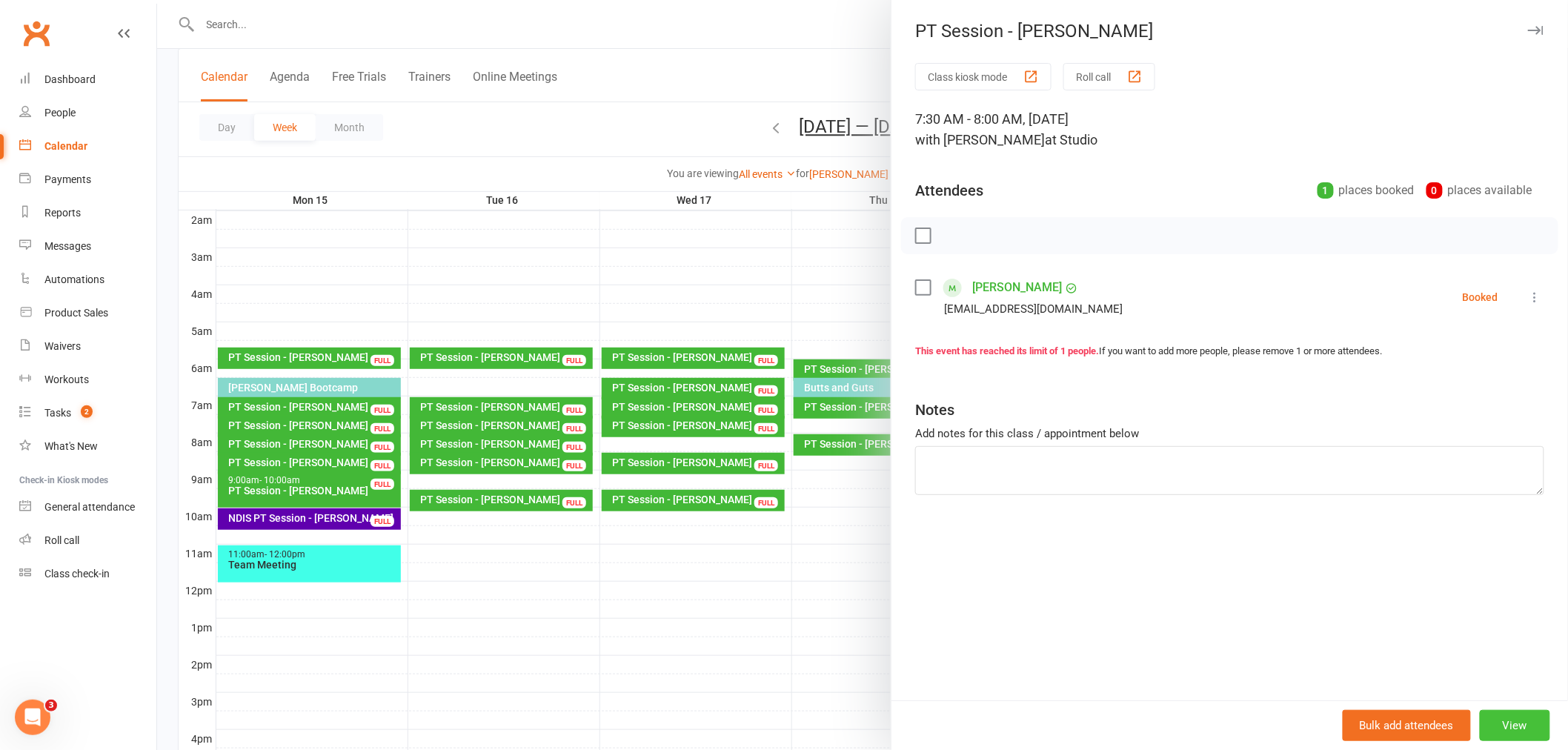
click at [1518, 714] on button "View" at bounding box center [1515, 725] width 71 height 31
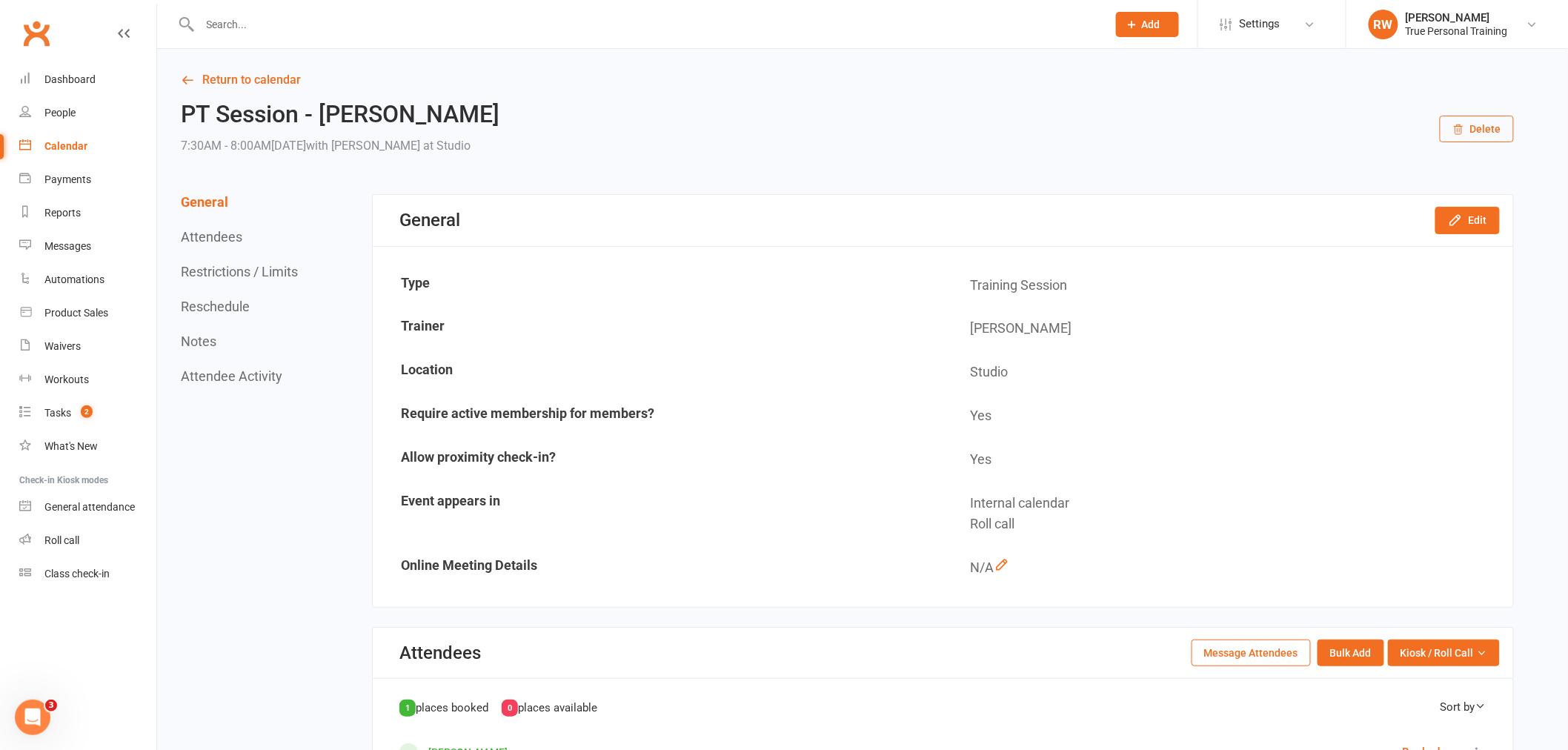
click at [1492, 134] on button "Delete" at bounding box center [1477, 129] width 74 height 27
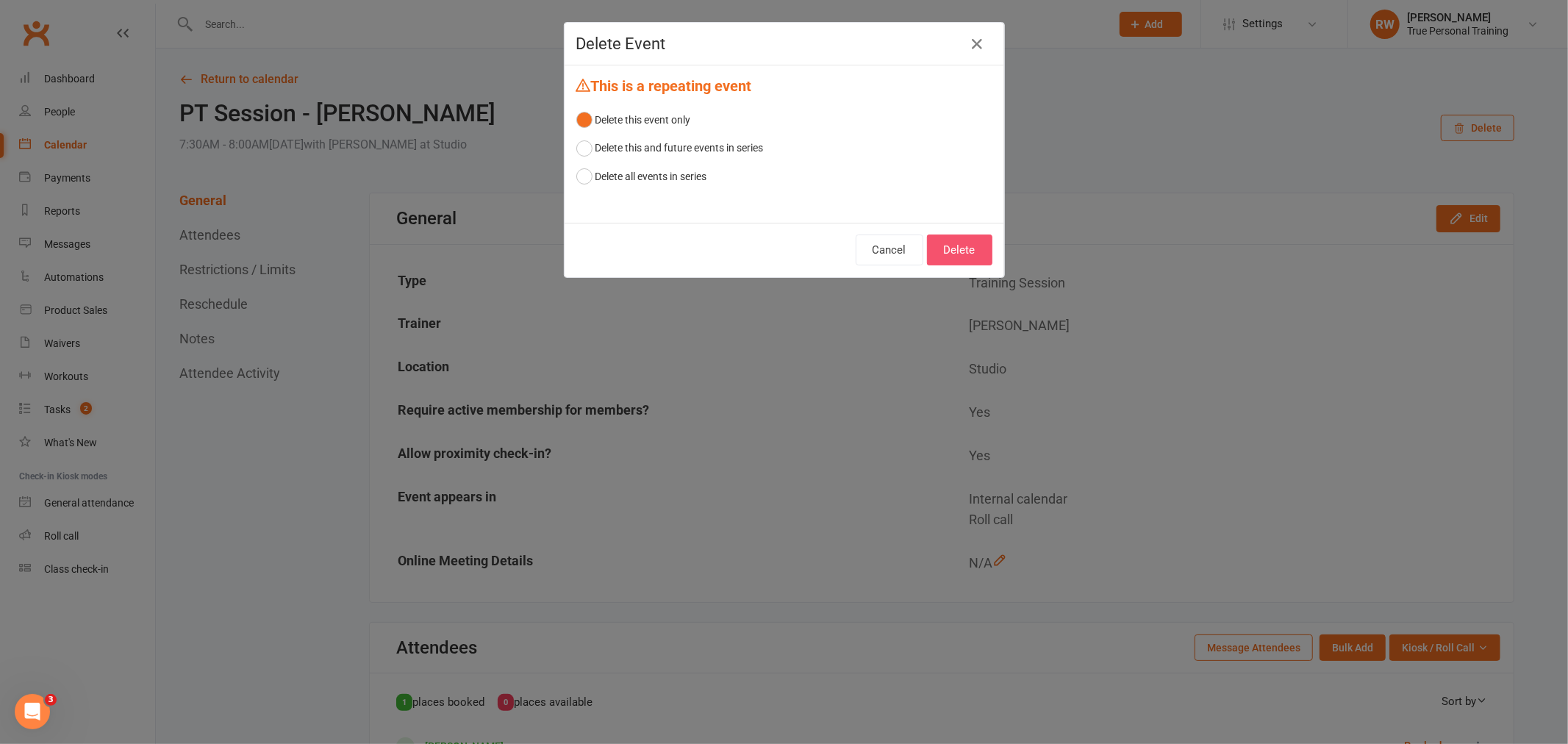
click at [967, 248] on button "Delete" at bounding box center [960, 249] width 66 height 31
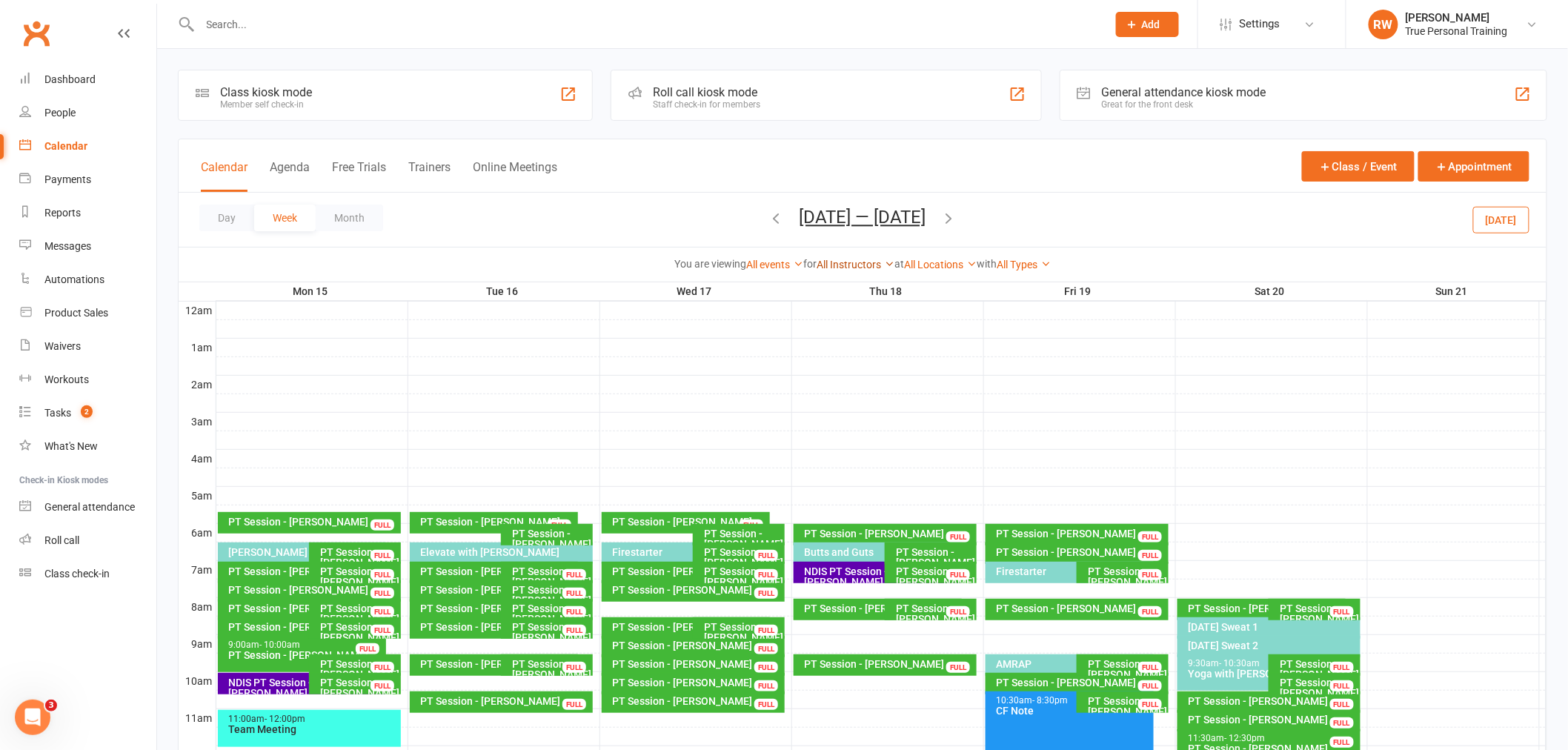
click at [858, 269] on link "All Instructors" at bounding box center [855, 264] width 78 height 12
click at [856, 290] on link "[PERSON_NAME]" at bounding box center [820, 292] width 147 height 30
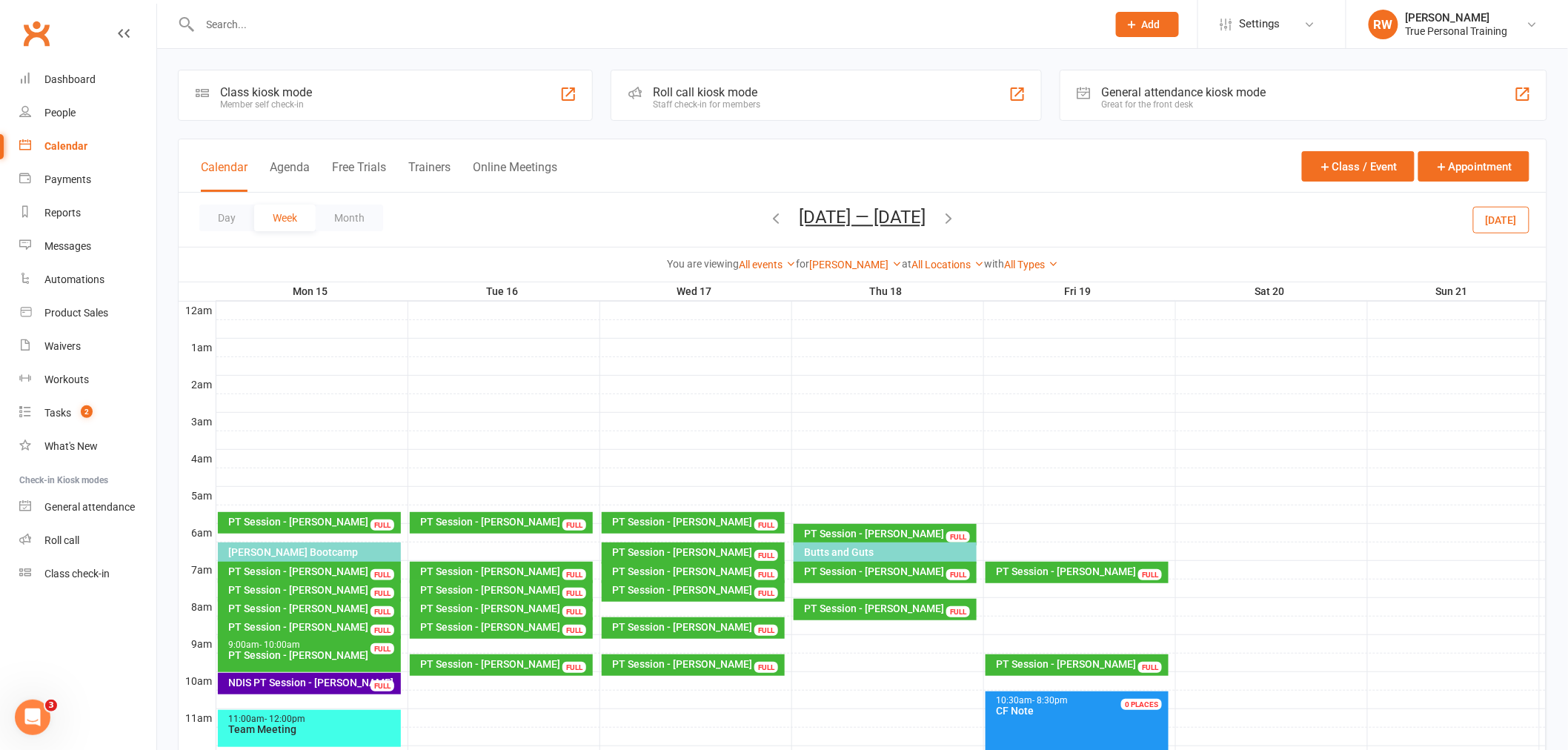
click at [953, 219] on icon "button" at bounding box center [949, 217] width 16 height 16
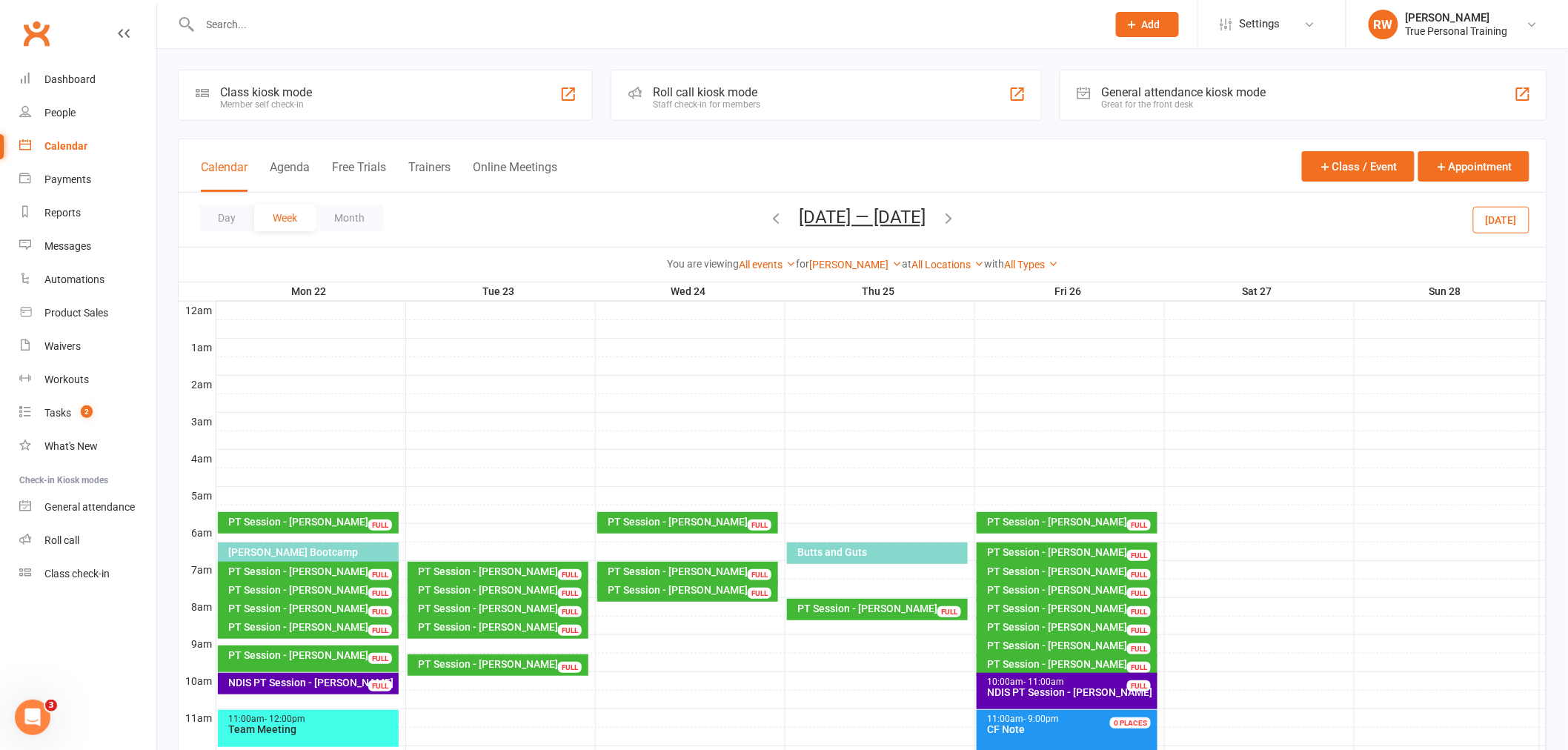
click at [772, 211] on icon "button" at bounding box center [776, 217] width 16 height 16
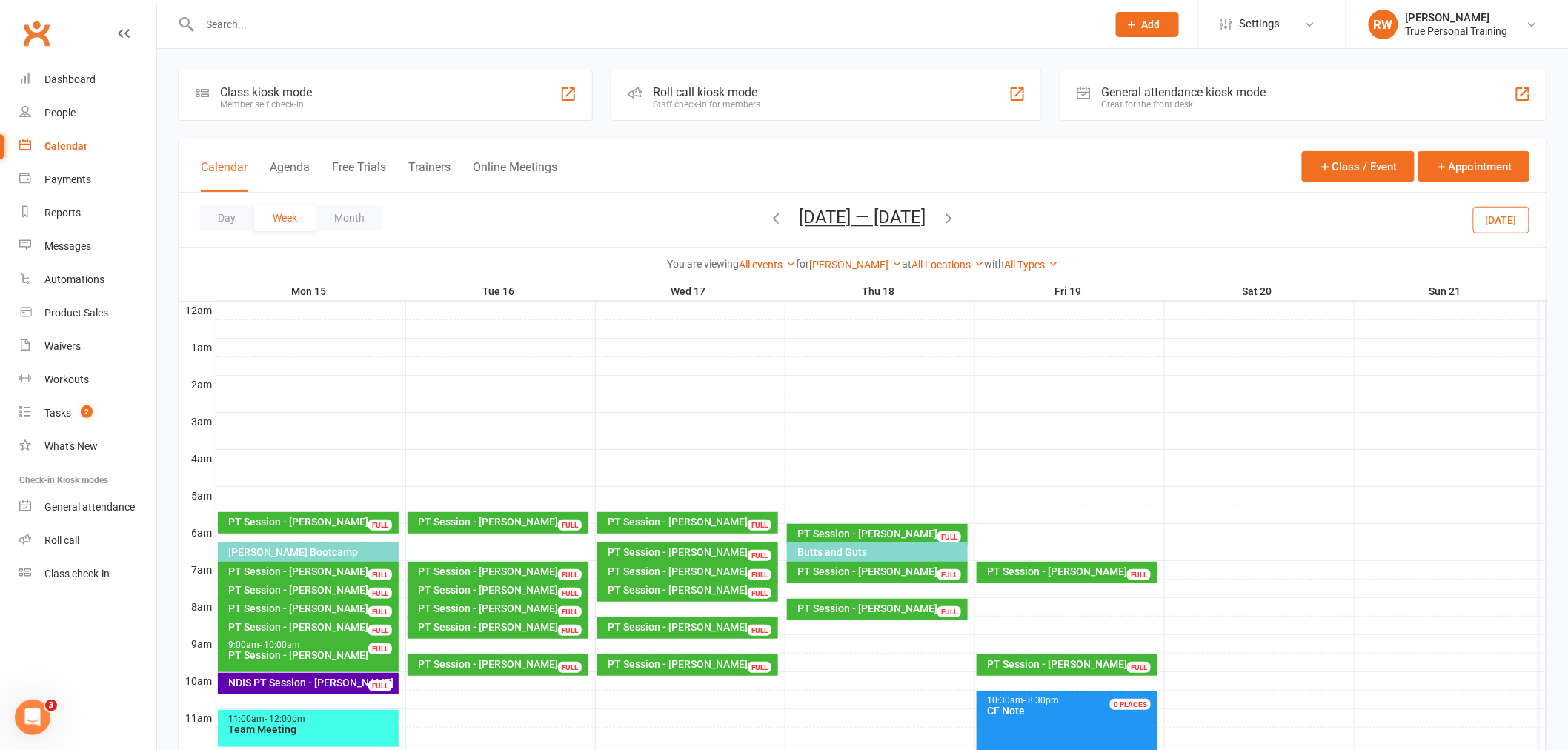
click at [955, 217] on icon "button" at bounding box center [949, 217] width 16 height 16
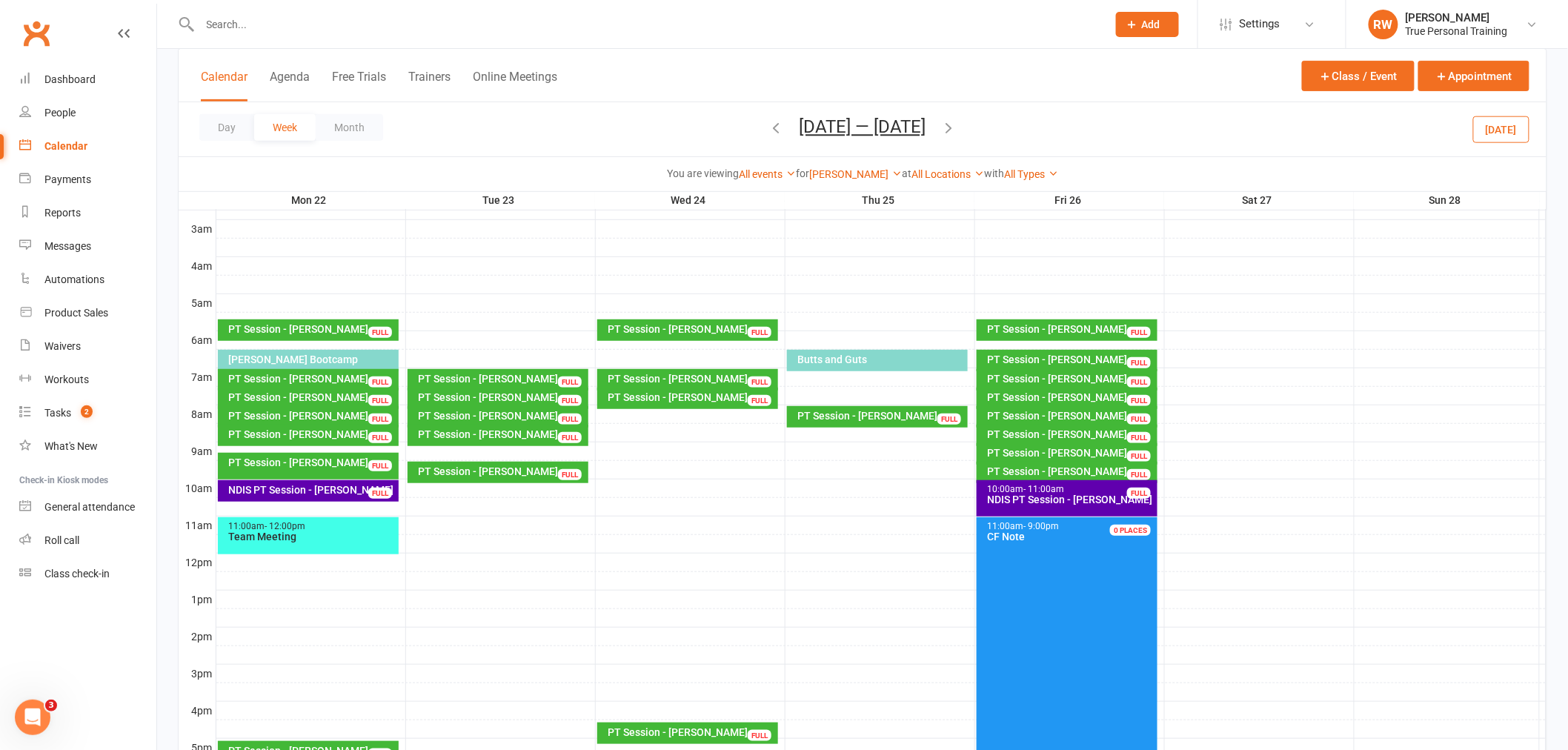
scroll to position [165, 0]
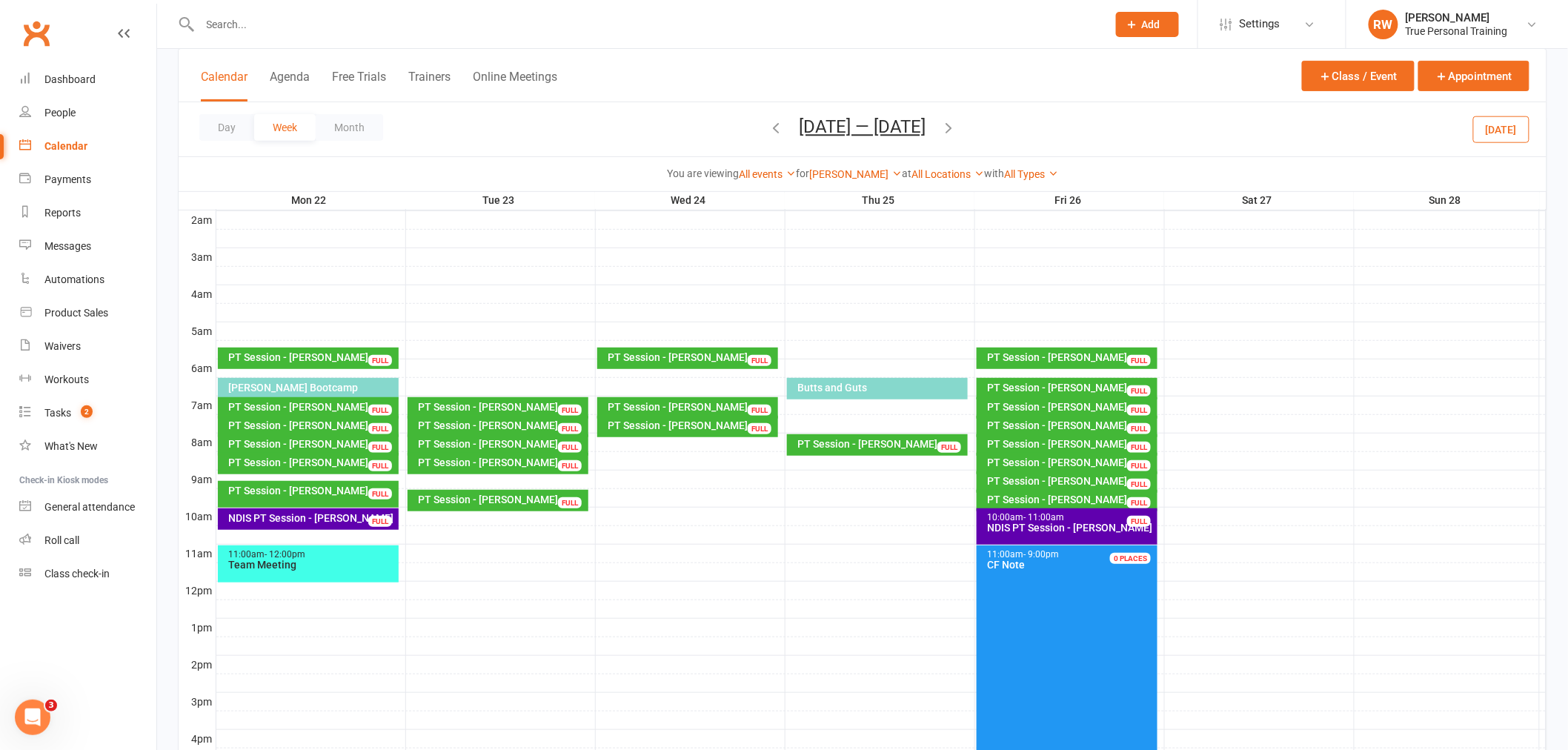
click at [775, 122] on icon "button" at bounding box center [776, 127] width 16 height 16
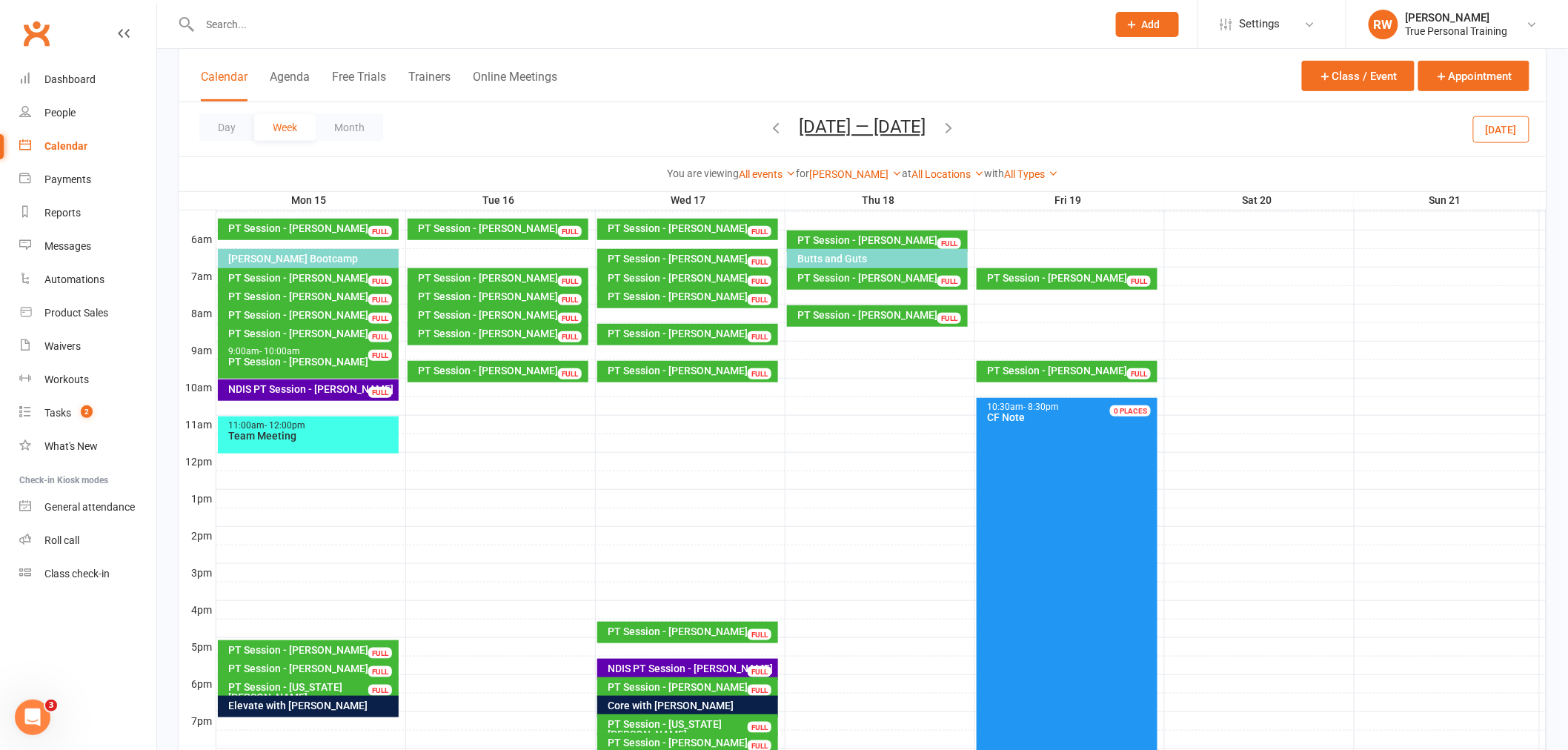
scroll to position [328, 0]
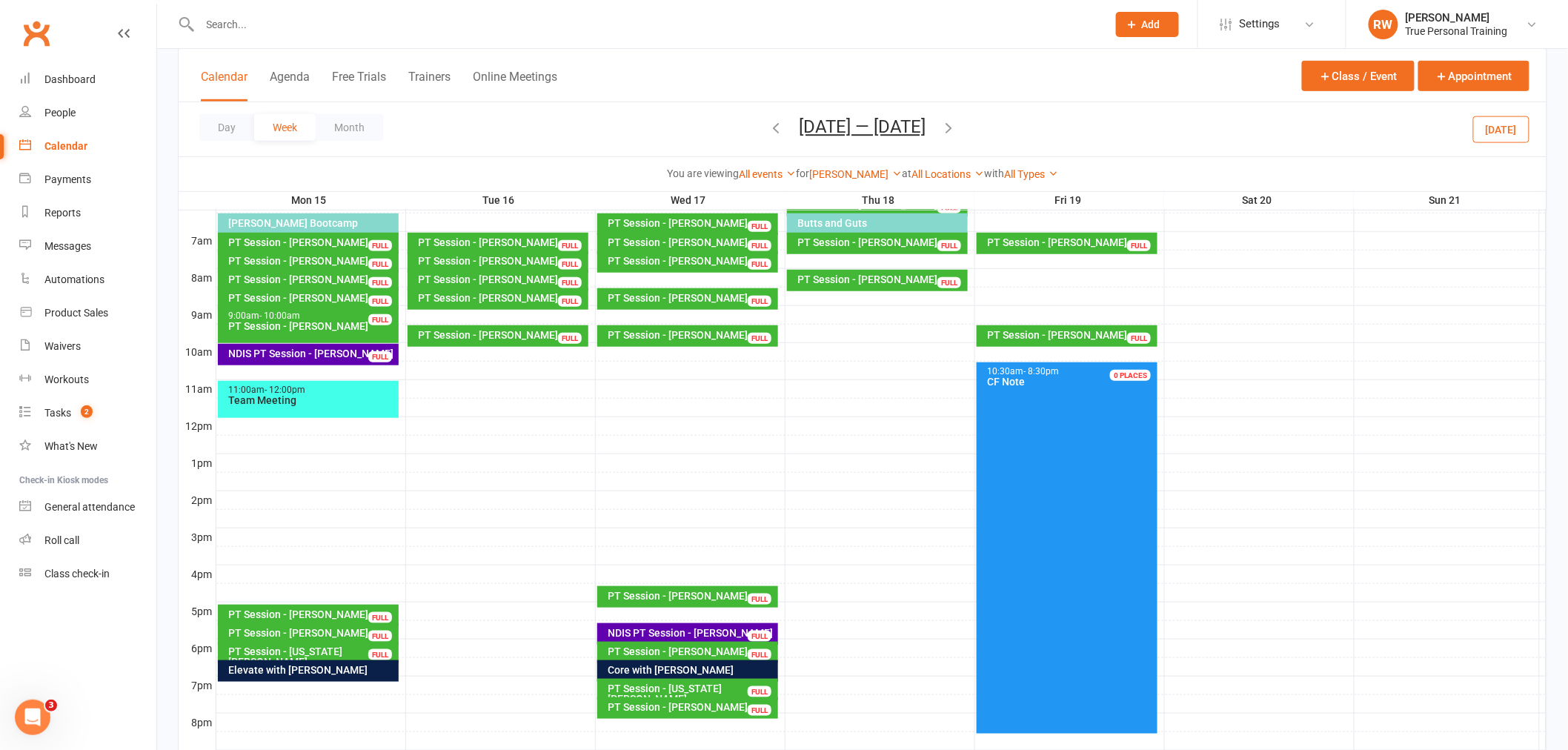
click at [1221, 86] on div "Calendar Agenda Free Trials Trainers Online Meetings Class / Event Appointment" at bounding box center [862, 76] width 1368 height 54
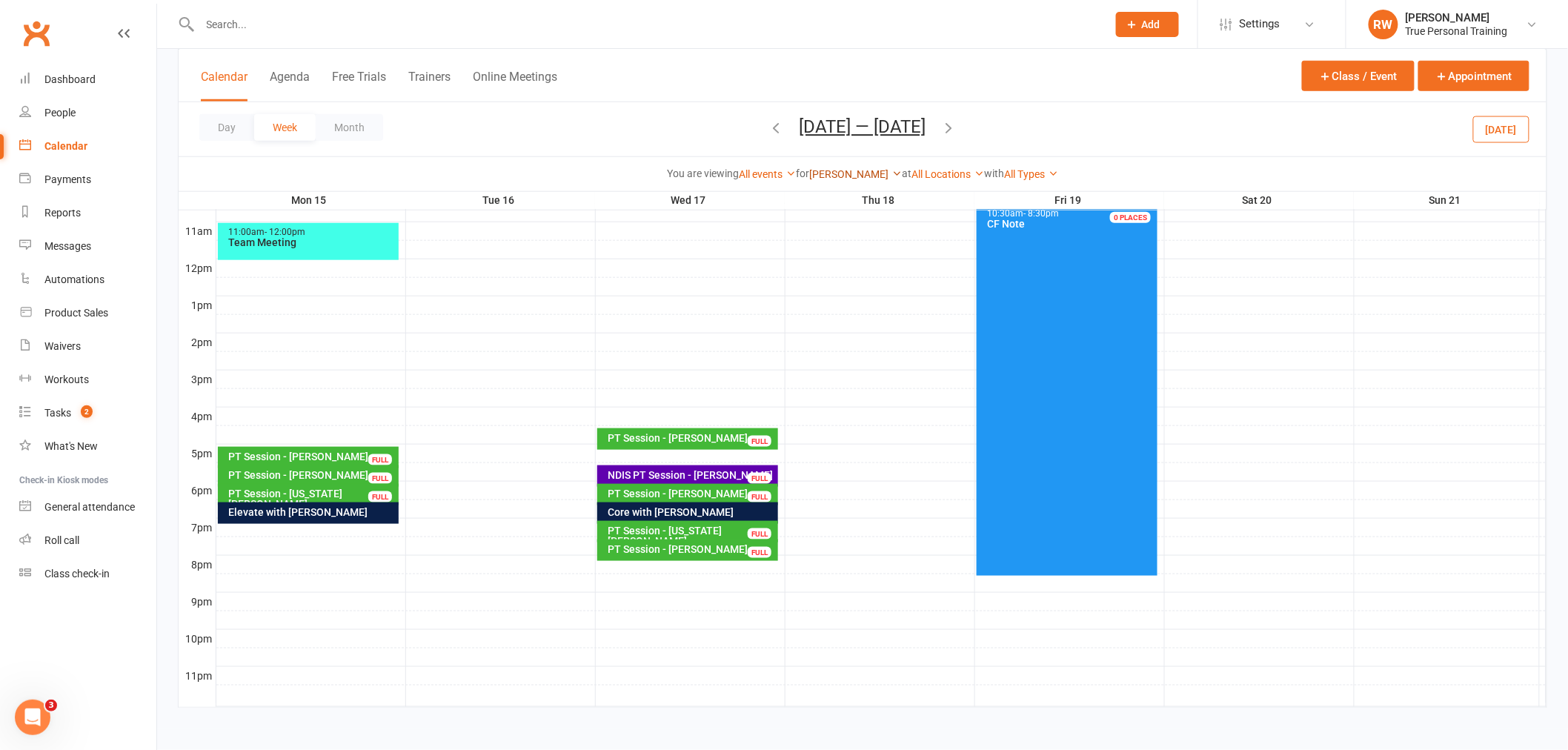
click at [860, 175] on link "[PERSON_NAME]" at bounding box center [855, 174] width 92 height 12
click at [828, 249] on link "[PERSON_NAME]" at bounding box center [828, 261] width 147 height 30
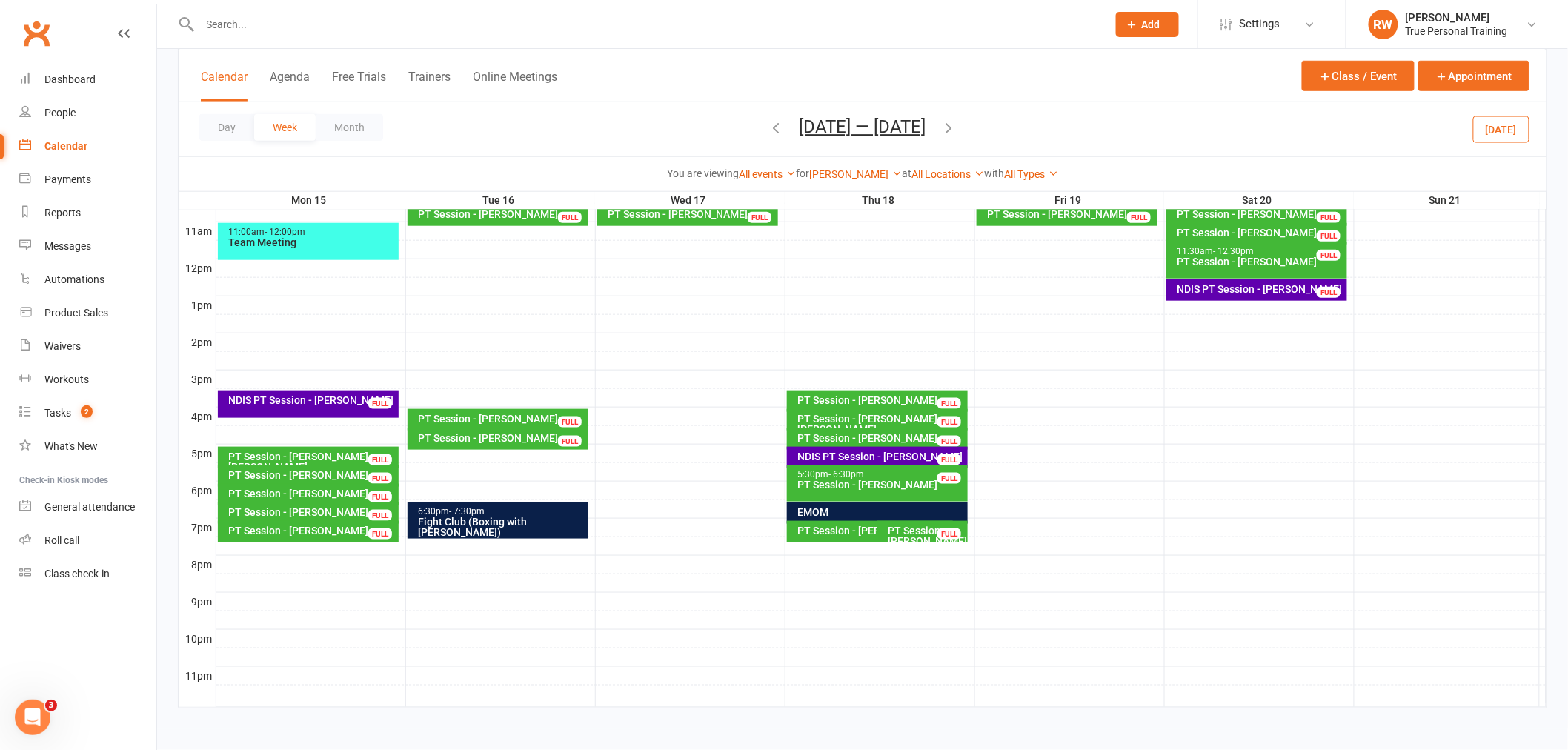
scroll to position [405, 0]
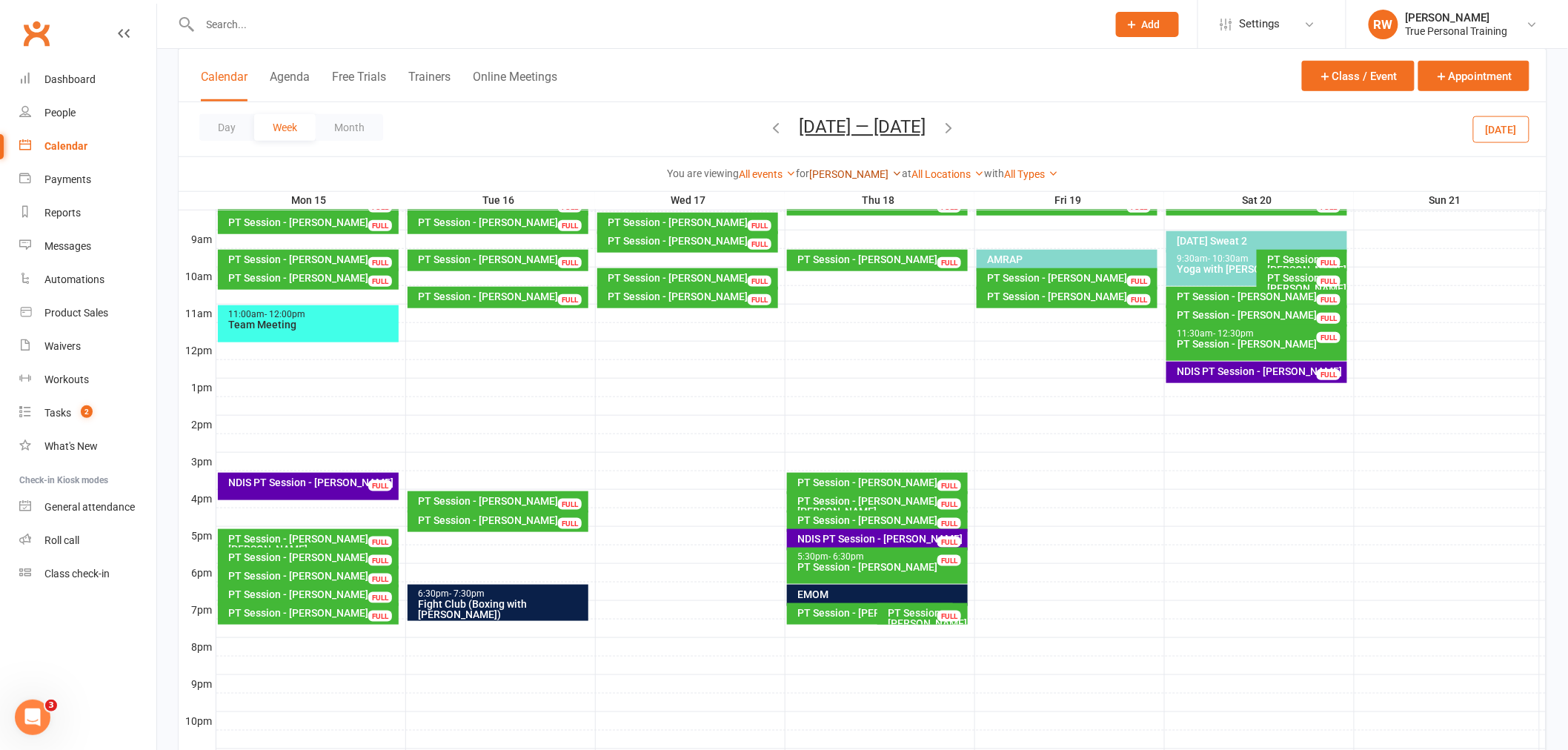
click at [861, 173] on link "[PERSON_NAME]" at bounding box center [855, 174] width 92 height 12
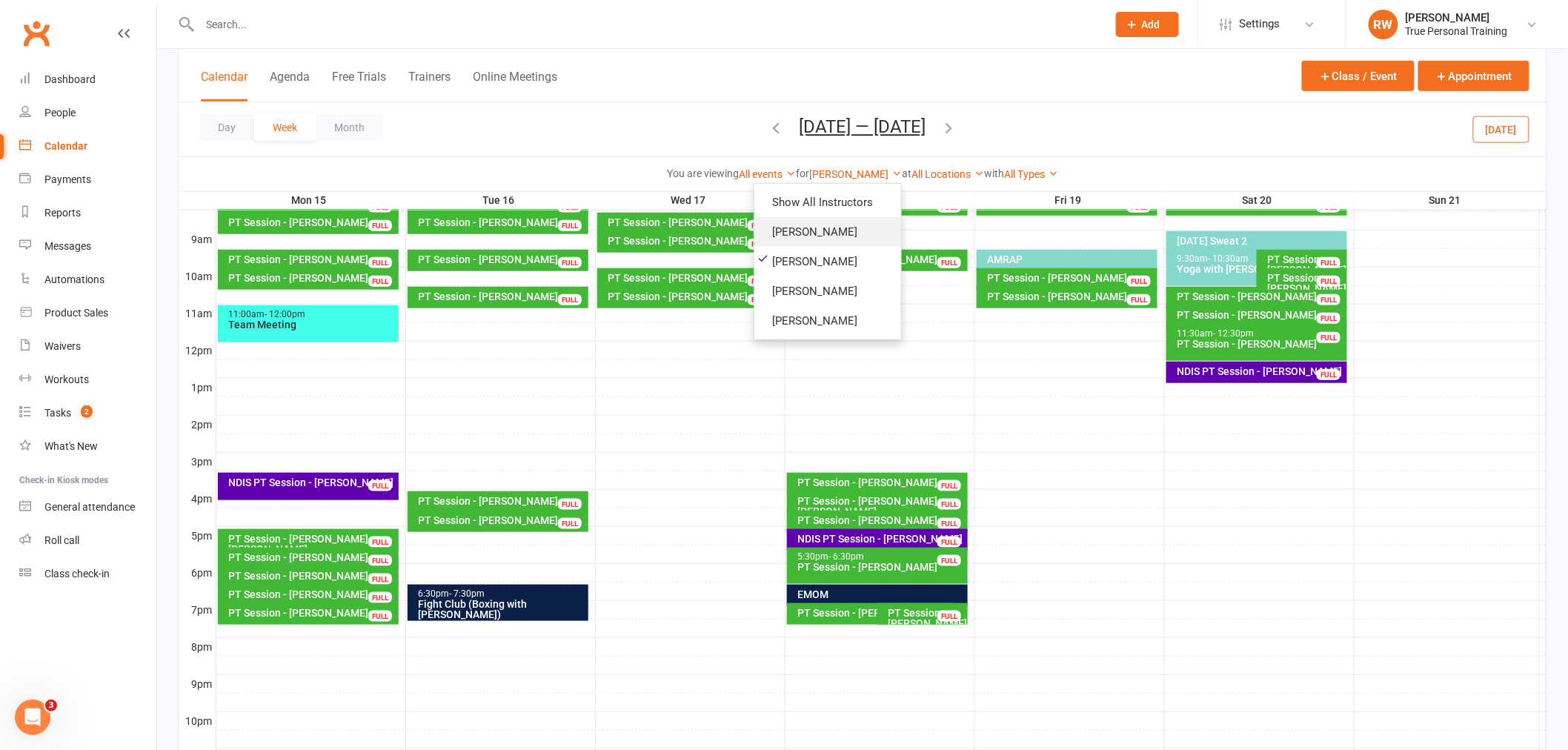
click at [860, 224] on link "[PERSON_NAME]" at bounding box center [828, 231] width 147 height 30
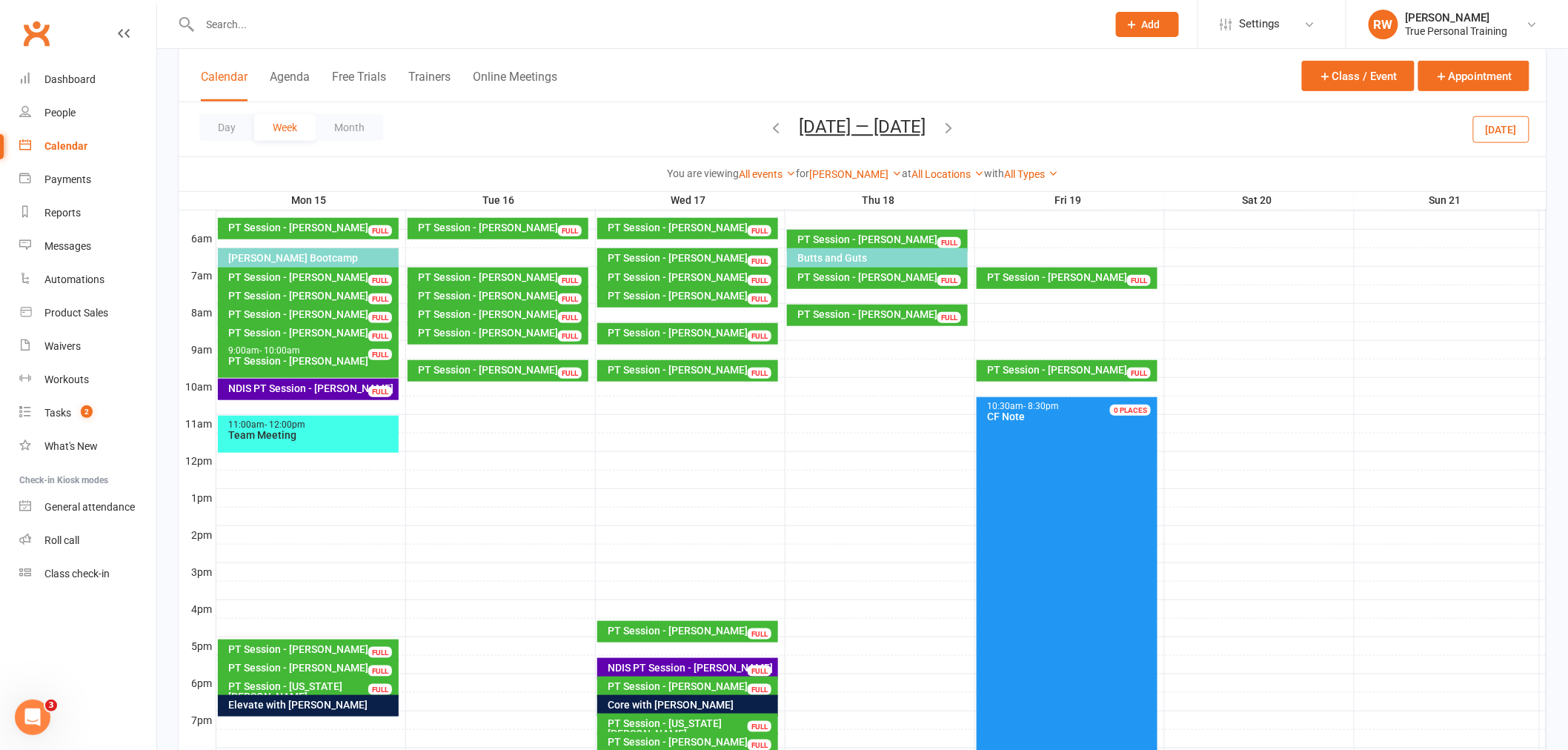
scroll to position [240, 0]
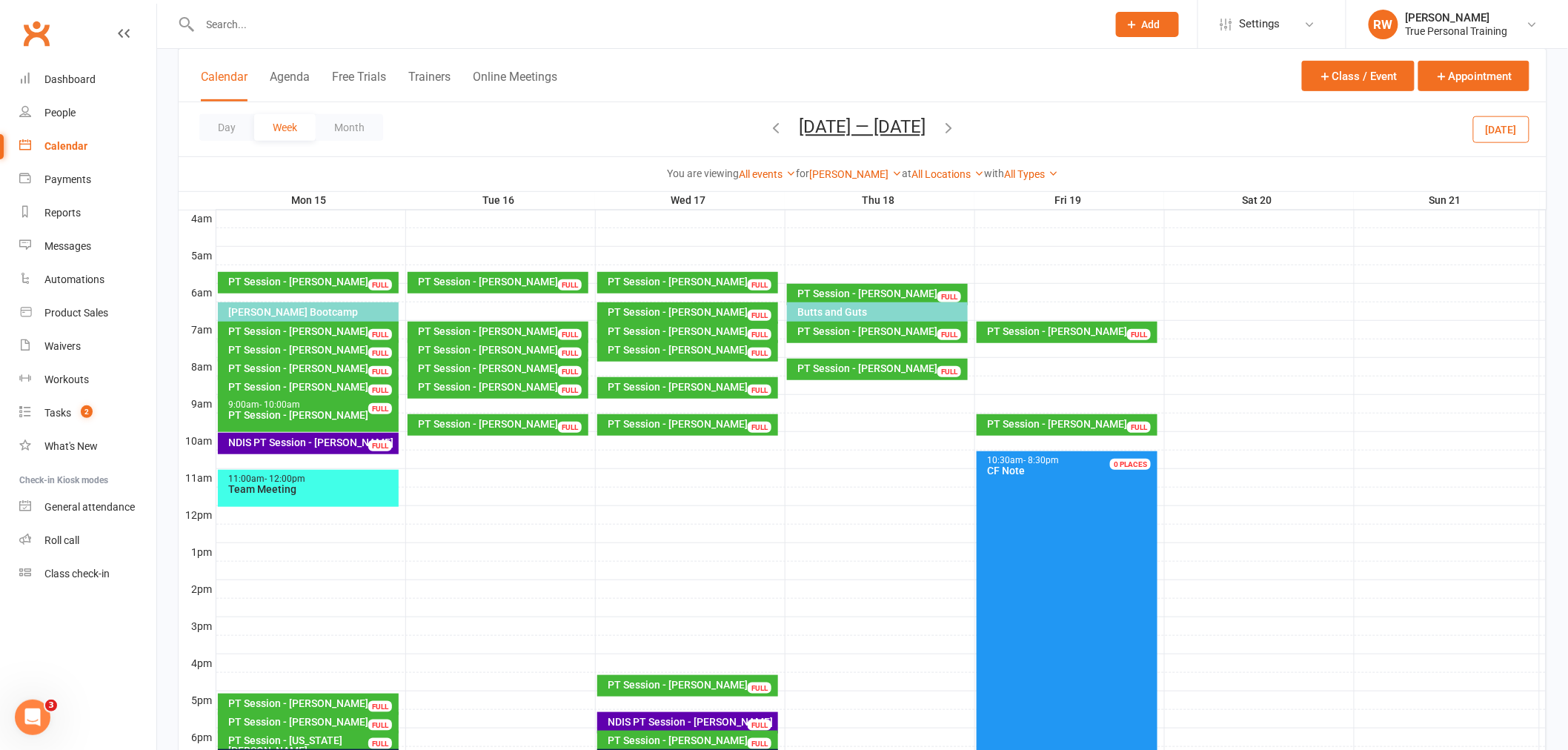
click at [768, 123] on icon "button" at bounding box center [776, 127] width 16 height 16
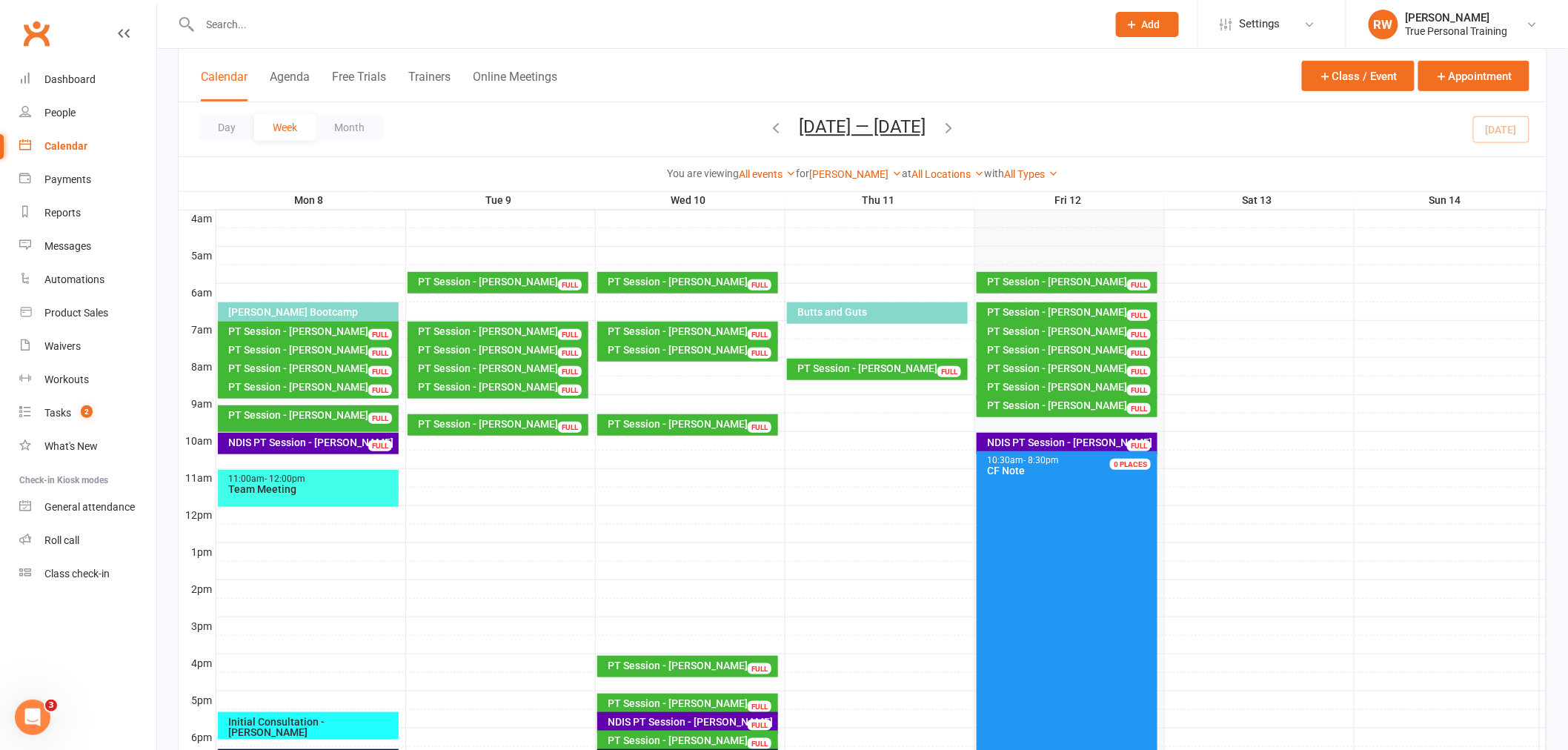
click at [949, 131] on icon "button" at bounding box center [949, 127] width 16 height 16
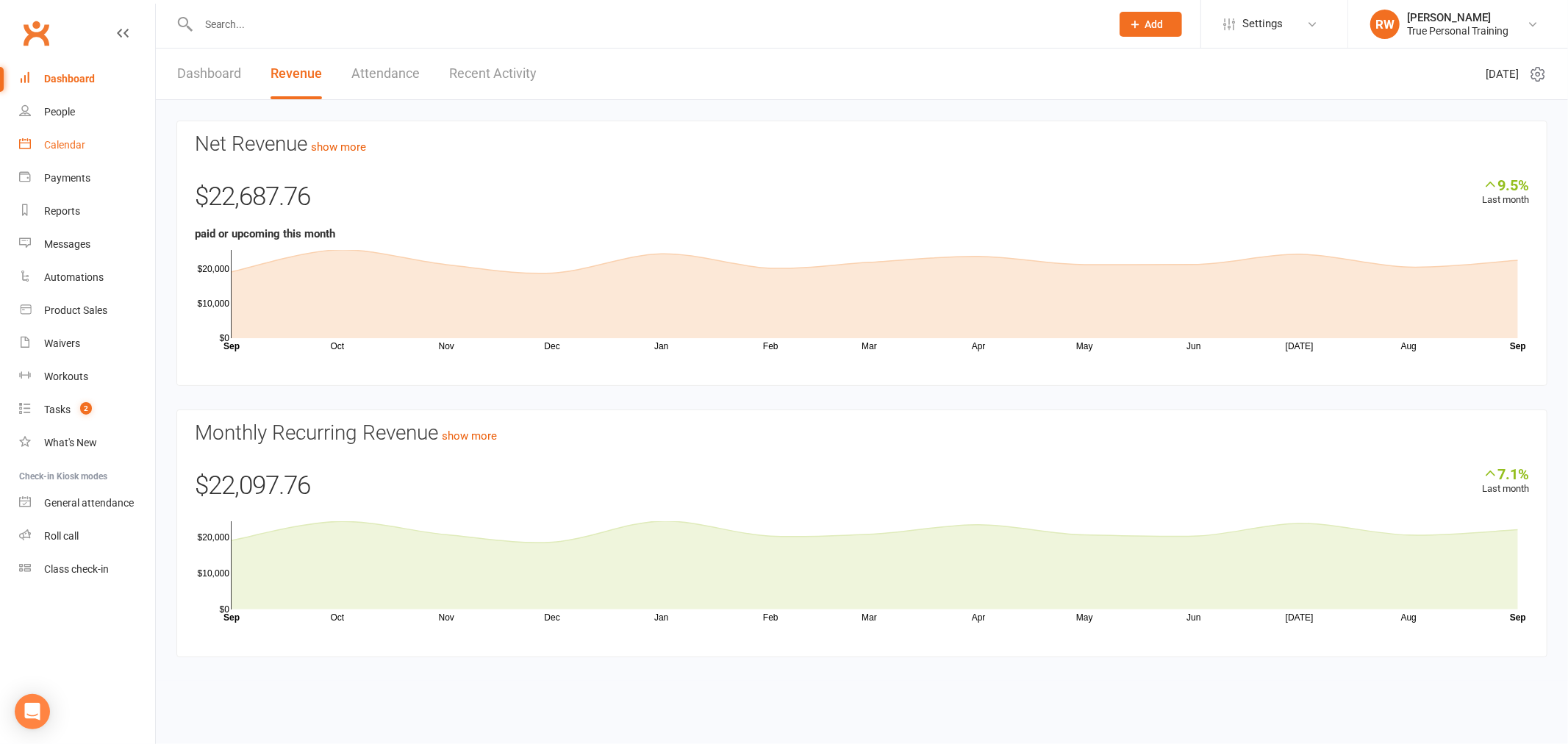
click at [58, 154] on link "Calendar" at bounding box center [87, 145] width 136 height 33
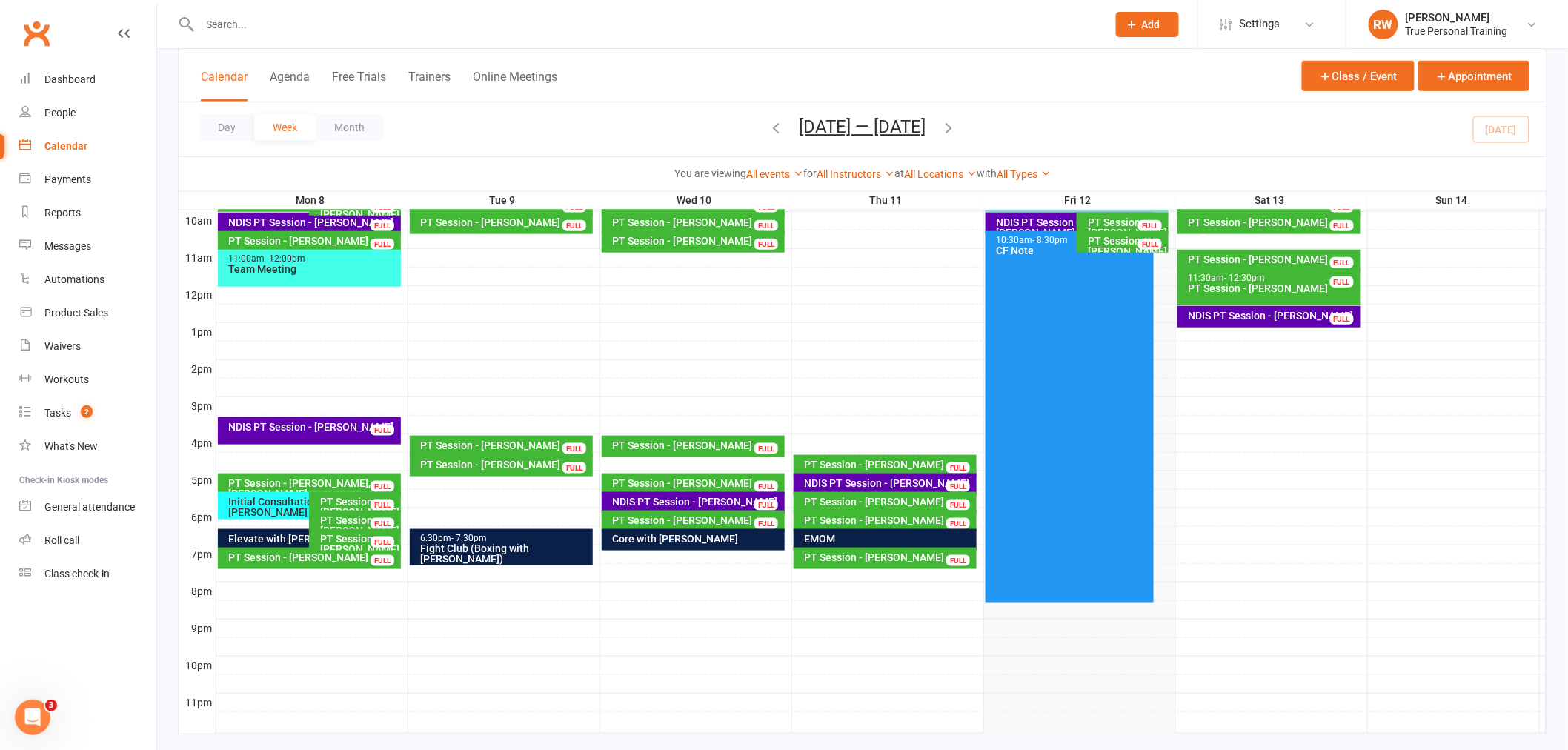
scroll to position [487, 0]
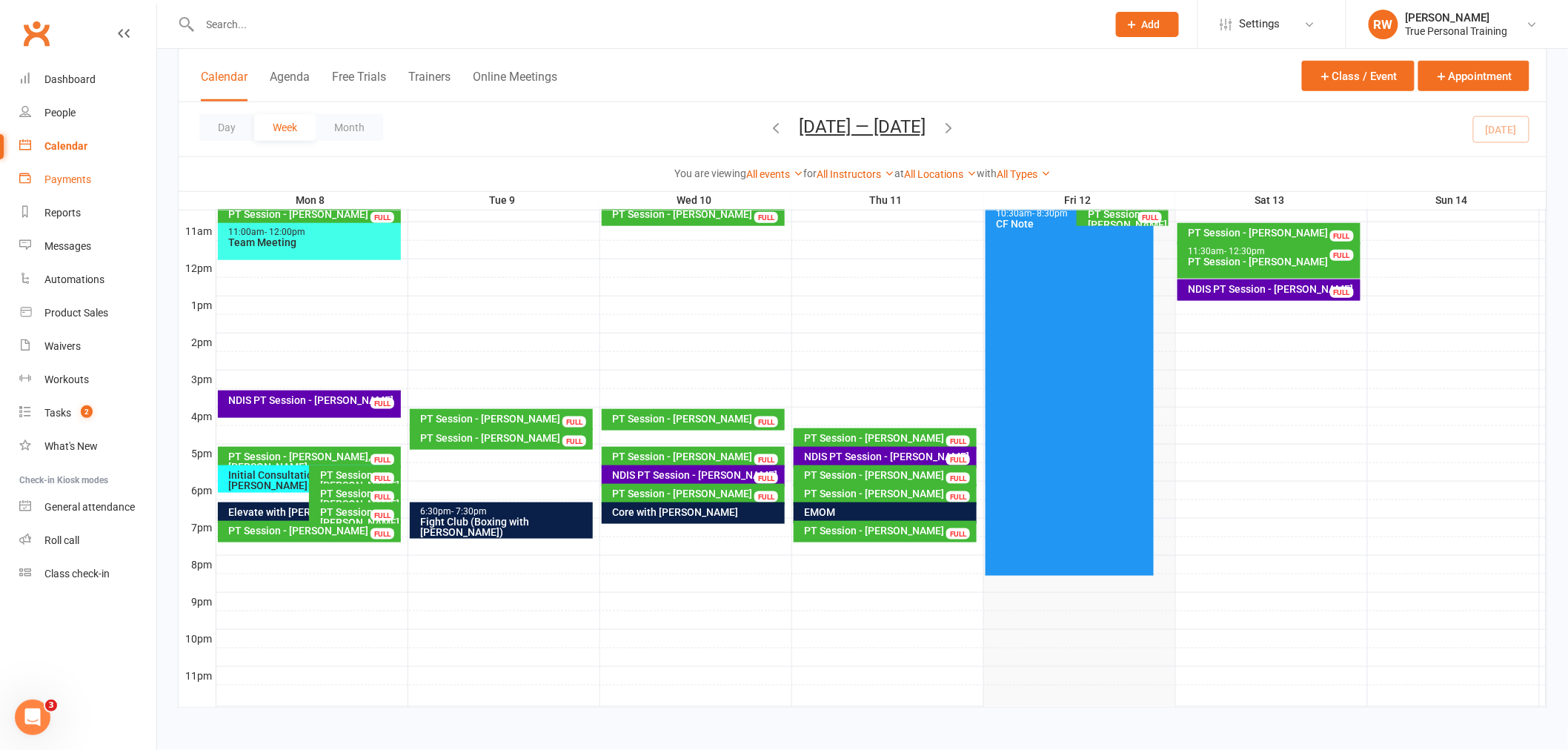
click at [71, 183] on div "Payments" at bounding box center [68, 179] width 47 height 12
